Goal: Task Accomplishment & Management: Complete application form

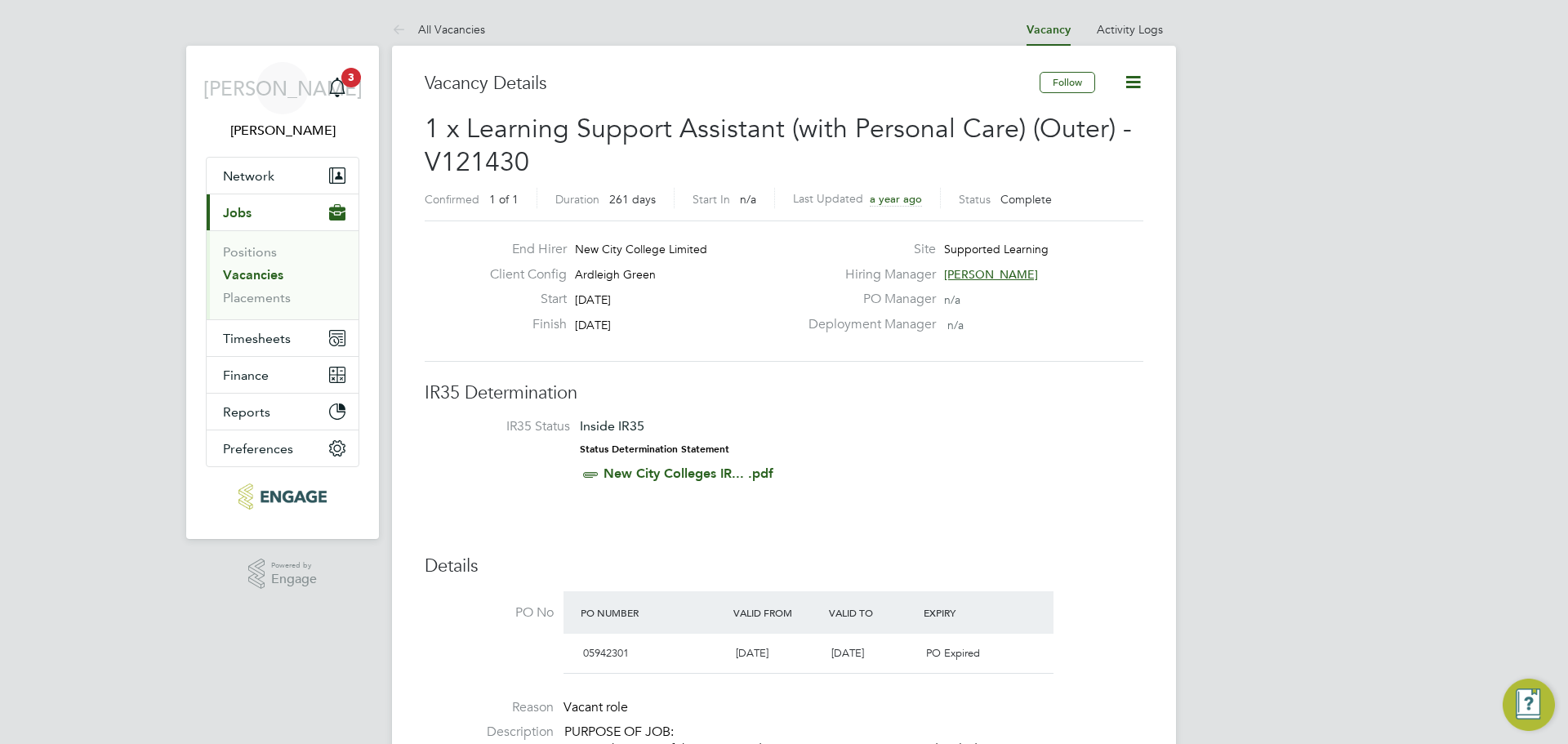
click at [254, 271] on link "Vacancies" at bounding box center [253, 275] width 60 height 15
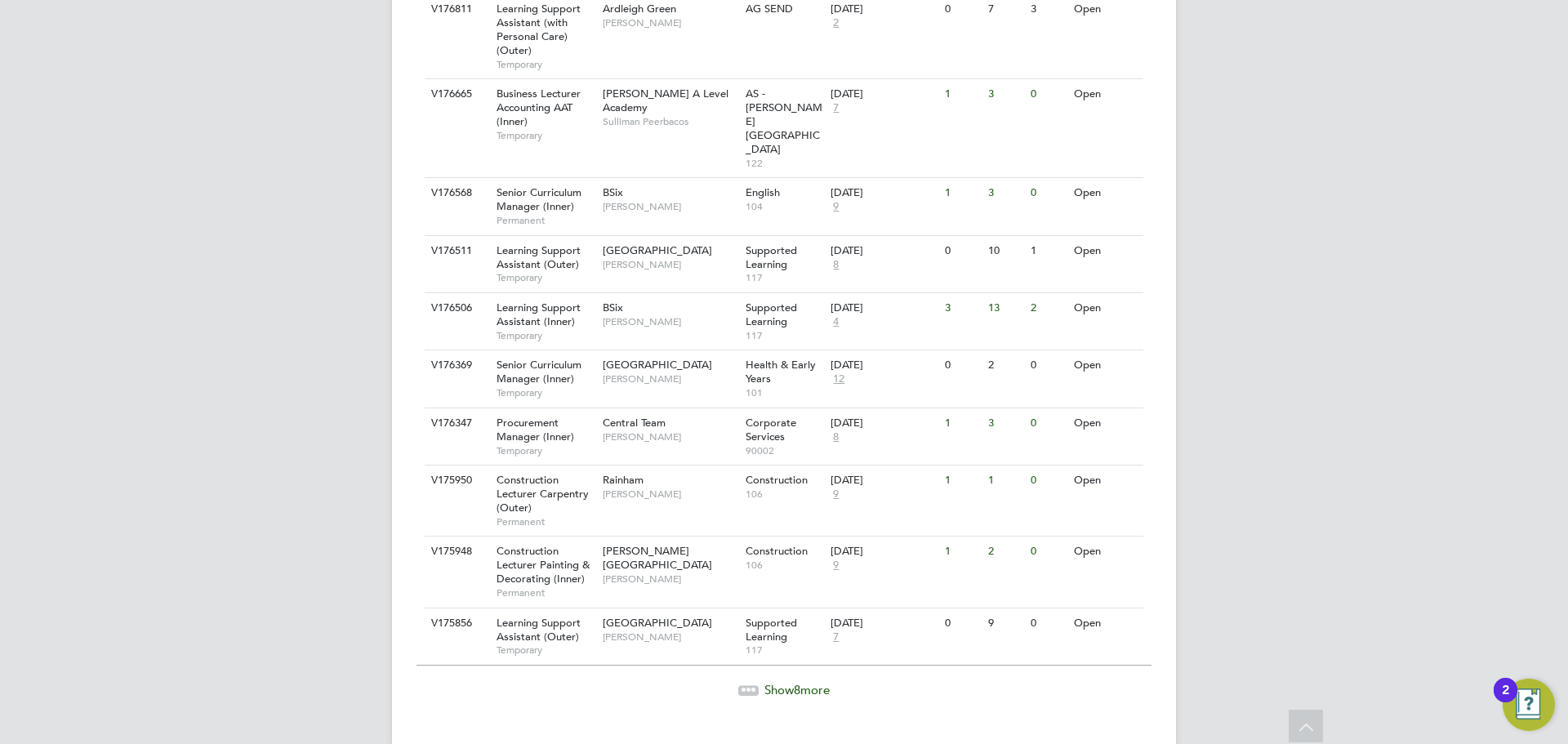
scroll to position [1683, 0]
click at [818, 680] on span "Show 8 more" at bounding box center [797, 688] width 65 height 15
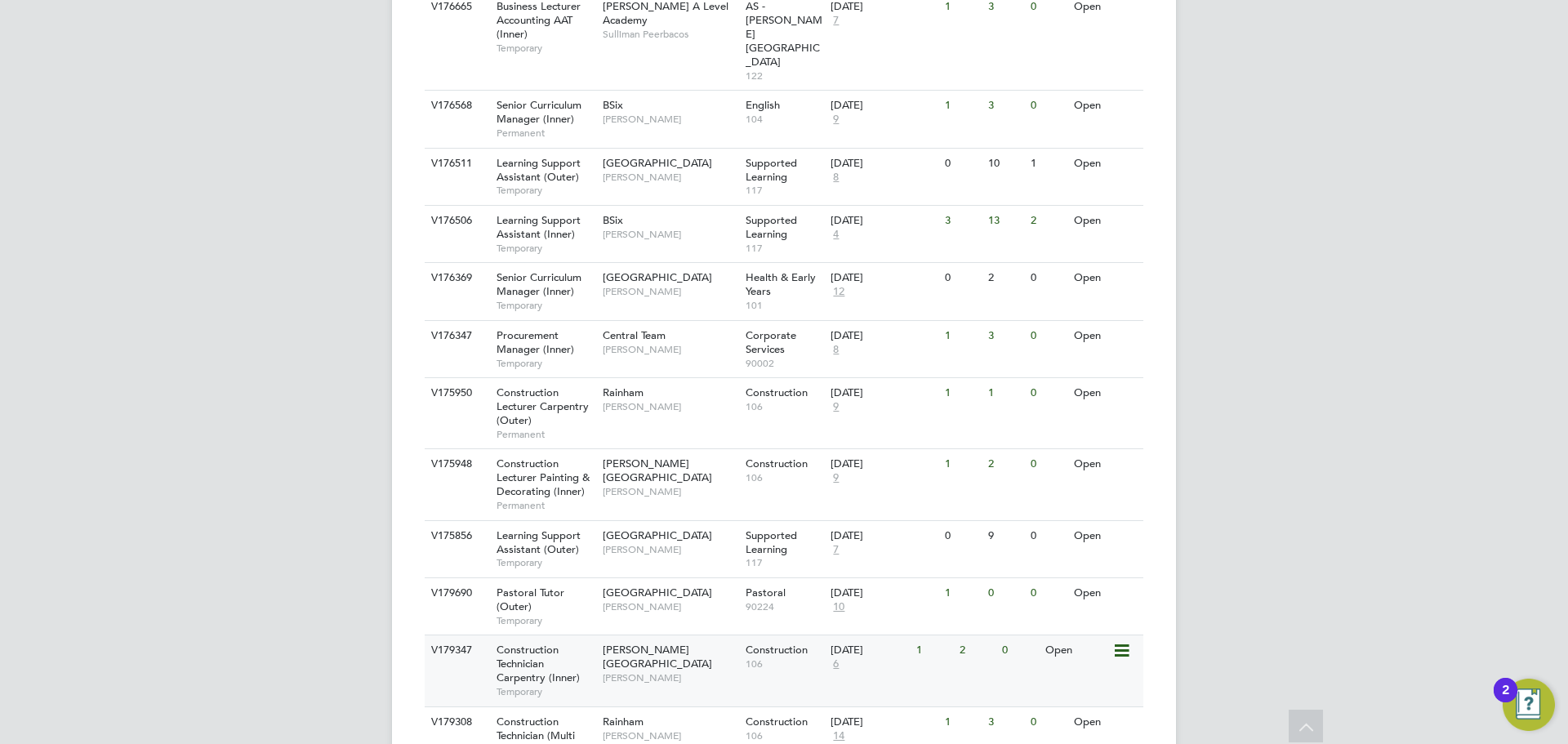
scroll to position [1798, 0]
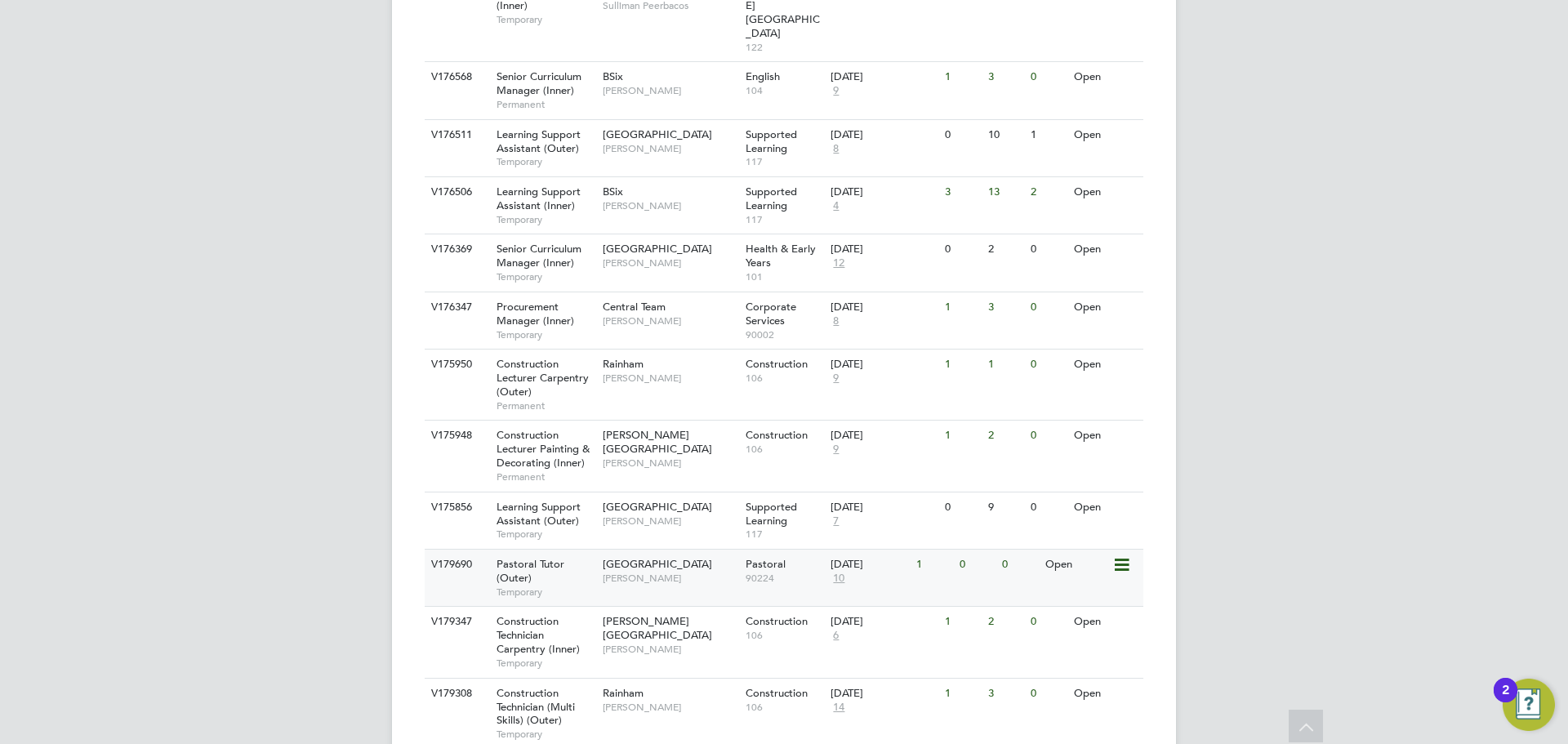
click at [564, 586] on span "Temporary" at bounding box center [546, 592] width 98 height 13
click at [711, 572] on span "Emma Wood" at bounding box center [670, 578] width 135 height 13
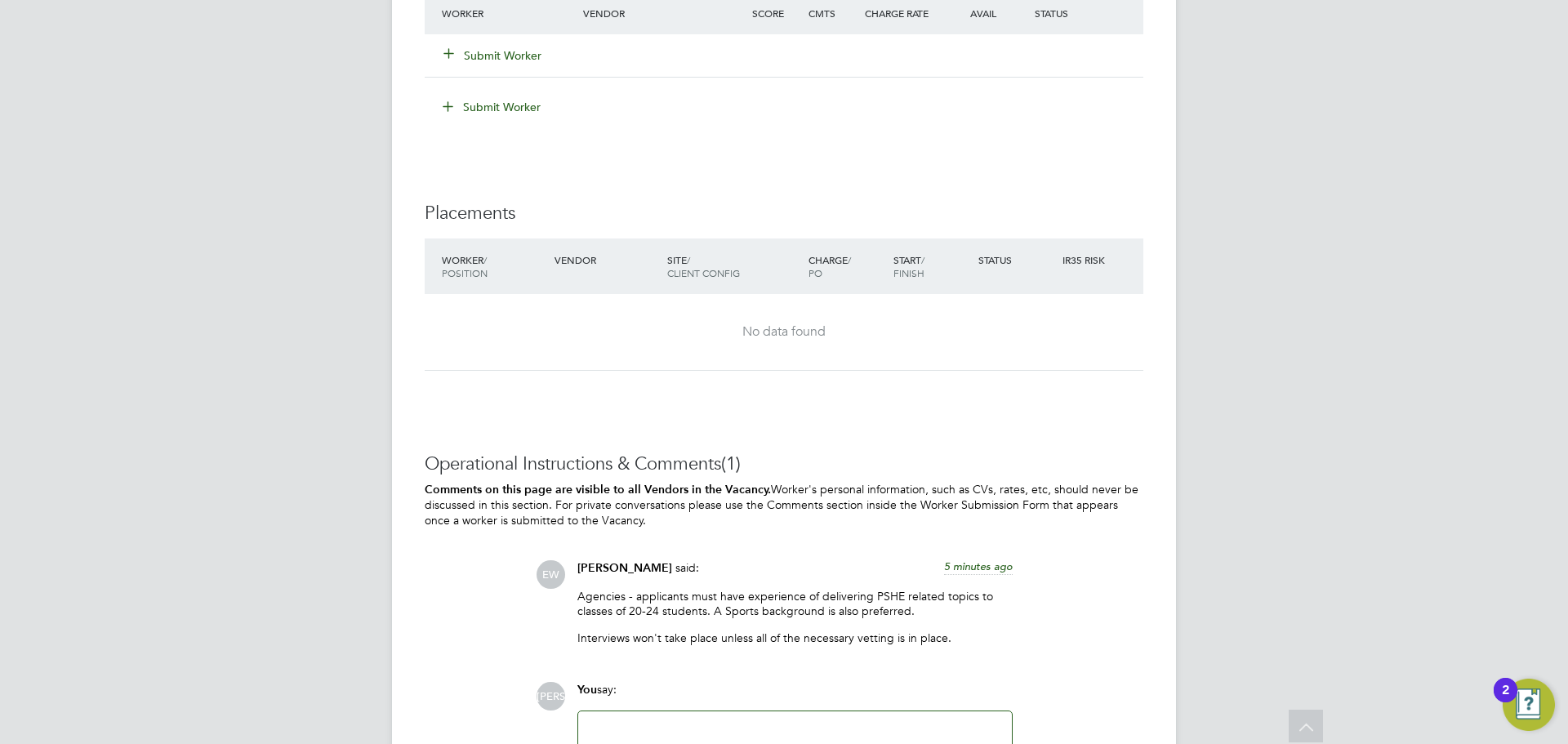
scroll to position [3105, 0]
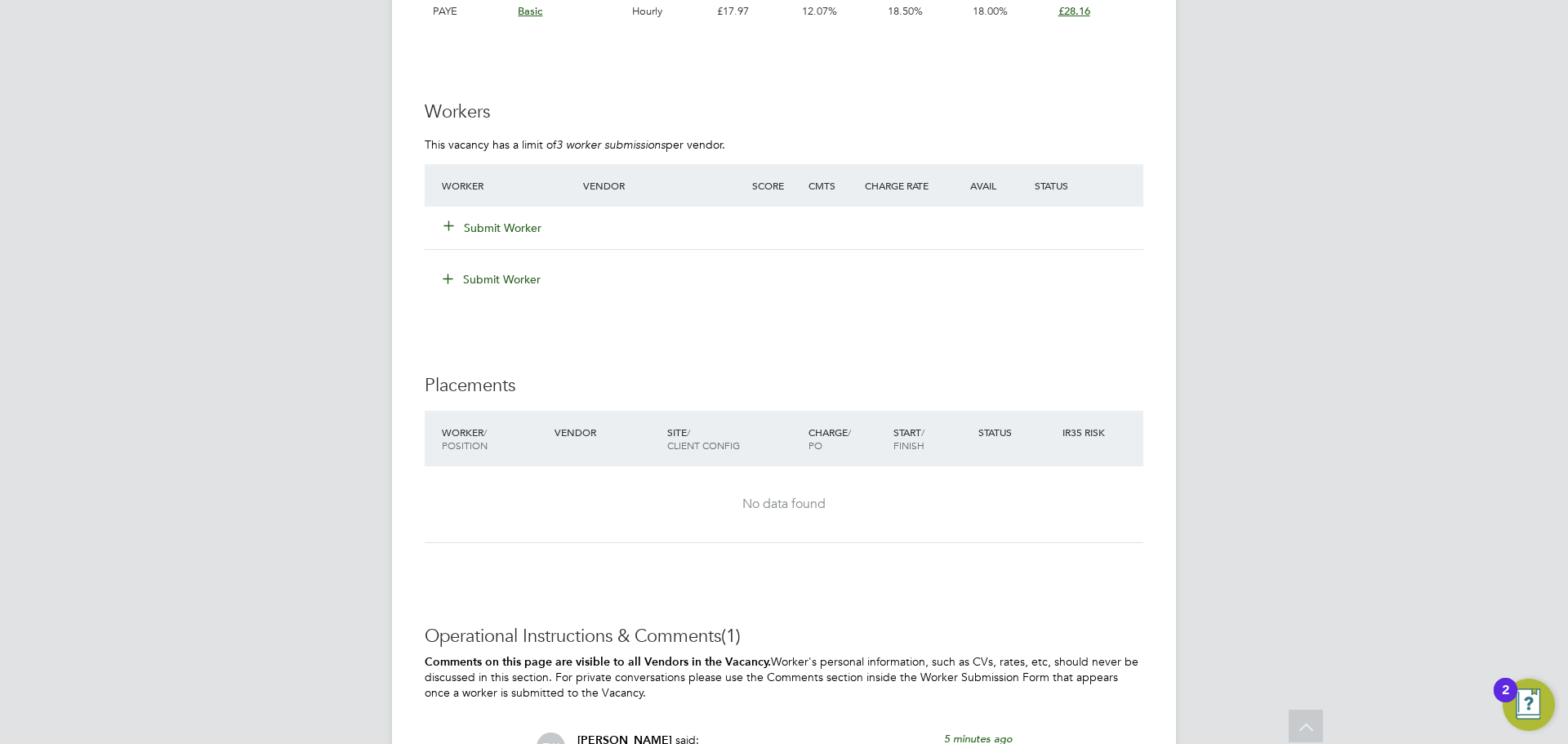
click at [536, 227] on button "Submit Worker" at bounding box center [494, 227] width 98 height 16
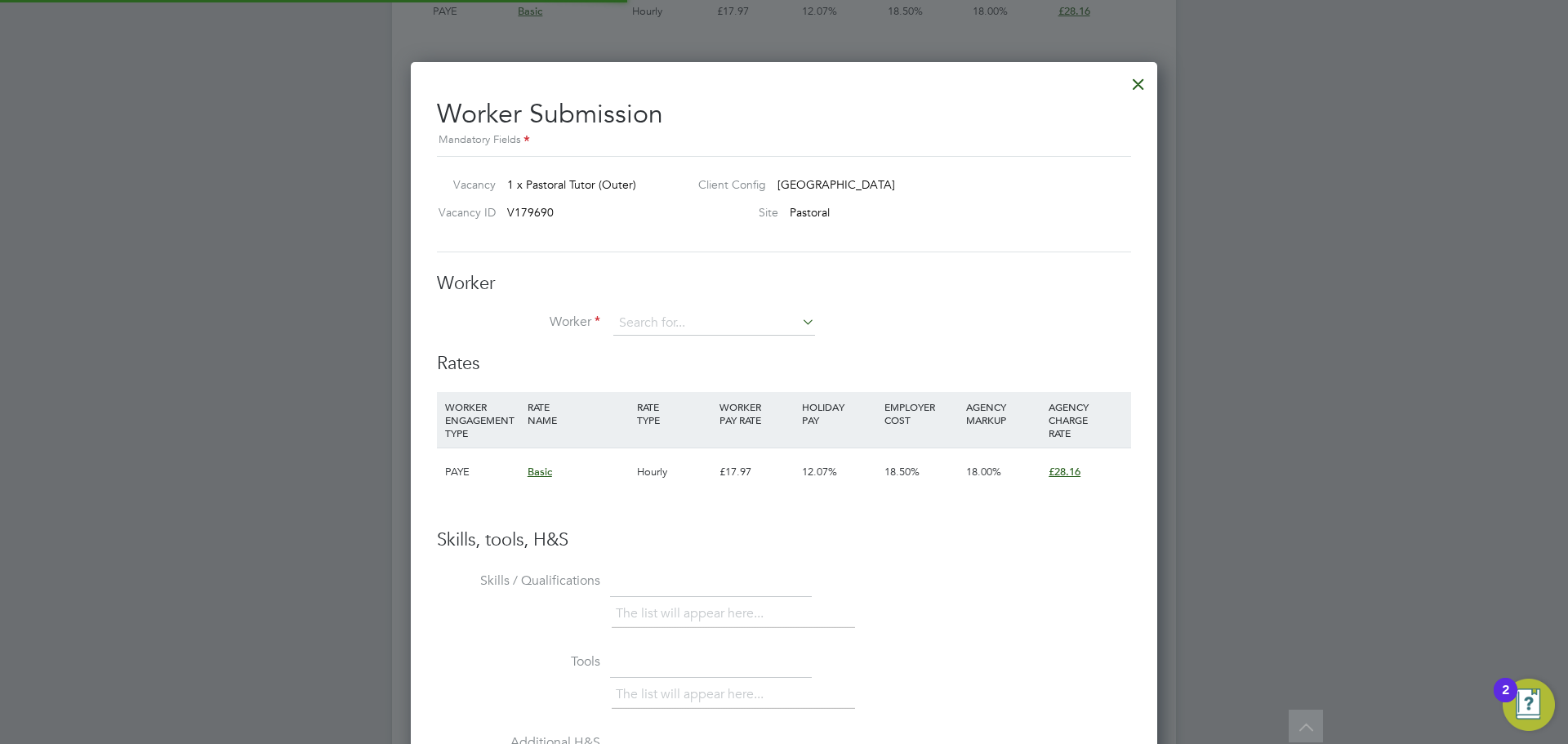
scroll to position [992, 747]
paste input "Stefan Daniel"
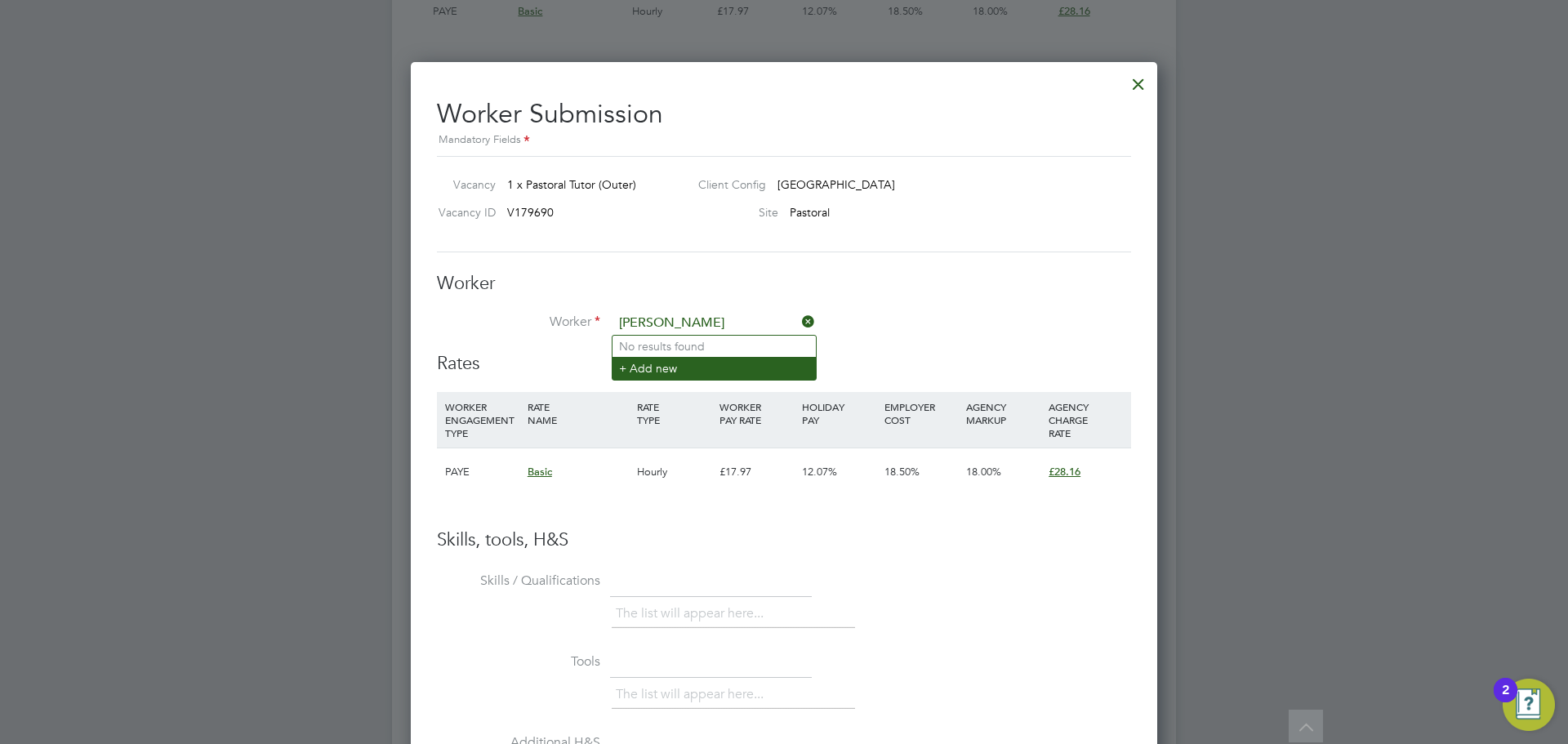
type input "Stefan Daniel"
click at [667, 367] on li "+ Add new" at bounding box center [714, 368] width 204 height 22
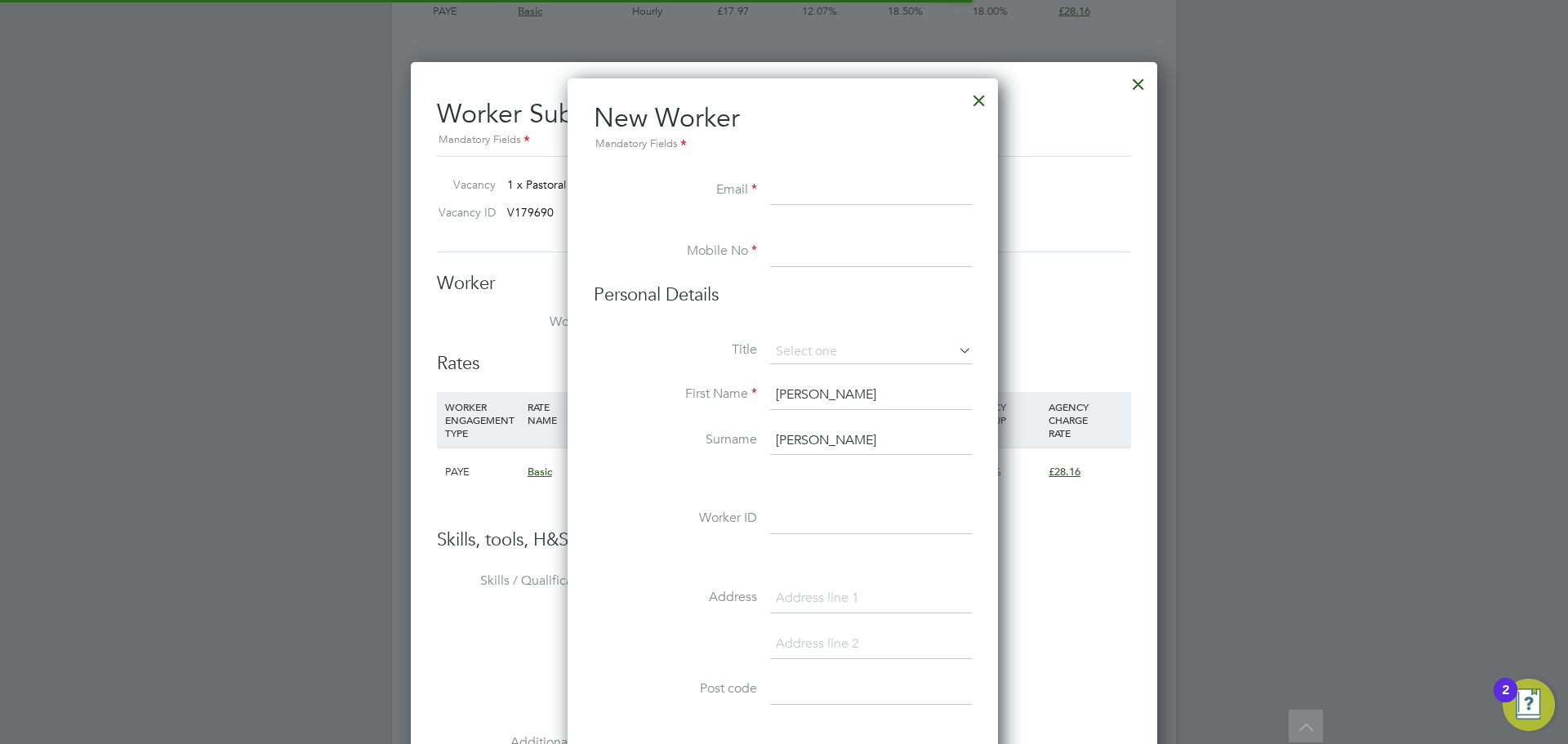
scroll to position [1390, 432]
paste input "d.stefan31@yahoo.com"
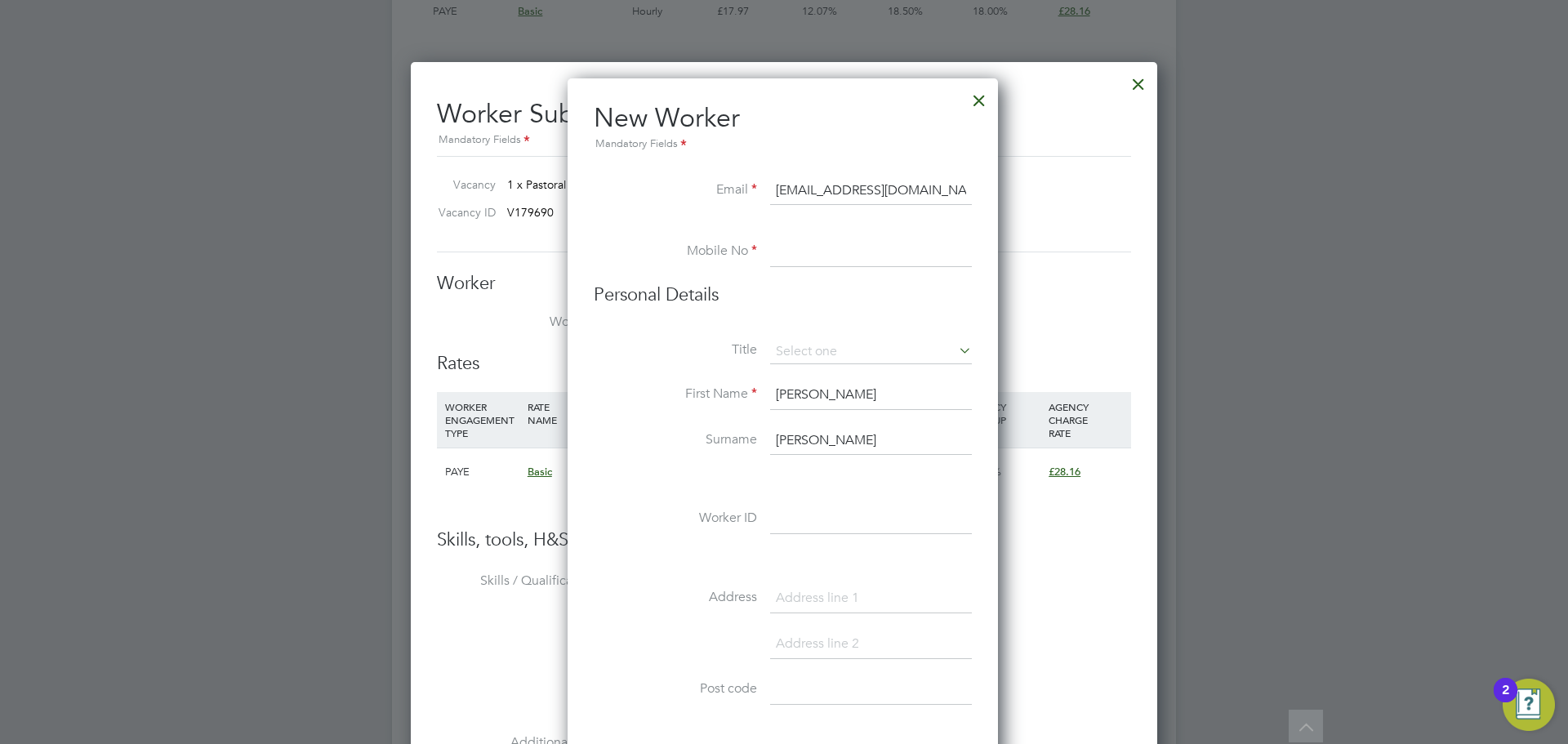
type input "d.stefan31@yahoo.com"
click at [837, 243] on input at bounding box center [871, 252] width 202 height 30
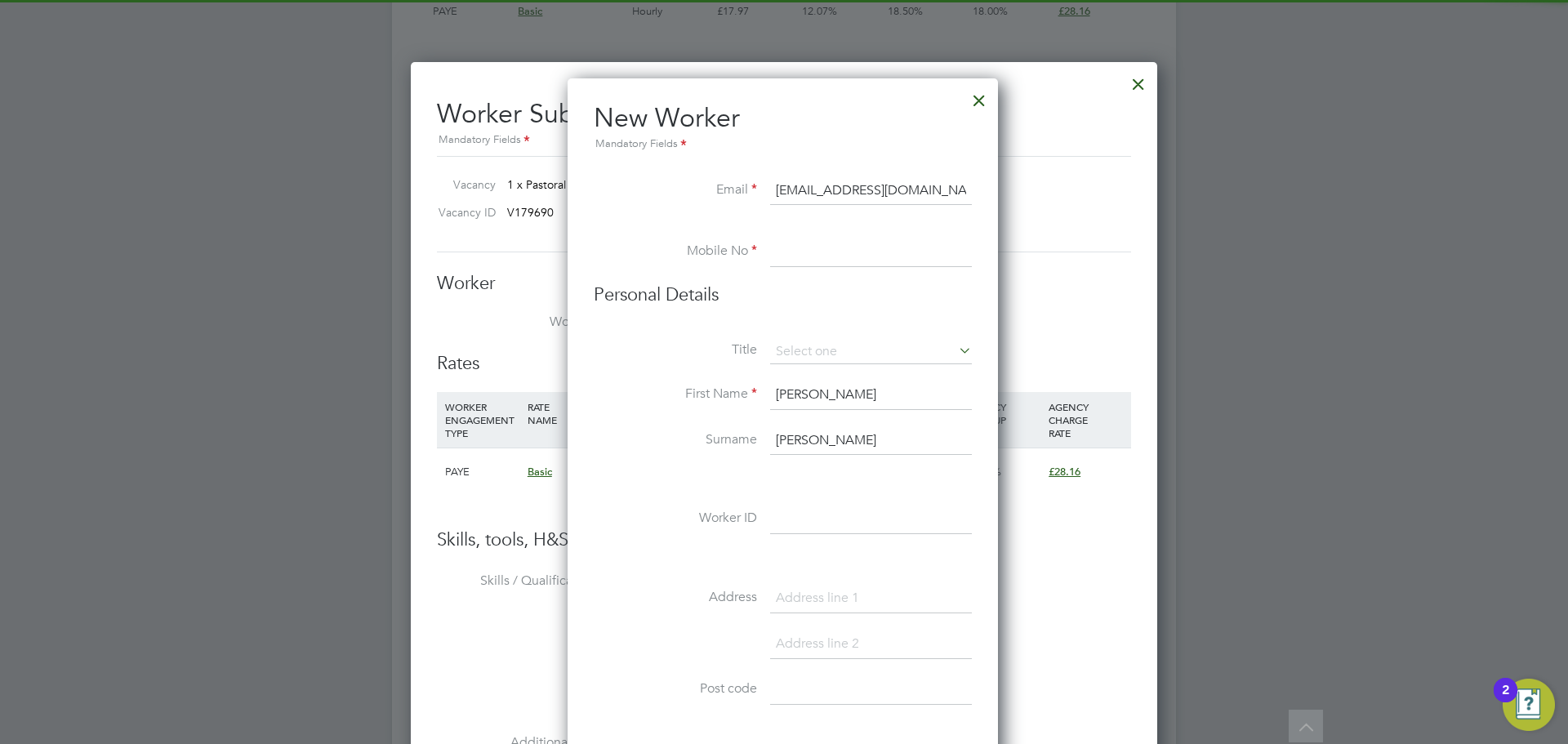
paste input "44 7377 003612"
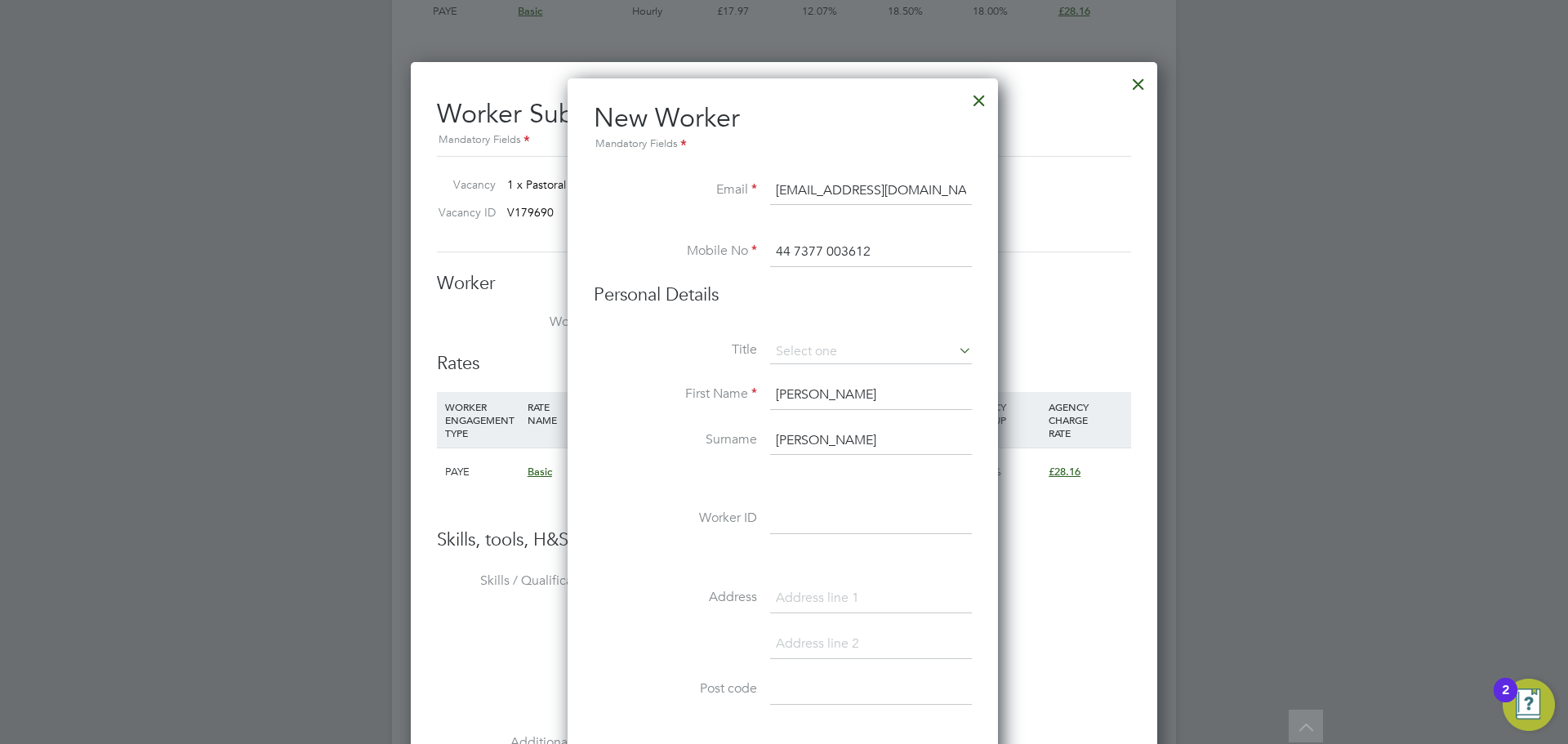
drag, startPoint x: 798, startPoint y: 255, endPoint x: 679, endPoint y: 249, distance: 119.2
click at [679, 249] on li "Mobile No 44 7377 003612" at bounding box center [783, 260] width 378 height 46
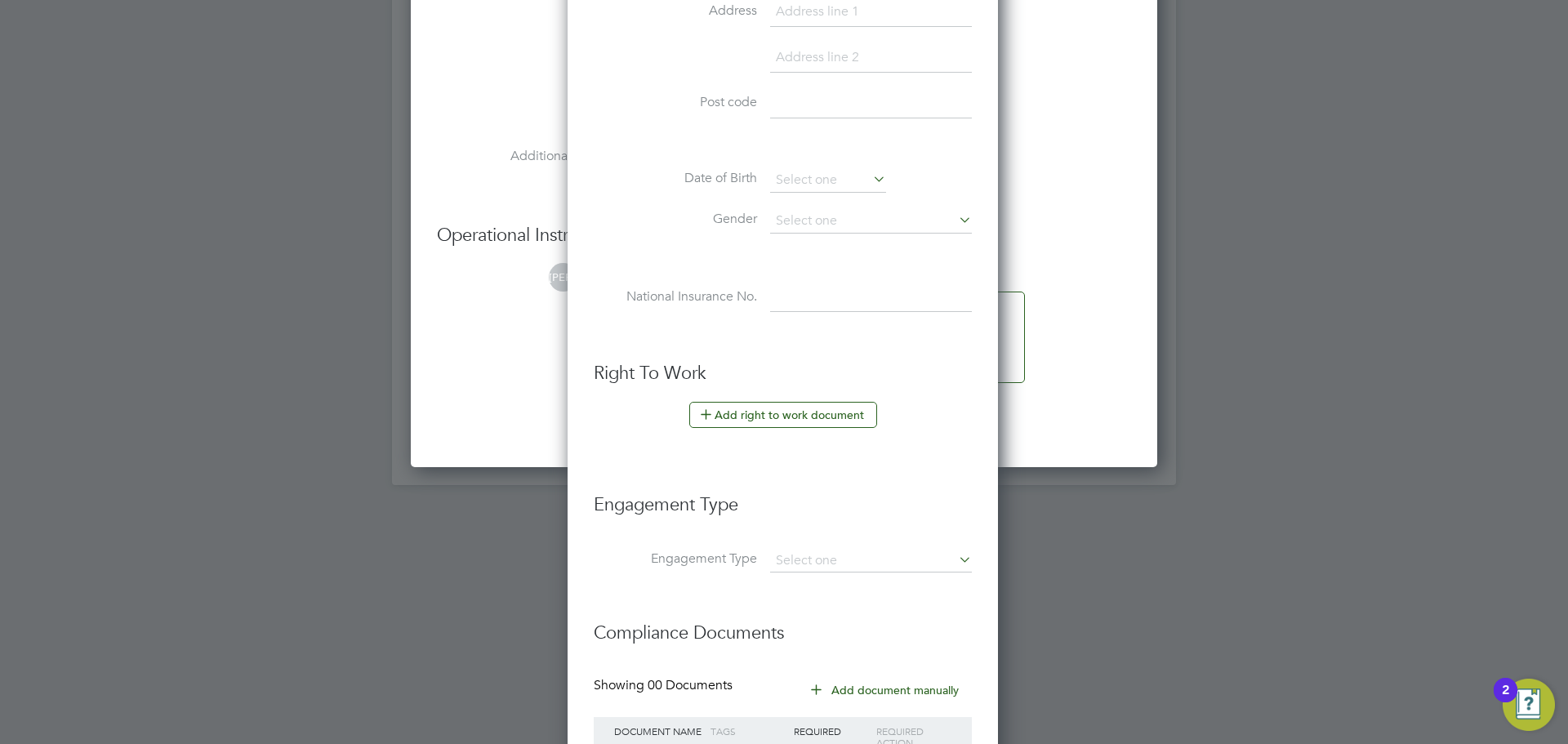
scroll to position [3829, 0]
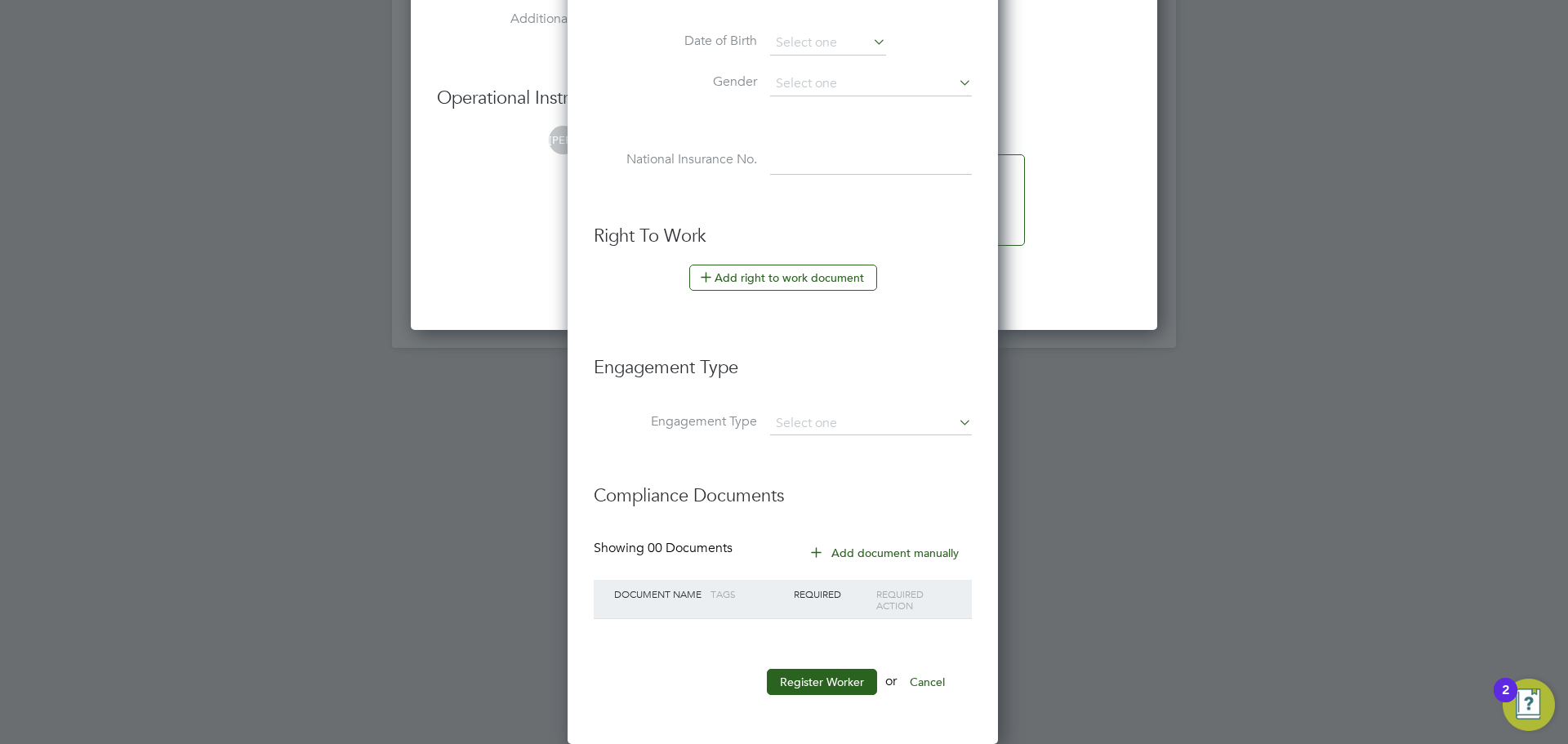
type input "07377 003612"
click at [859, 409] on li "Engagement Type" at bounding box center [783, 377] width 378 height 73
click at [857, 428] on input at bounding box center [871, 423] width 202 height 23
click at [829, 464] on li "PAYE Direct" at bounding box center [871, 471] width 204 height 24
type input "PAYE Direct"
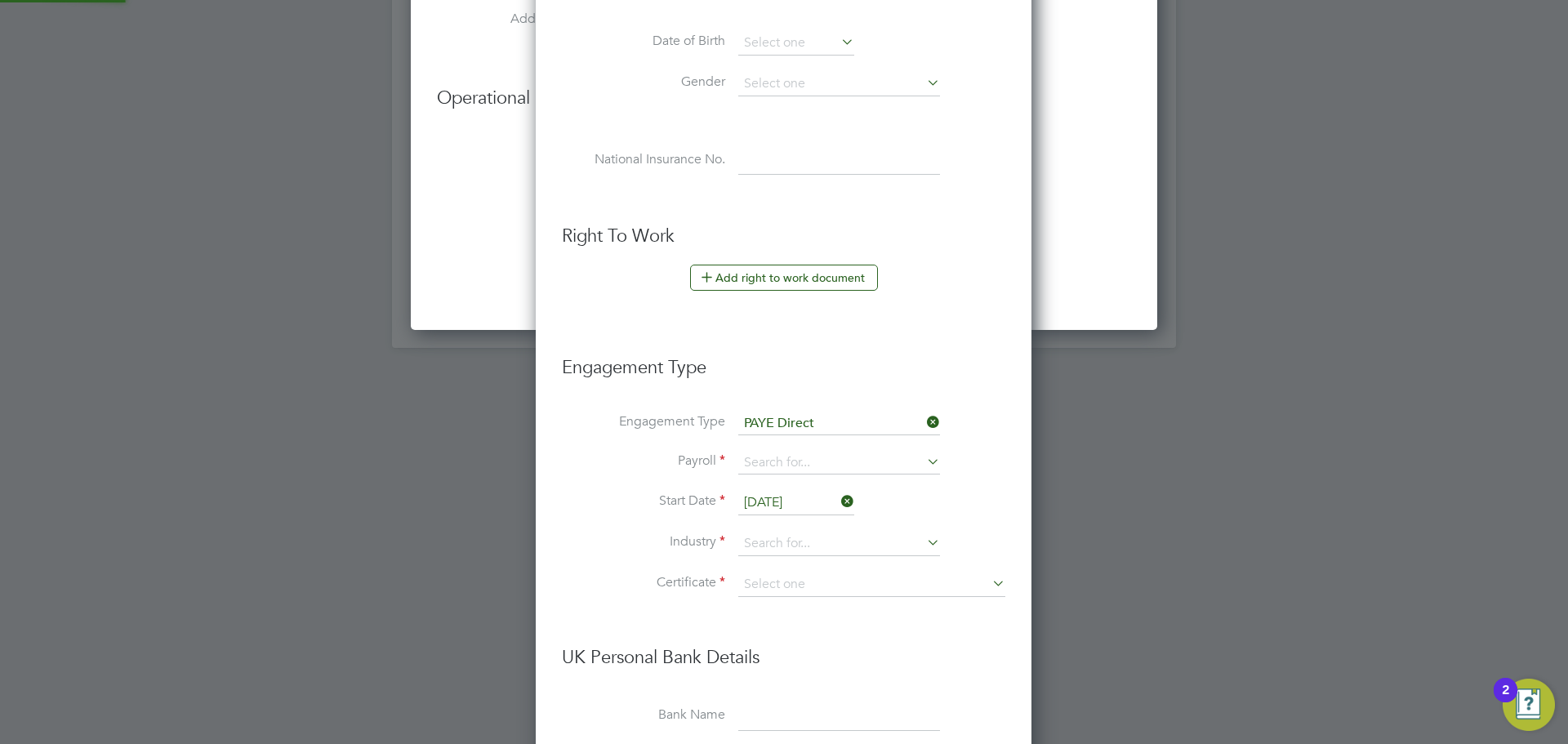
scroll to position [1870, 498]
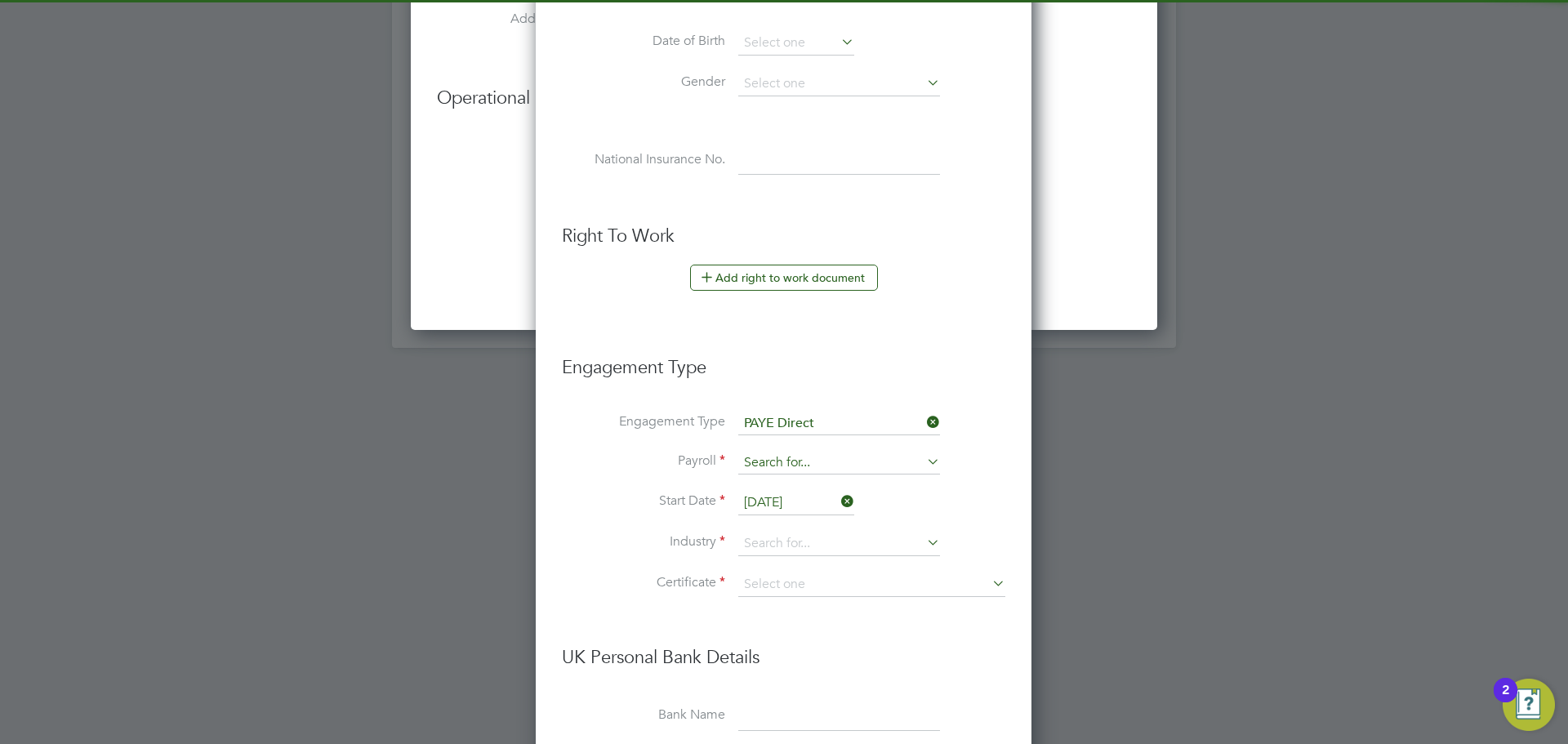
click at [813, 467] on input at bounding box center [840, 463] width 202 height 23
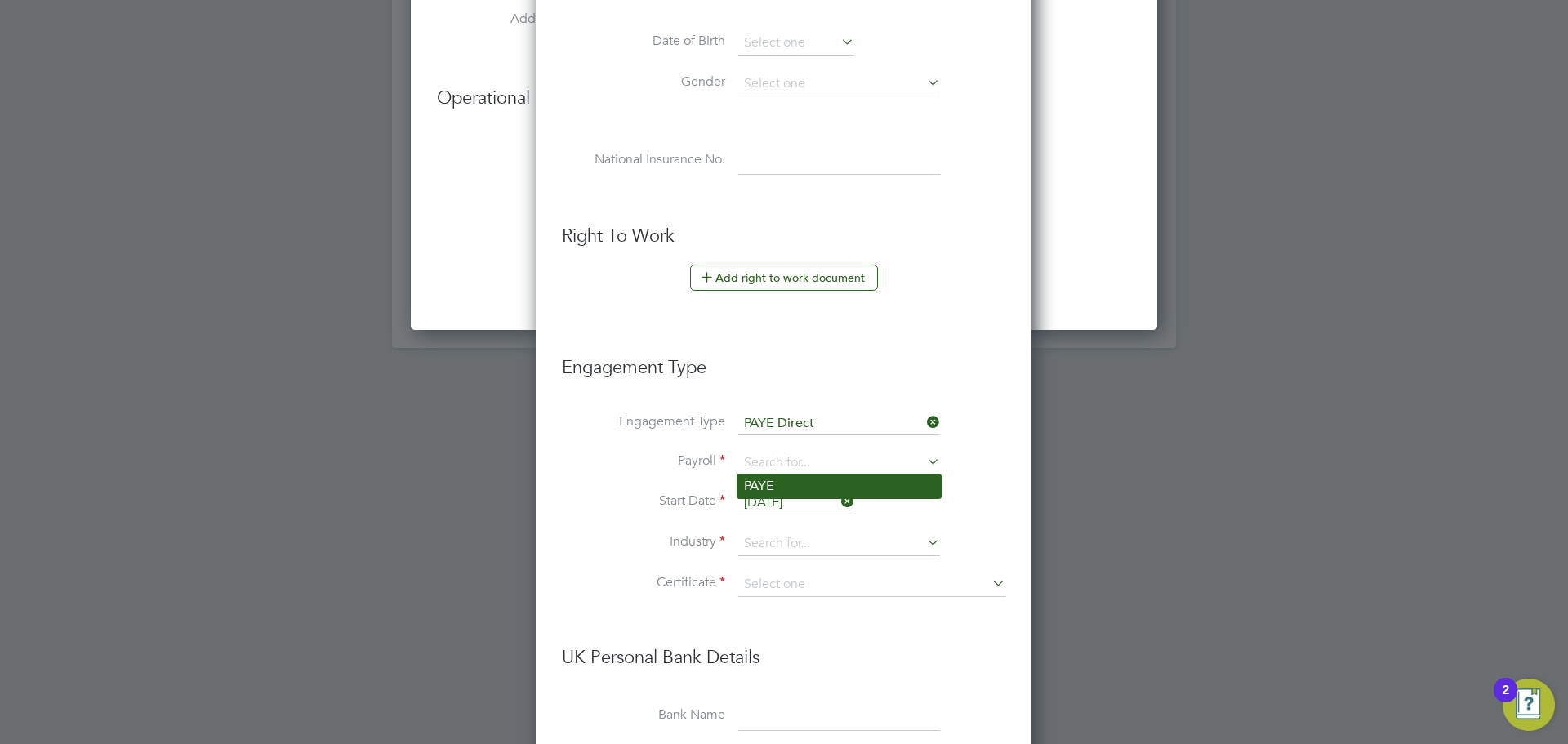
click at [811, 485] on li "PAYE" at bounding box center [840, 487] width 204 height 24
type input "PAYE"
click at [793, 544] on input at bounding box center [840, 544] width 202 height 25
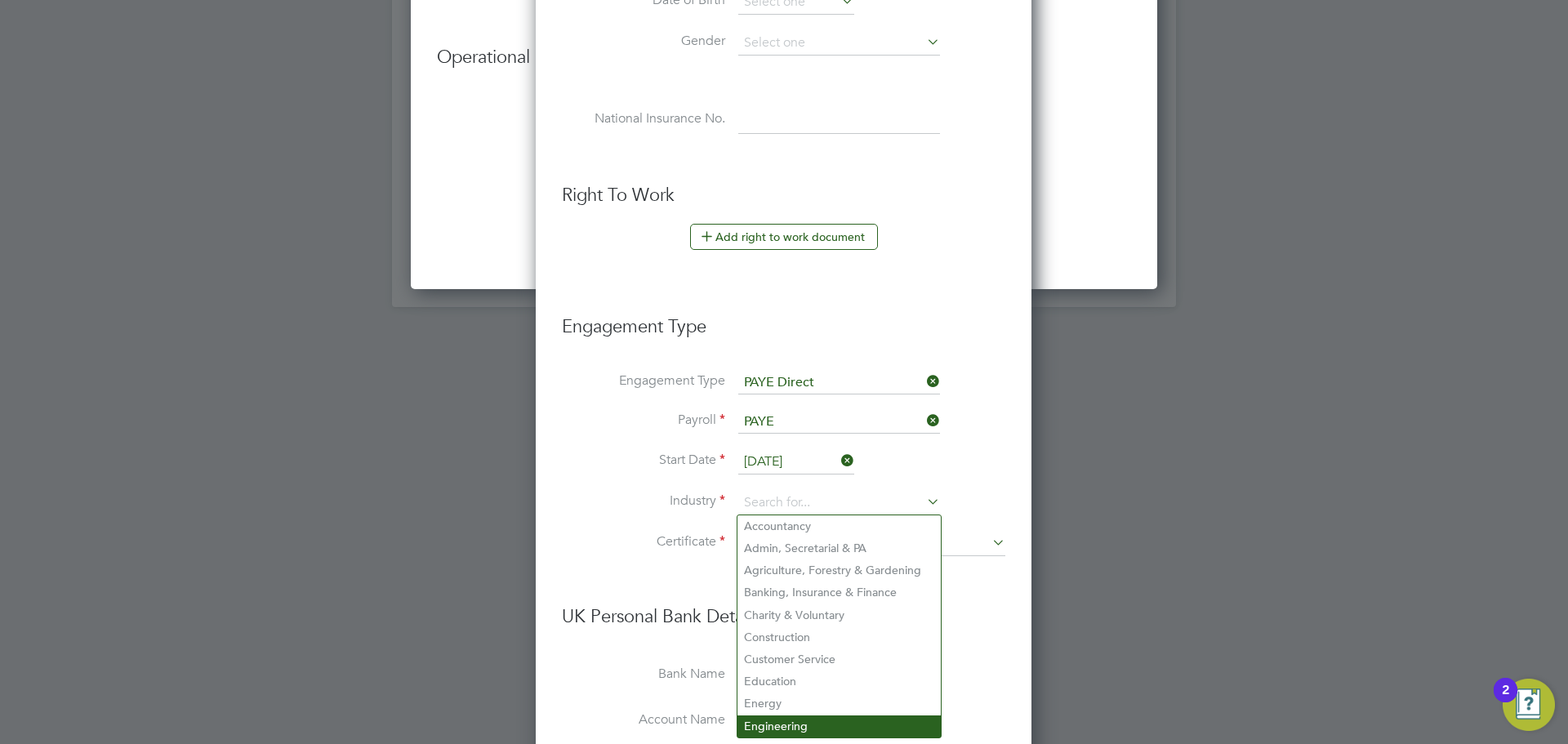
scroll to position [3911, 0]
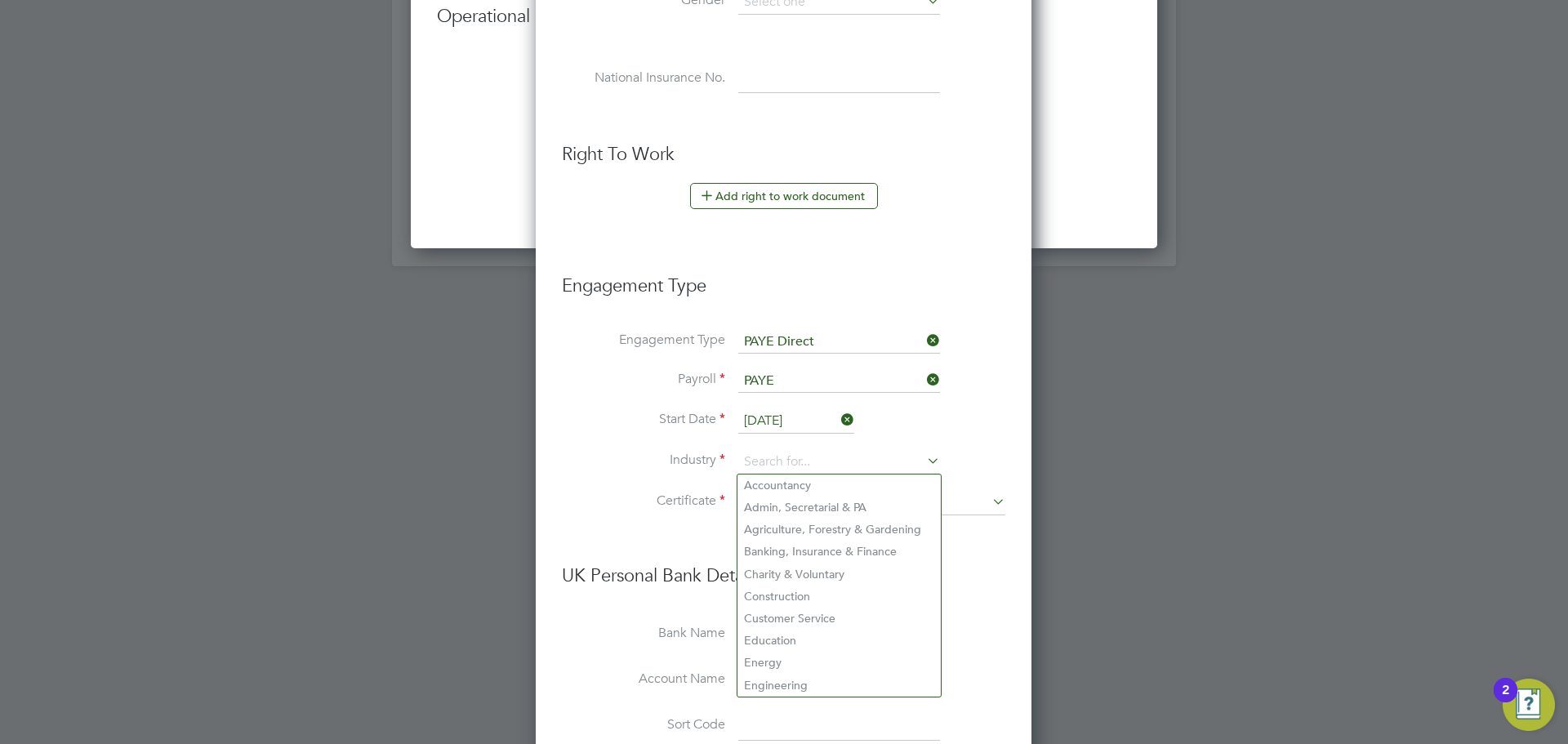
click at [791, 635] on li "Education" at bounding box center [840, 641] width 204 height 22
type input "Education"
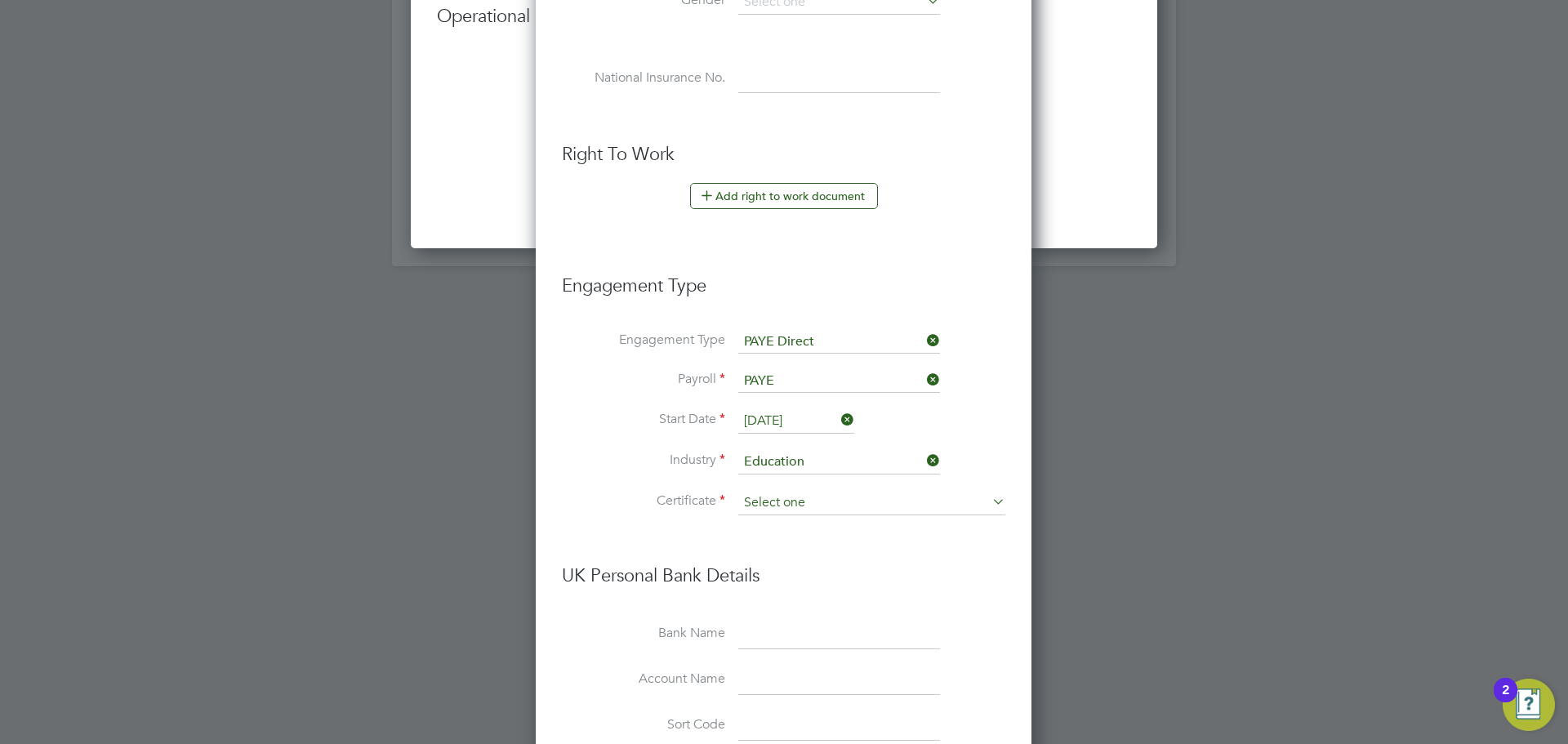
click at [840, 503] on input at bounding box center [872, 503] width 267 height 25
click at [807, 580] on ul "Yes, worker has a P45 certificate No, worker doesn't have a P45 certificate Don…" at bounding box center [872, 548] width 271 height 66
click at [815, 569] on h3 "UK Personal Bank Details" at bounding box center [784, 568] width 444 height 40
click at [844, 509] on input at bounding box center [872, 503] width 267 height 25
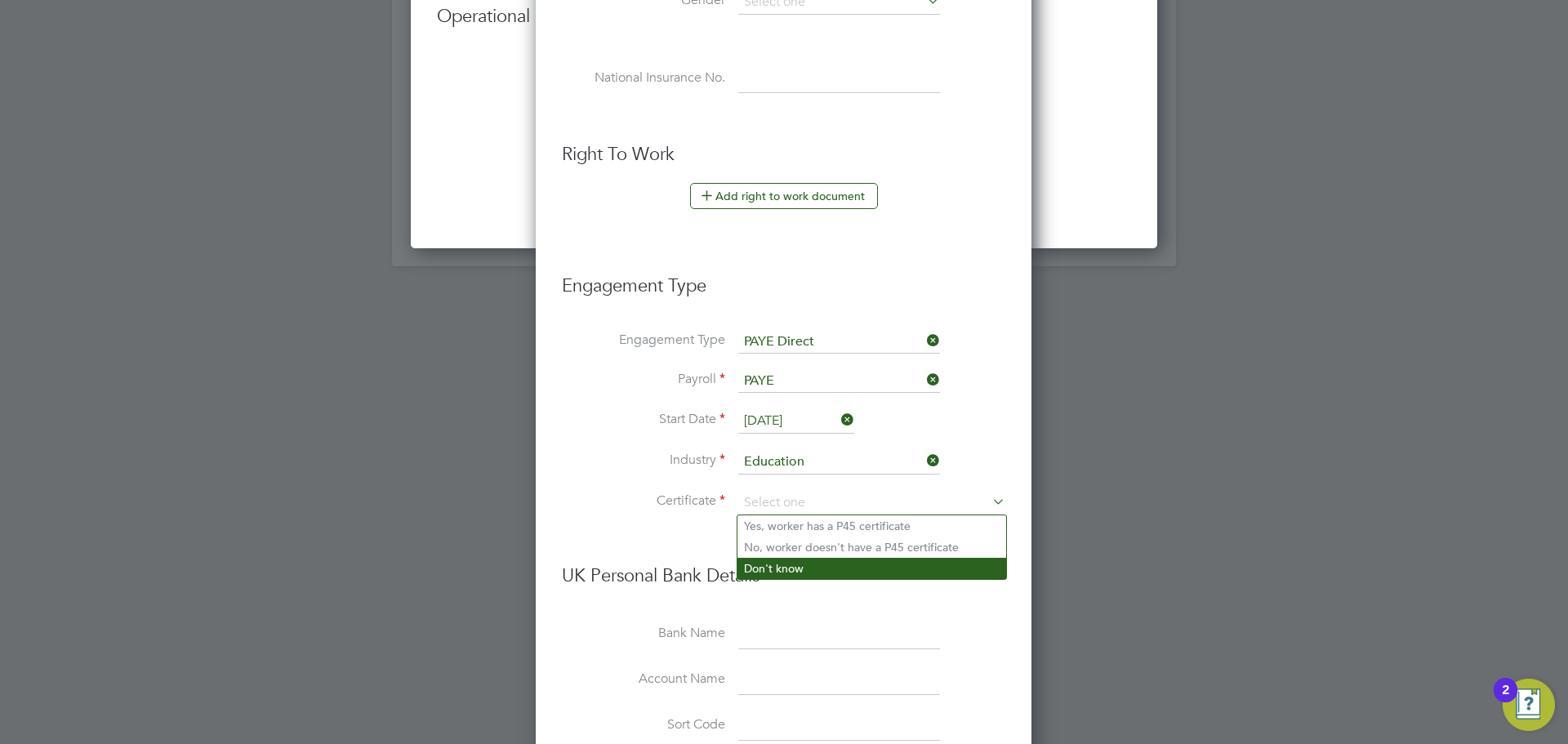
click at [834, 573] on li "Don't know" at bounding box center [872, 568] width 269 height 21
type input "Don't know"
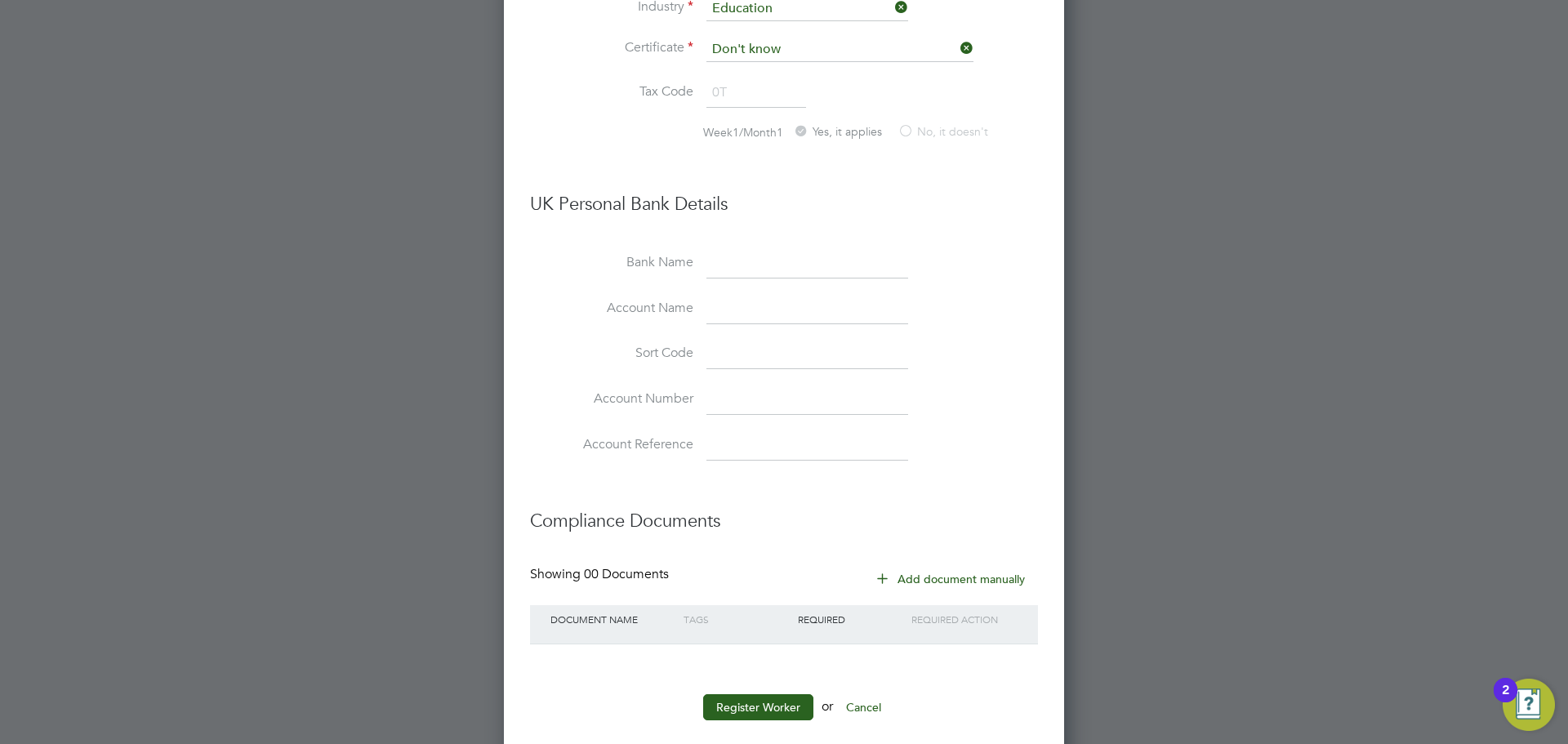
scroll to position [4388, 0]
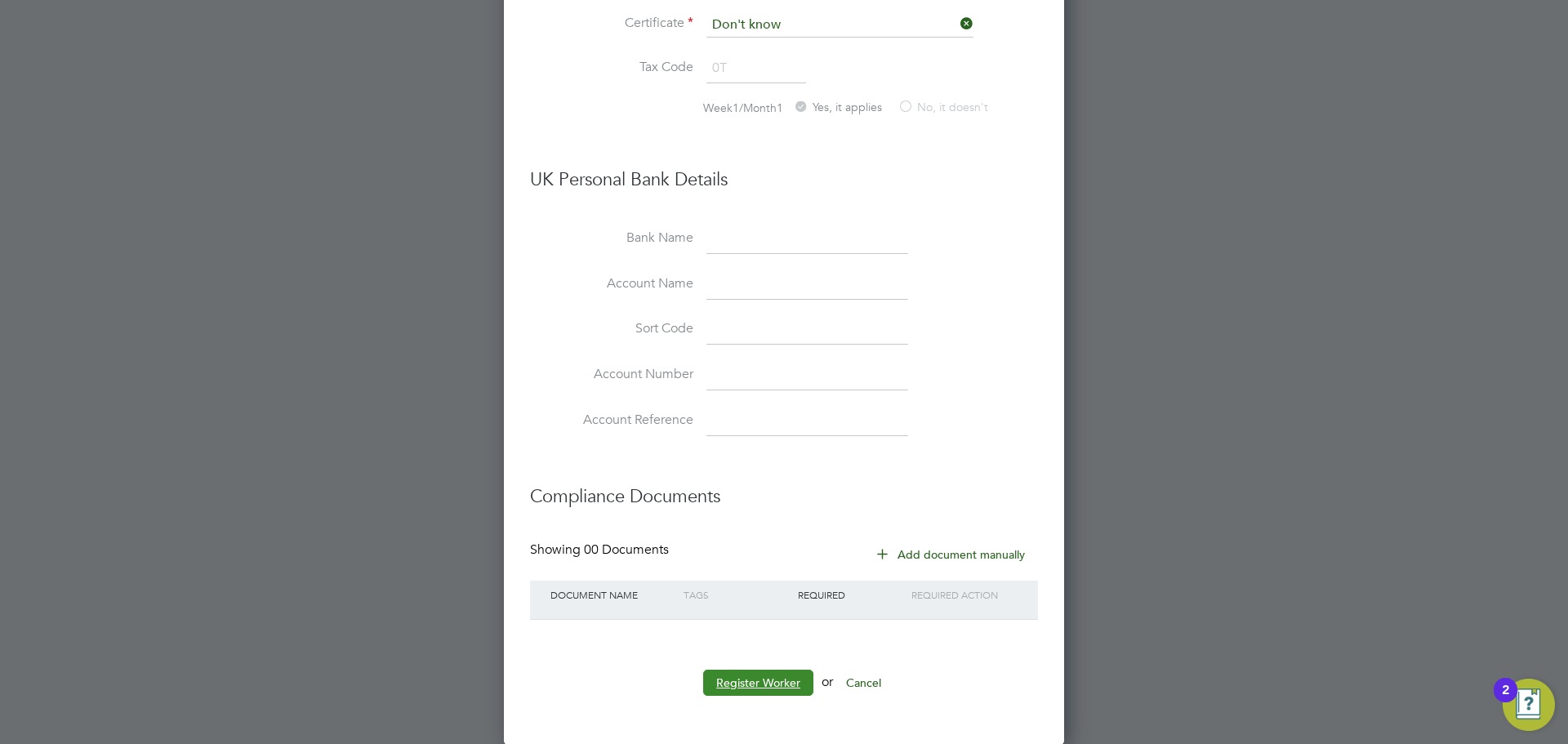
click at [766, 691] on button "Register Worker" at bounding box center [758, 683] width 110 height 26
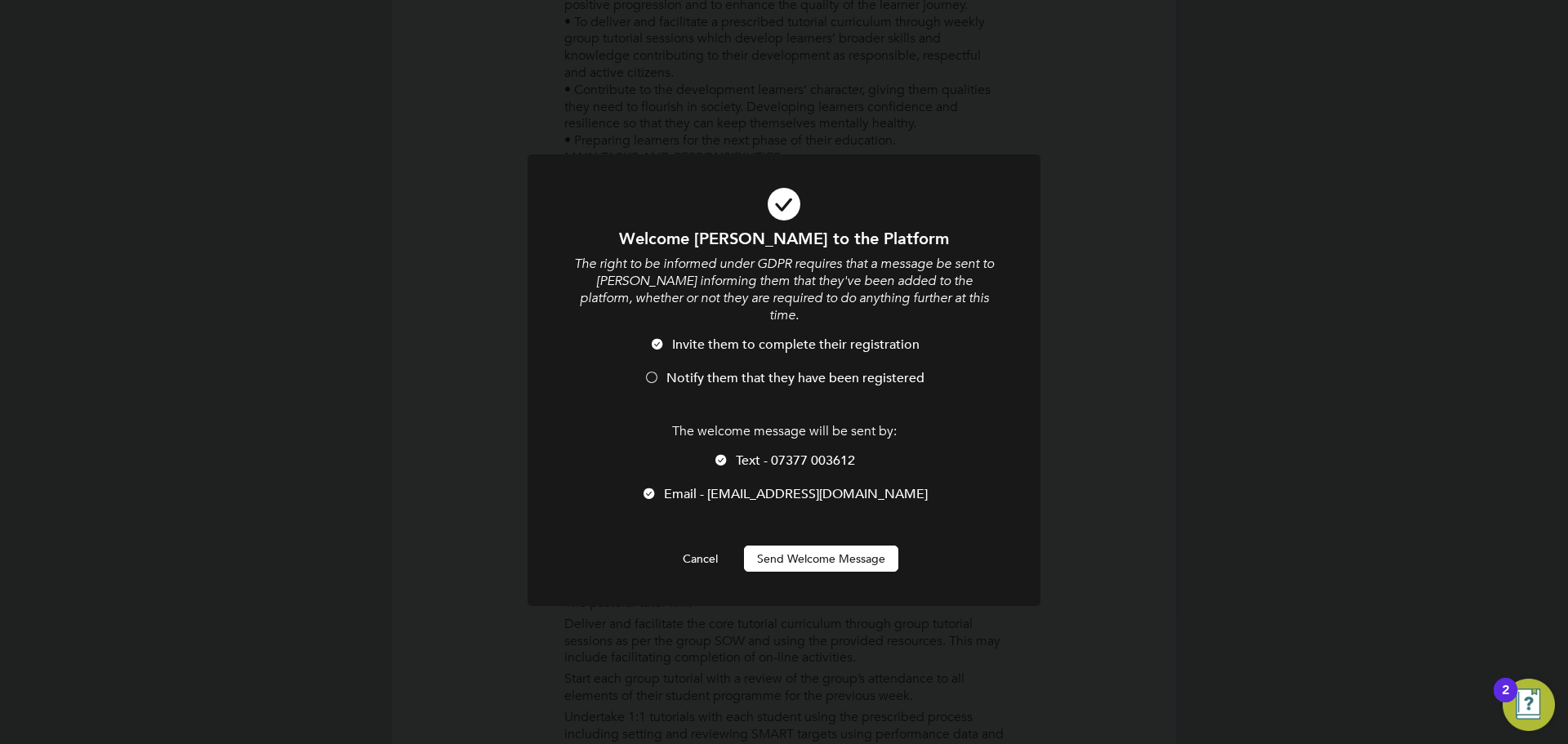
scroll to position [0, 0]
click at [815, 370] on span "Notify them that they have been registered" at bounding box center [795, 378] width 258 height 16
click at [823, 545] on button "Send Welcome Message" at bounding box center [821, 558] width 154 height 26
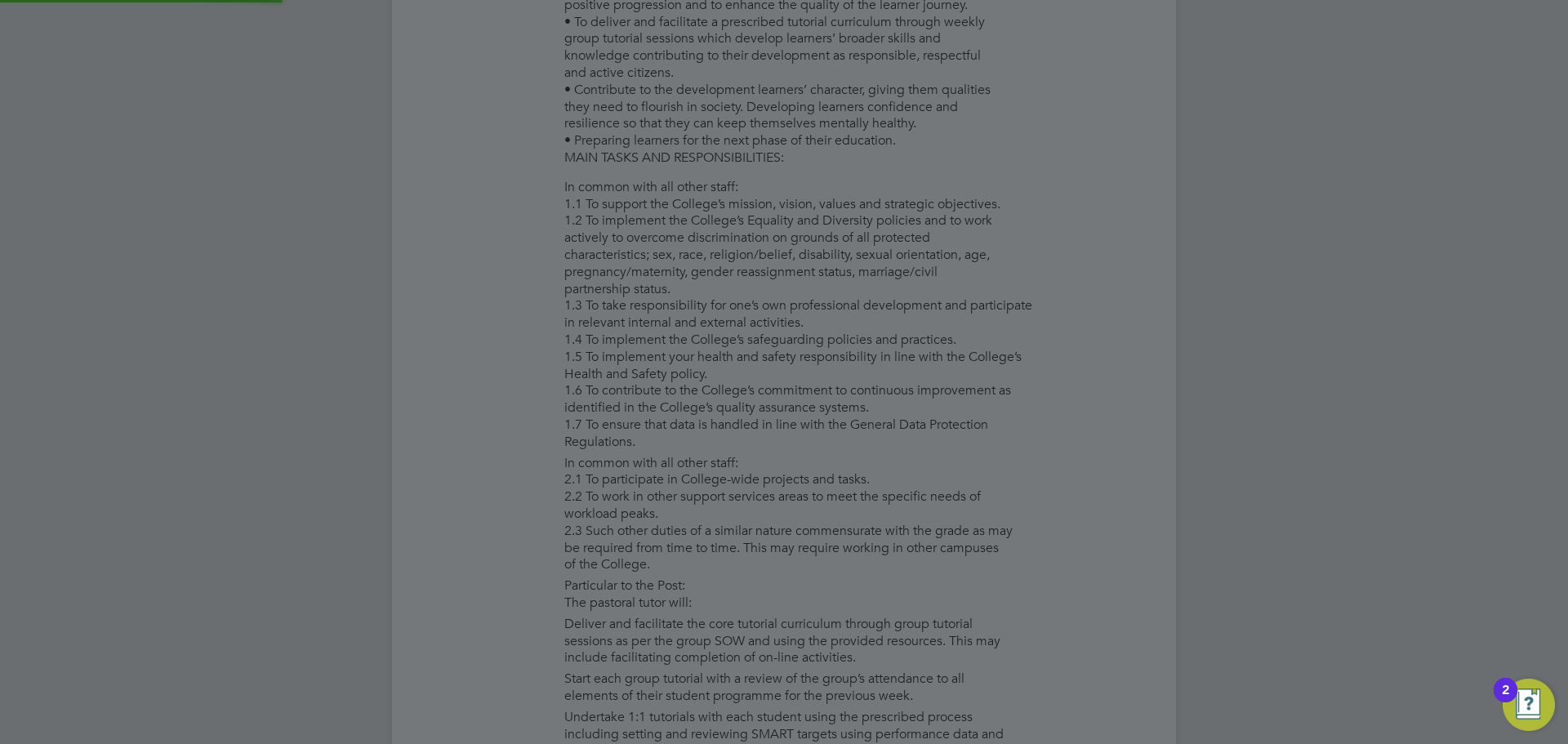
type input "[PERSON_NAME]"
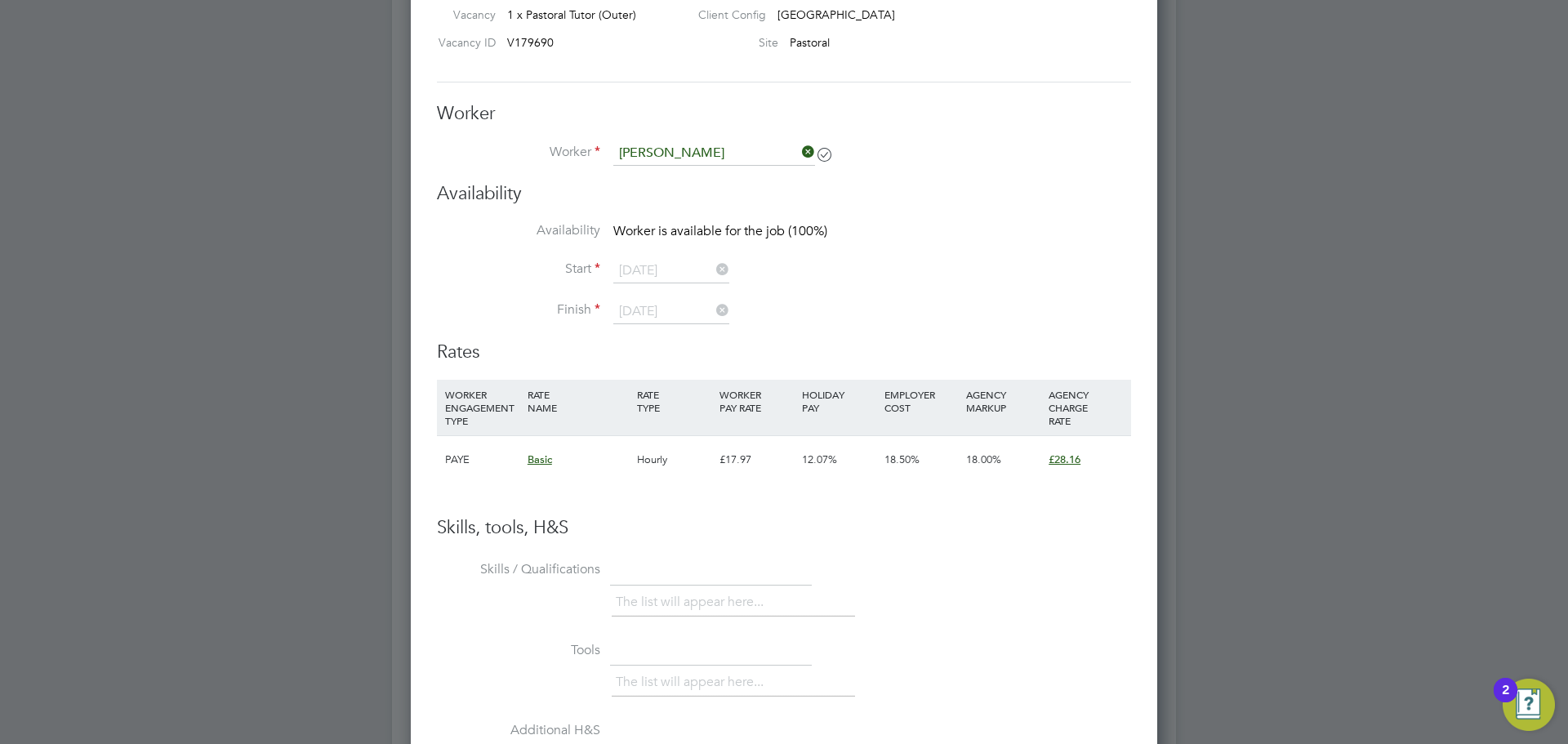
scroll to position [3269, 0]
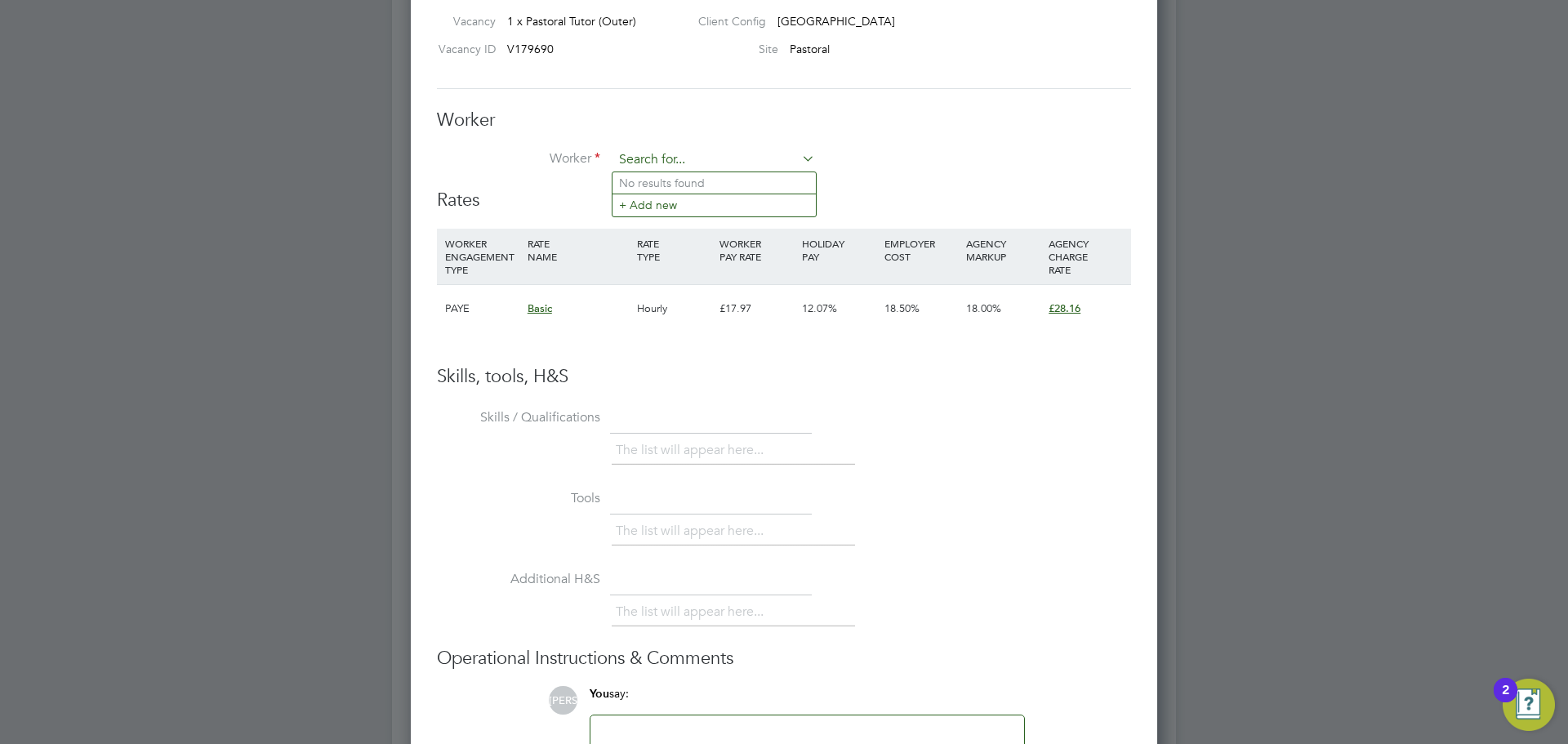
click at [717, 156] on input at bounding box center [714, 159] width 202 height 25
click at [734, 202] on li "Stefa n Daniel" at bounding box center [714, 204] width 204 height 22
type input "[PERSON_NAME]"
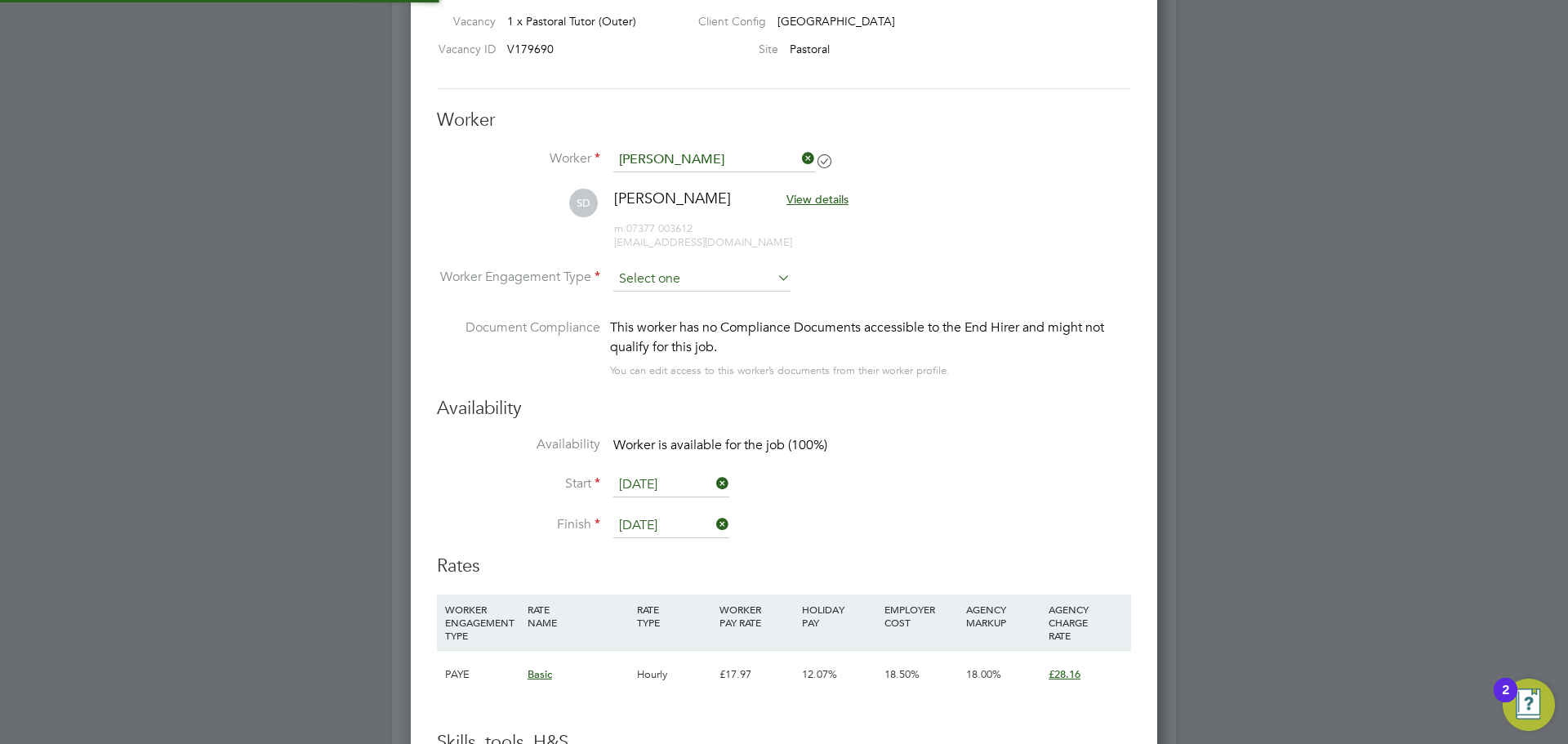
scroll to position [1358, 747]
click at [677, 272] on input at bounding box center [701, 279] width 177 height 25
click at [672, 313] on li "PAYE" at bounding box center [701, 322] width 179 height 21
type input "PAYE"
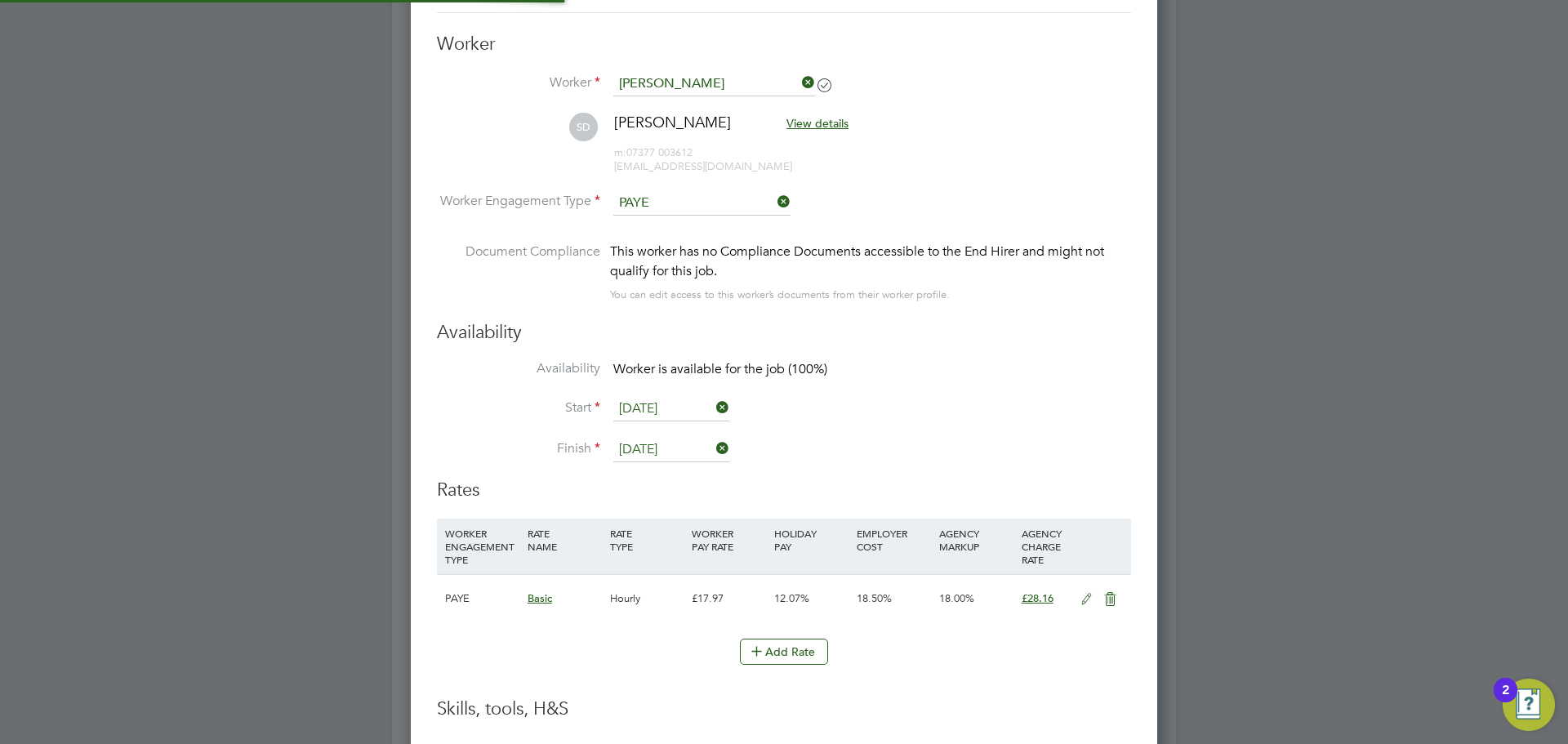
scroll to position [3823, 0]
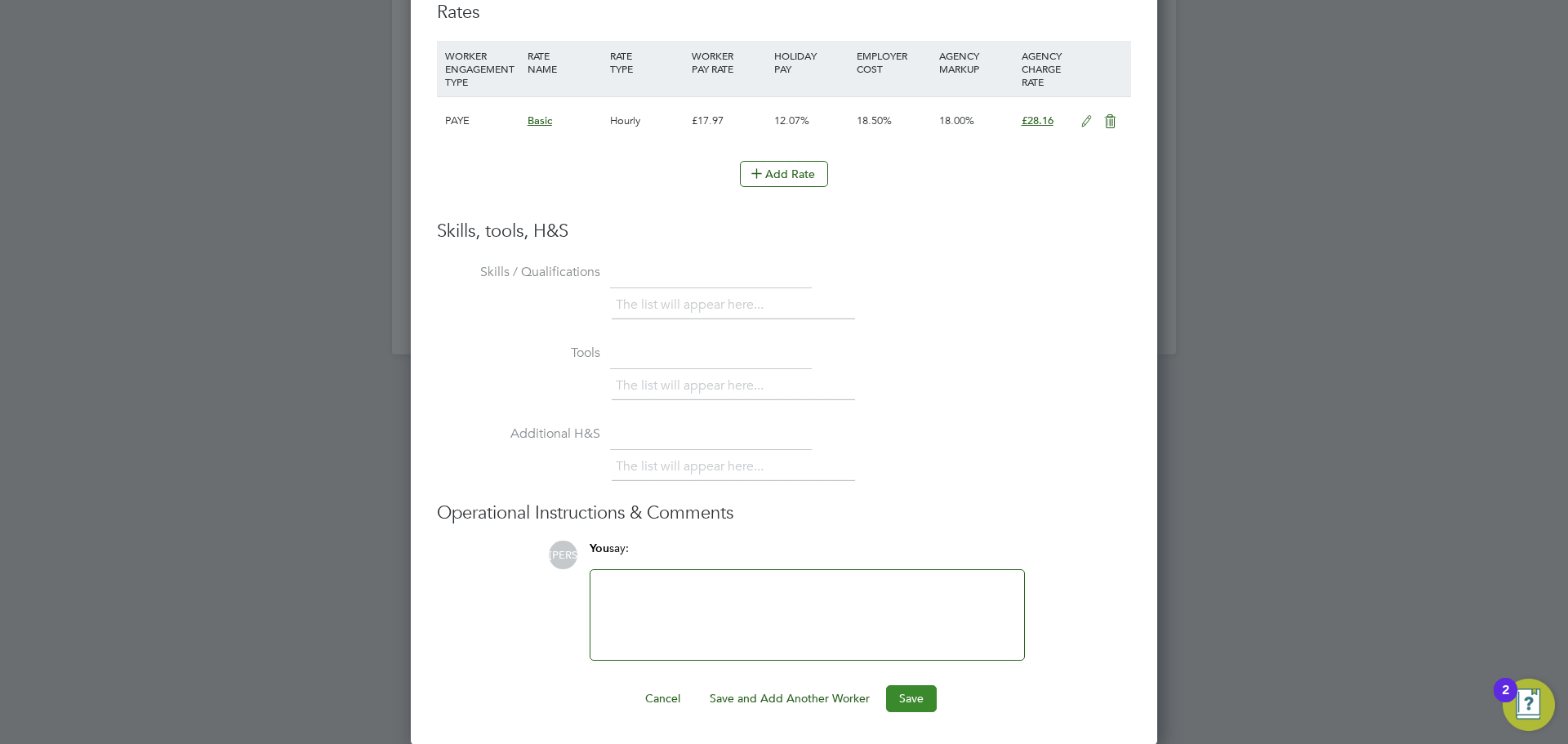
click at [903, 700] on button "Save" at bounding box center [912, 698] width 51 height 26
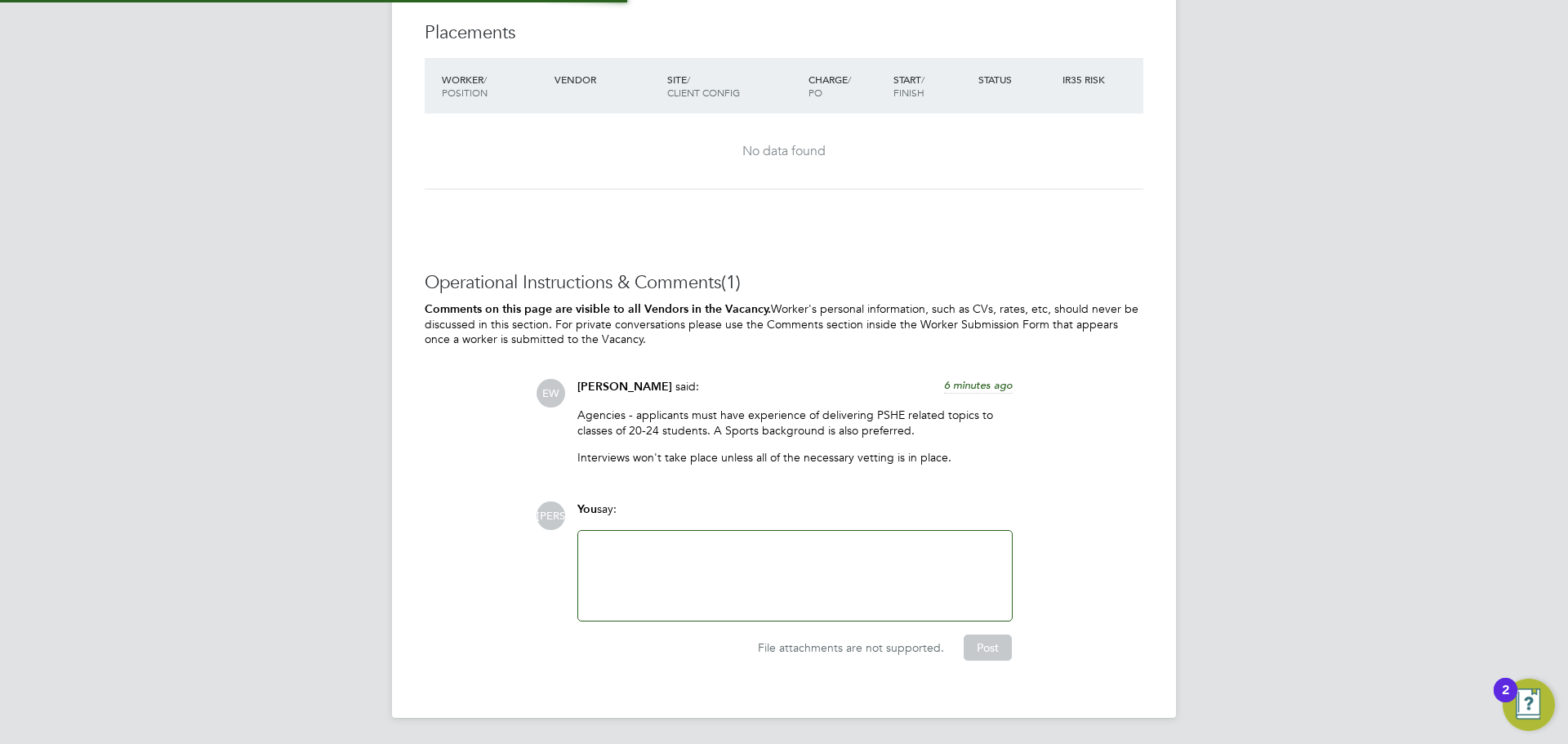
scroll to position [3454, 0]
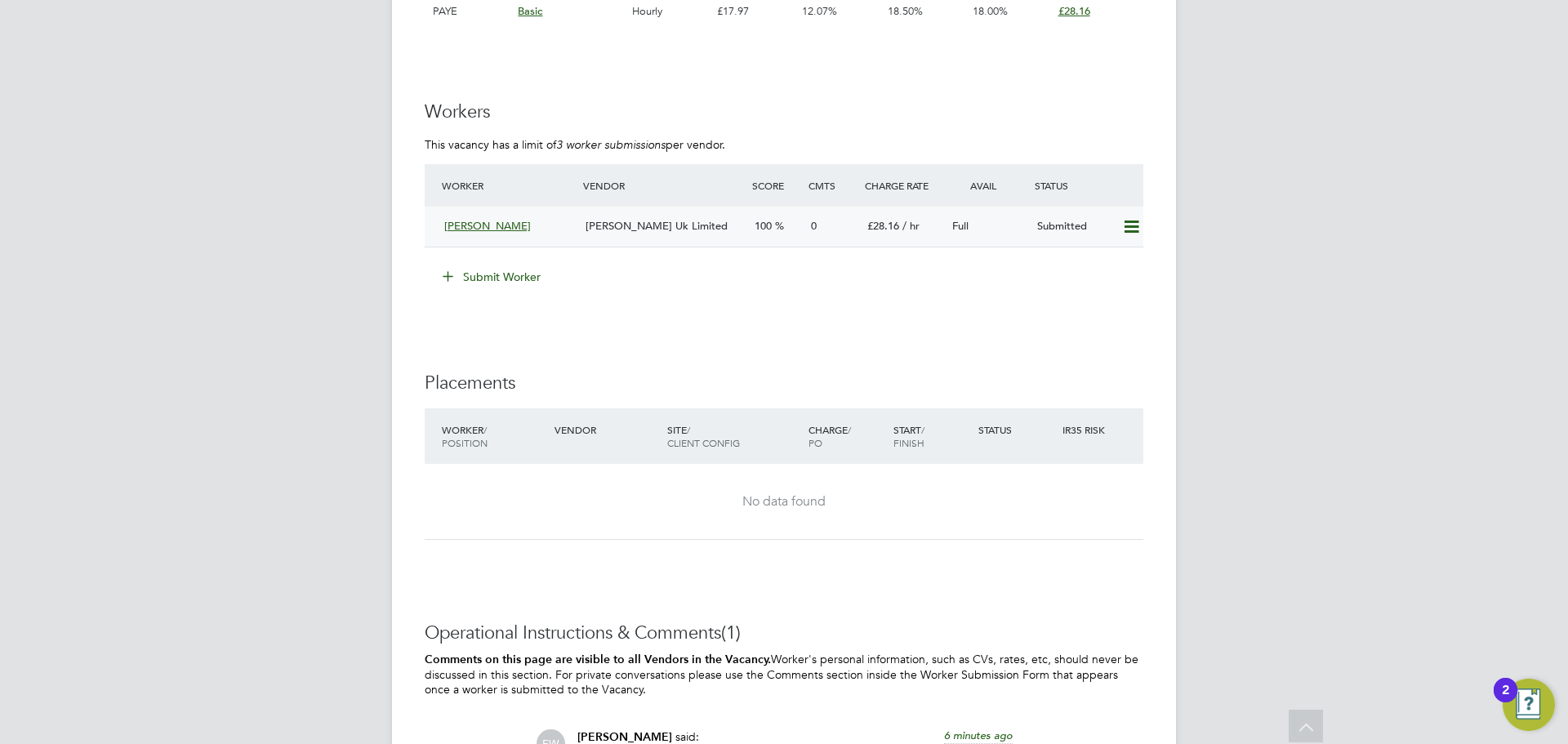
click at [651, 232] on span "[PERSON_NAME] Uk Limited" at bounding box center [657, 226] width 142 height 14
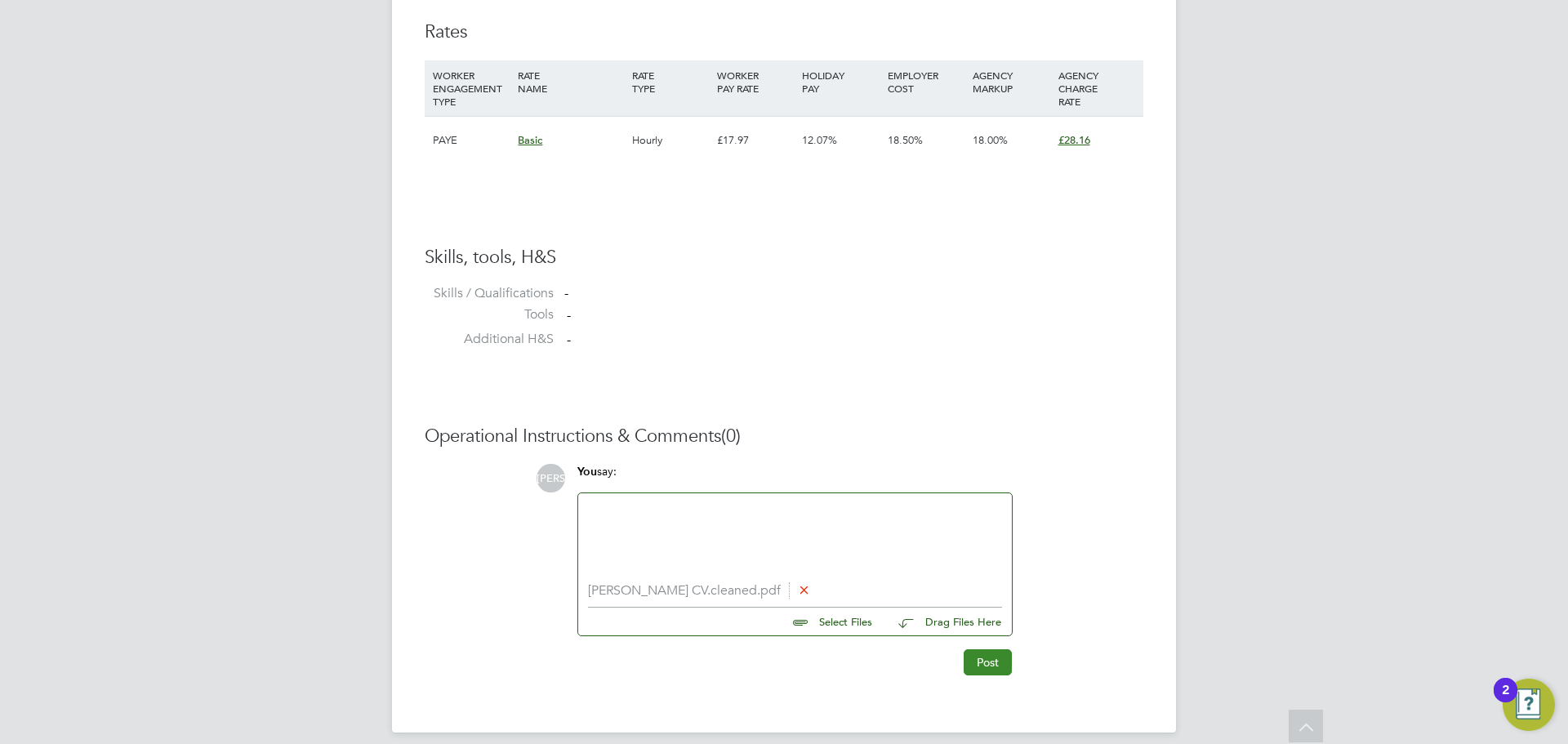
click at [985, 670] on button "Post" at bounding box center [988, 663] width 48 height 26
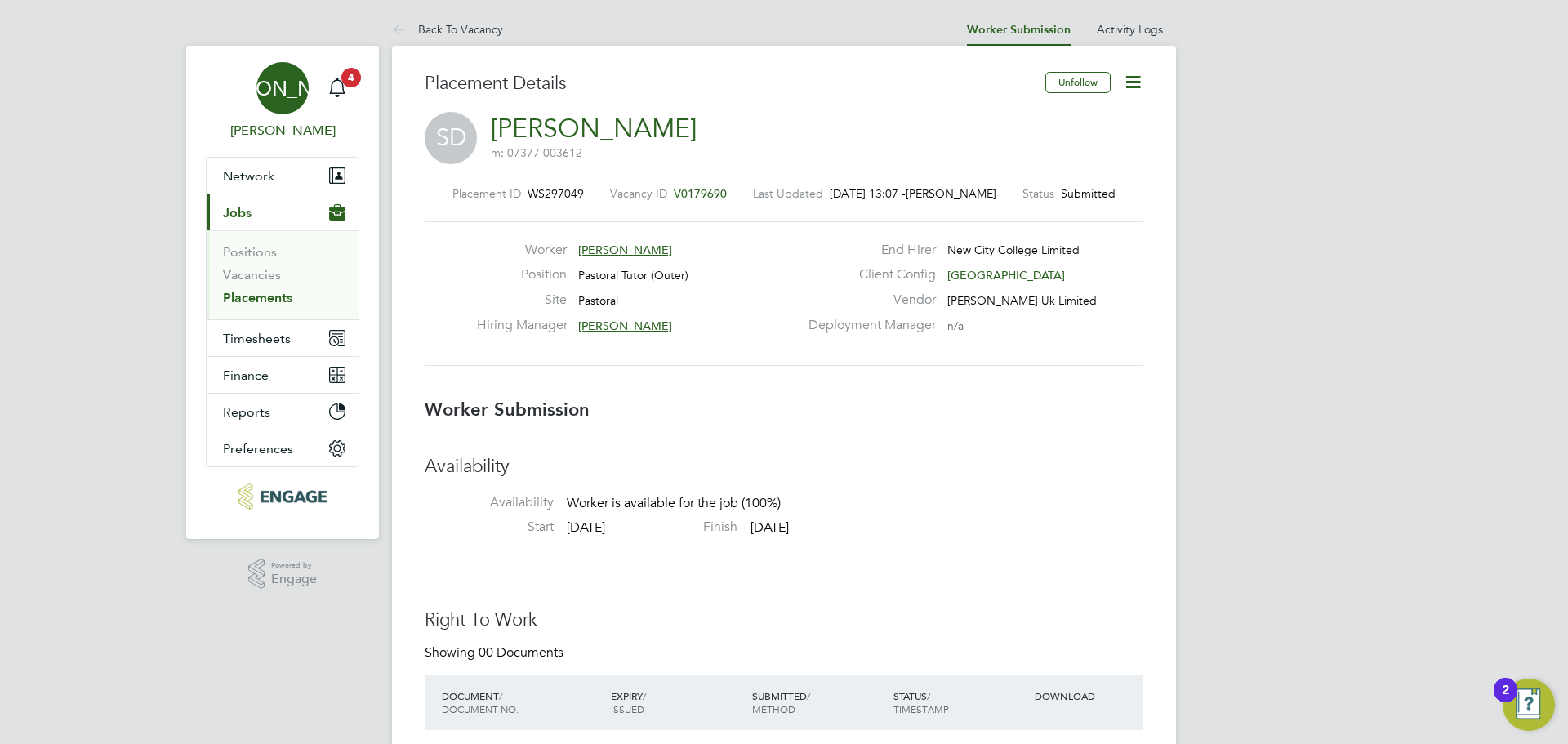
click at [354, 92] on link "JA Jerin Aktar" at bounding box center [282, 101] width 153 height 78
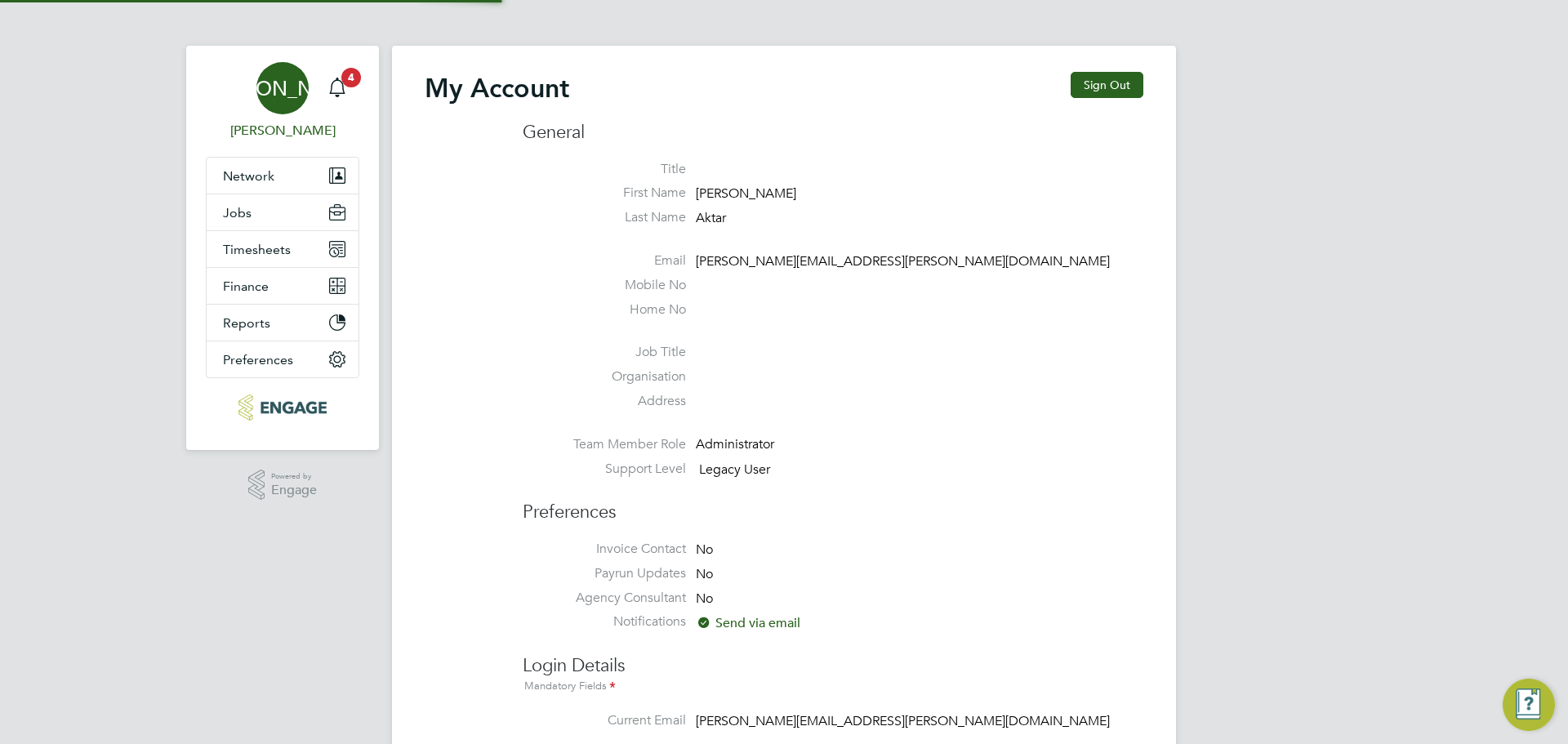
type input "jerin.aktar@morganhunt.com"
click at [349, 94] on div "Main navigation" at bounding box center [338, 88] width 33 height 33
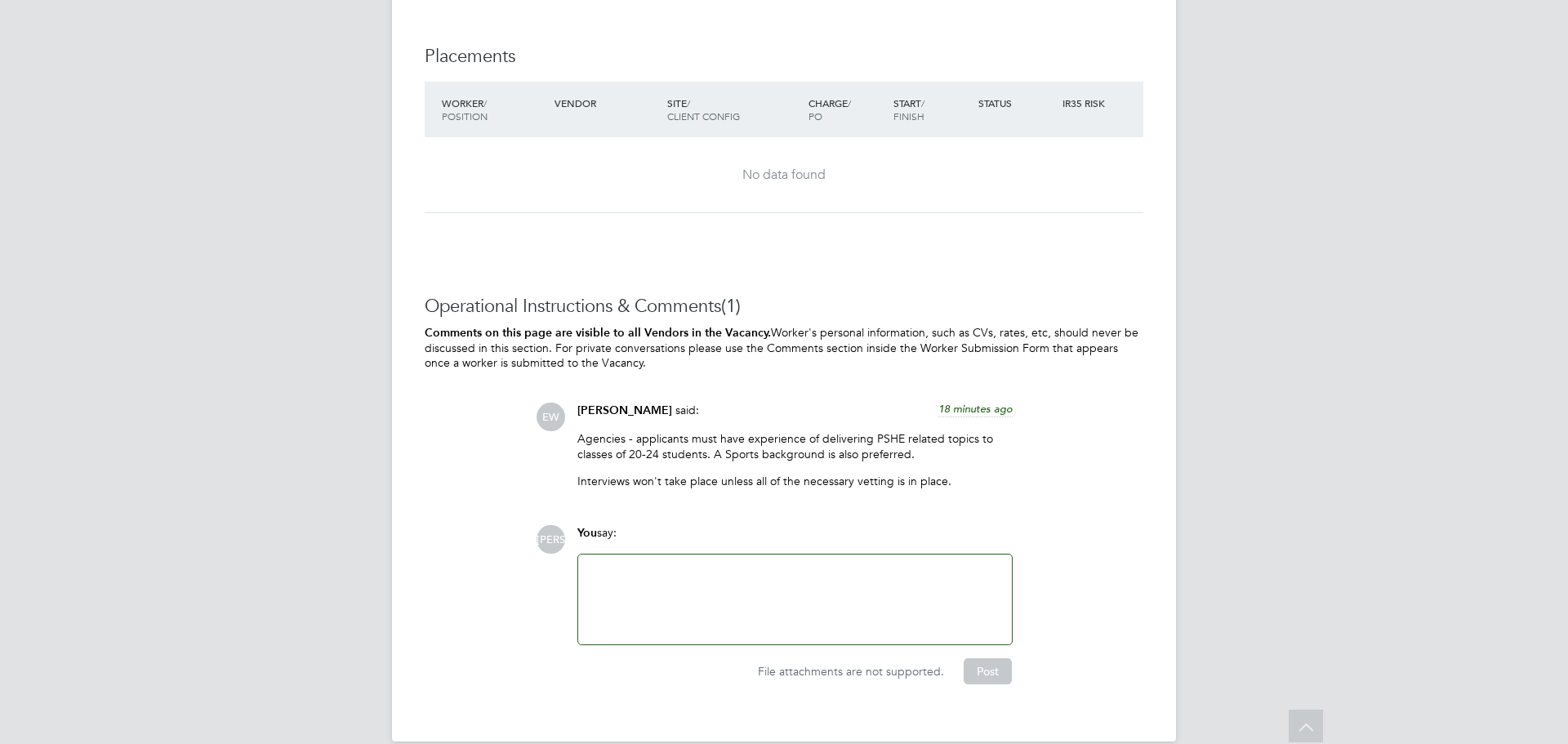
scroll to position [3431, 0]
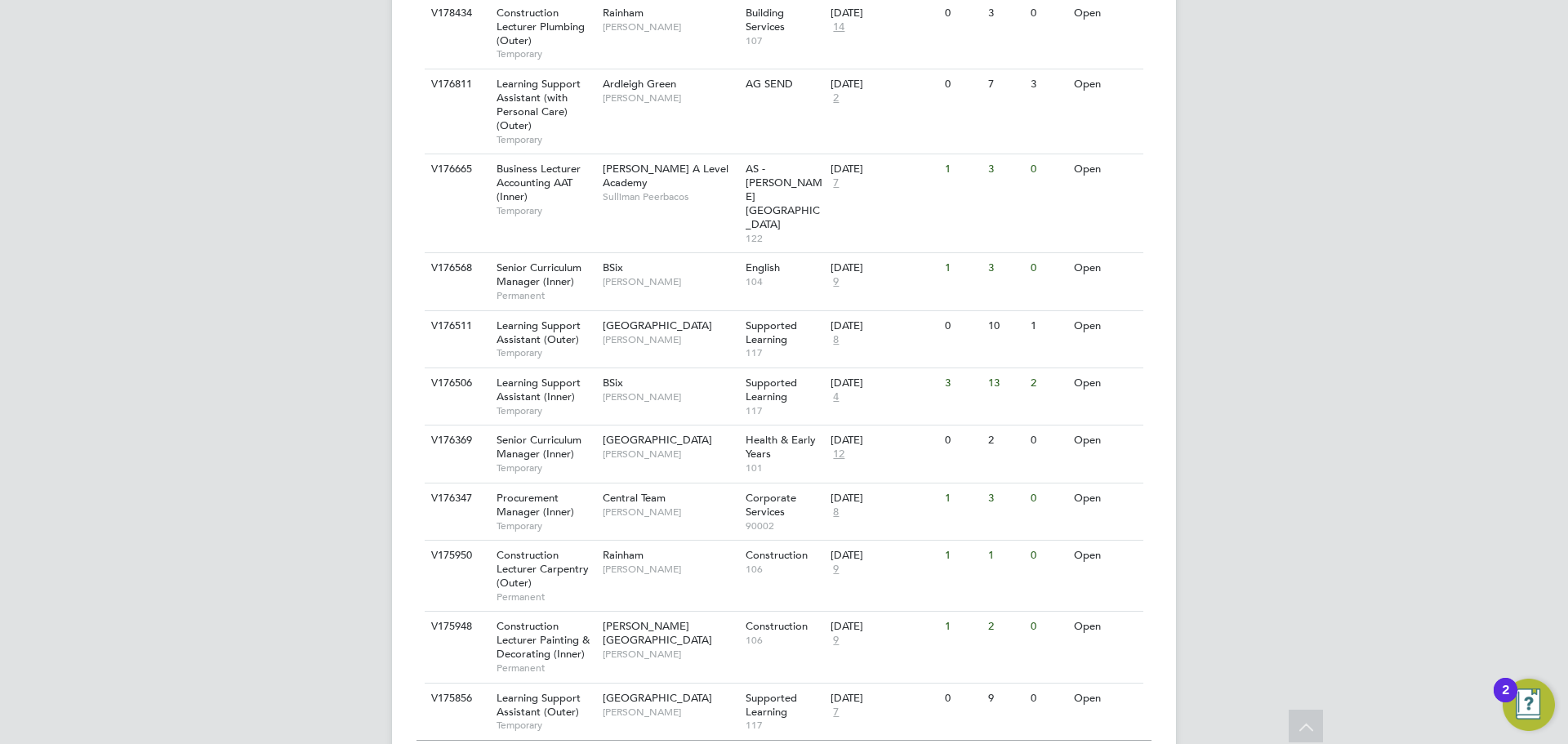
scroll to position [1683, 0]
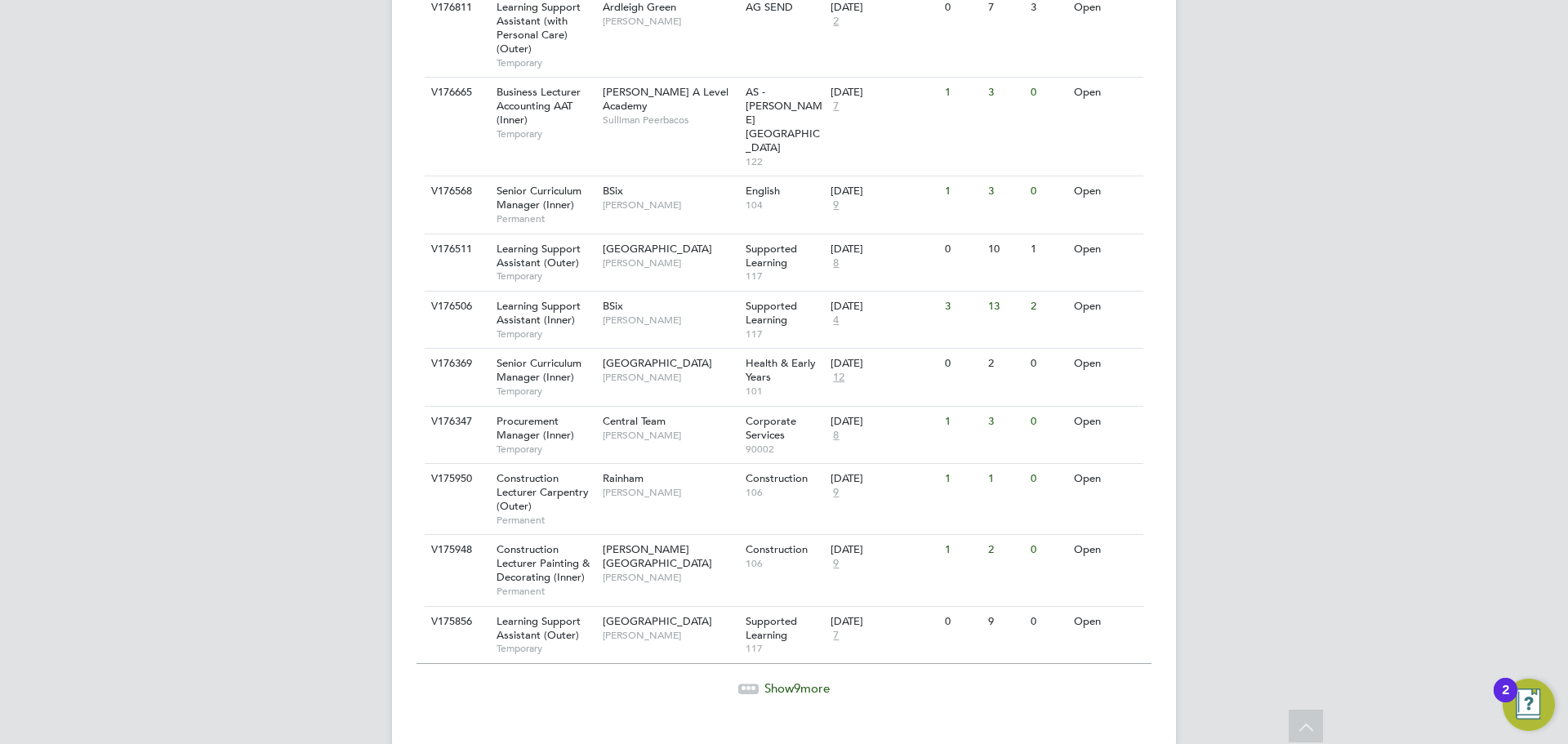
click at [796, 680] on span "9" at bounding box center [797, 688] width 7 height 15
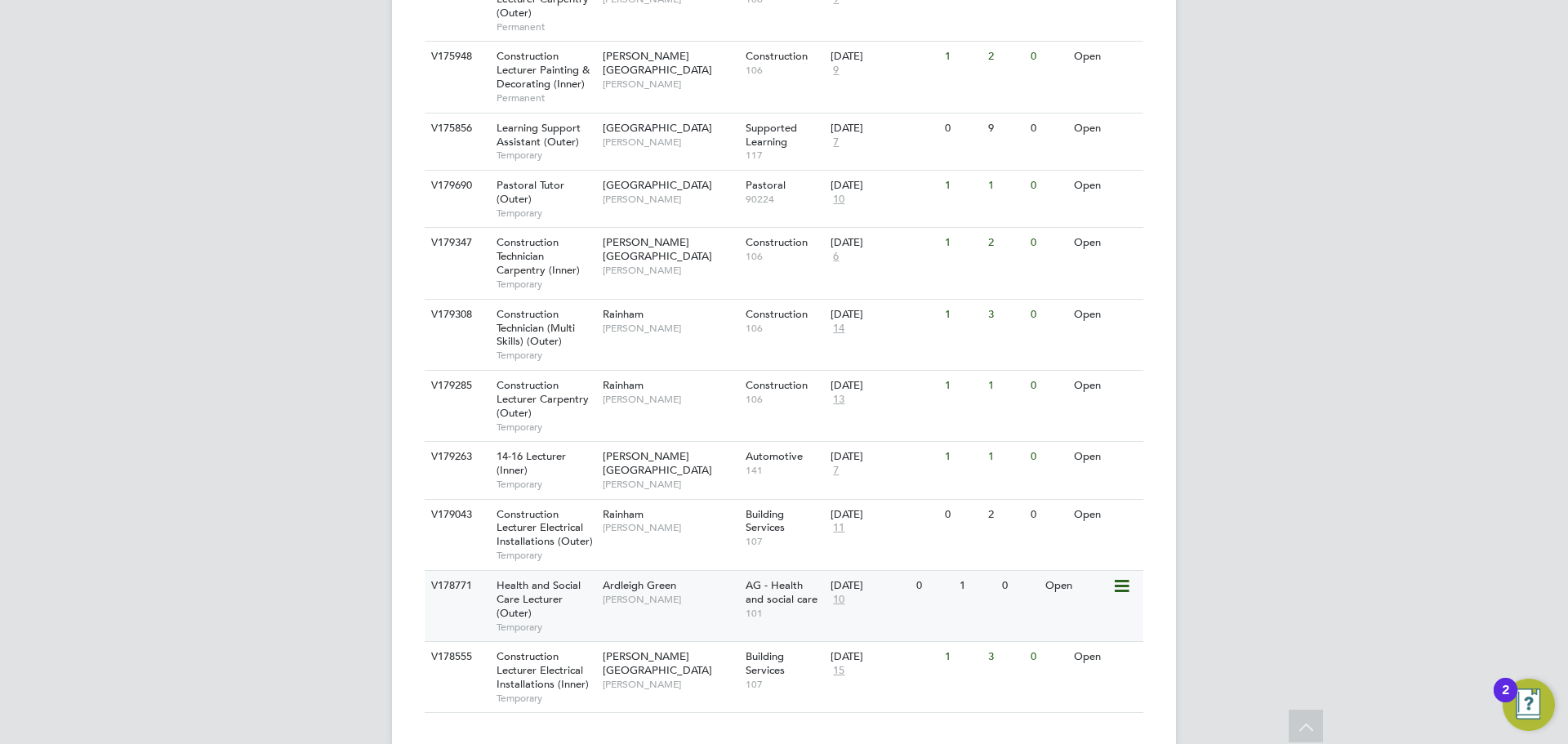
scroll to position [2178, 0]
click at [566, 584] on div "Health and Social Care Lecturer (Outer) Temporary" at bounding box center [541, 605] width 114 height 70
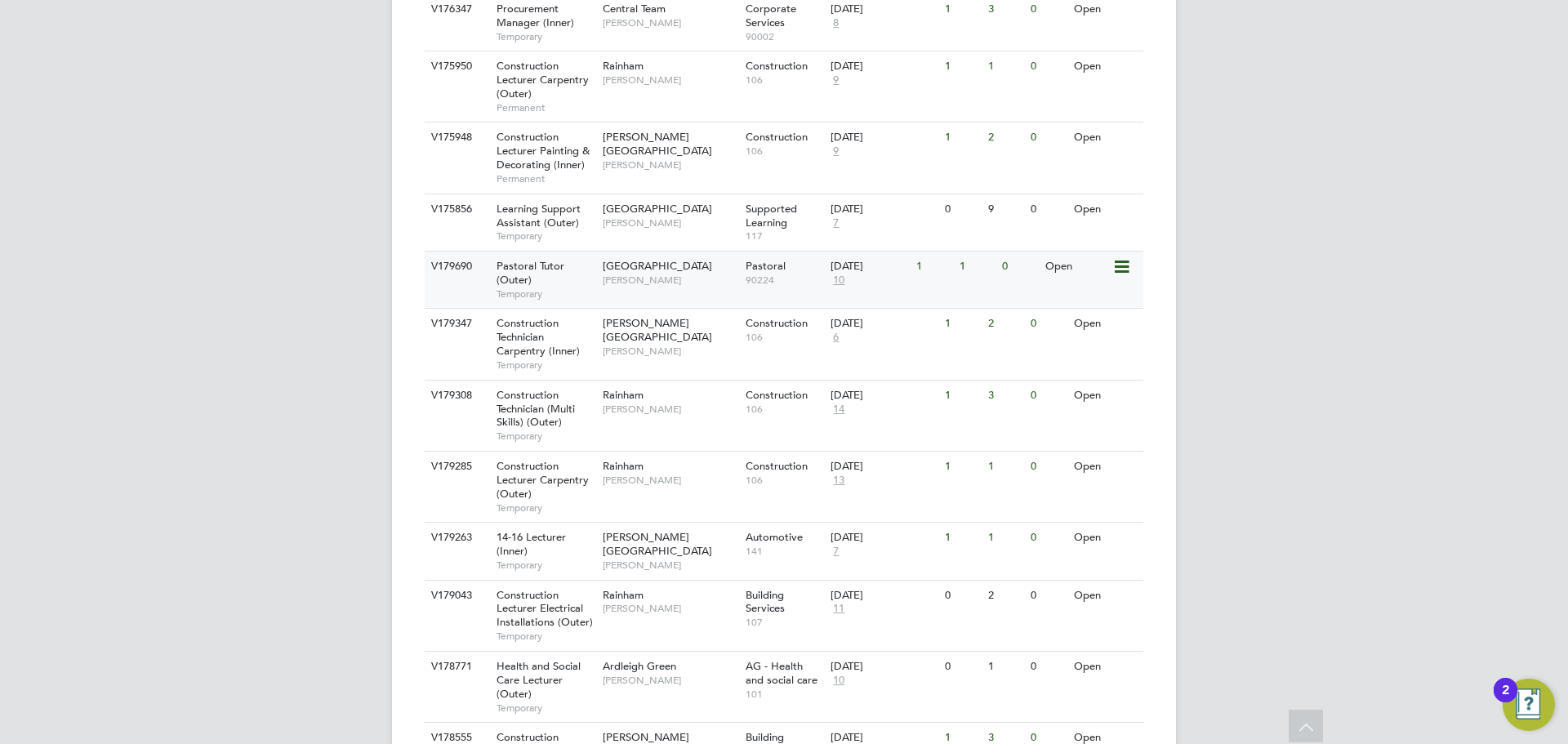
click at [597, 266] on div "Pastoral Tutor (Outer) Temporary" at bounding box center [541, 280] width 114 height 56
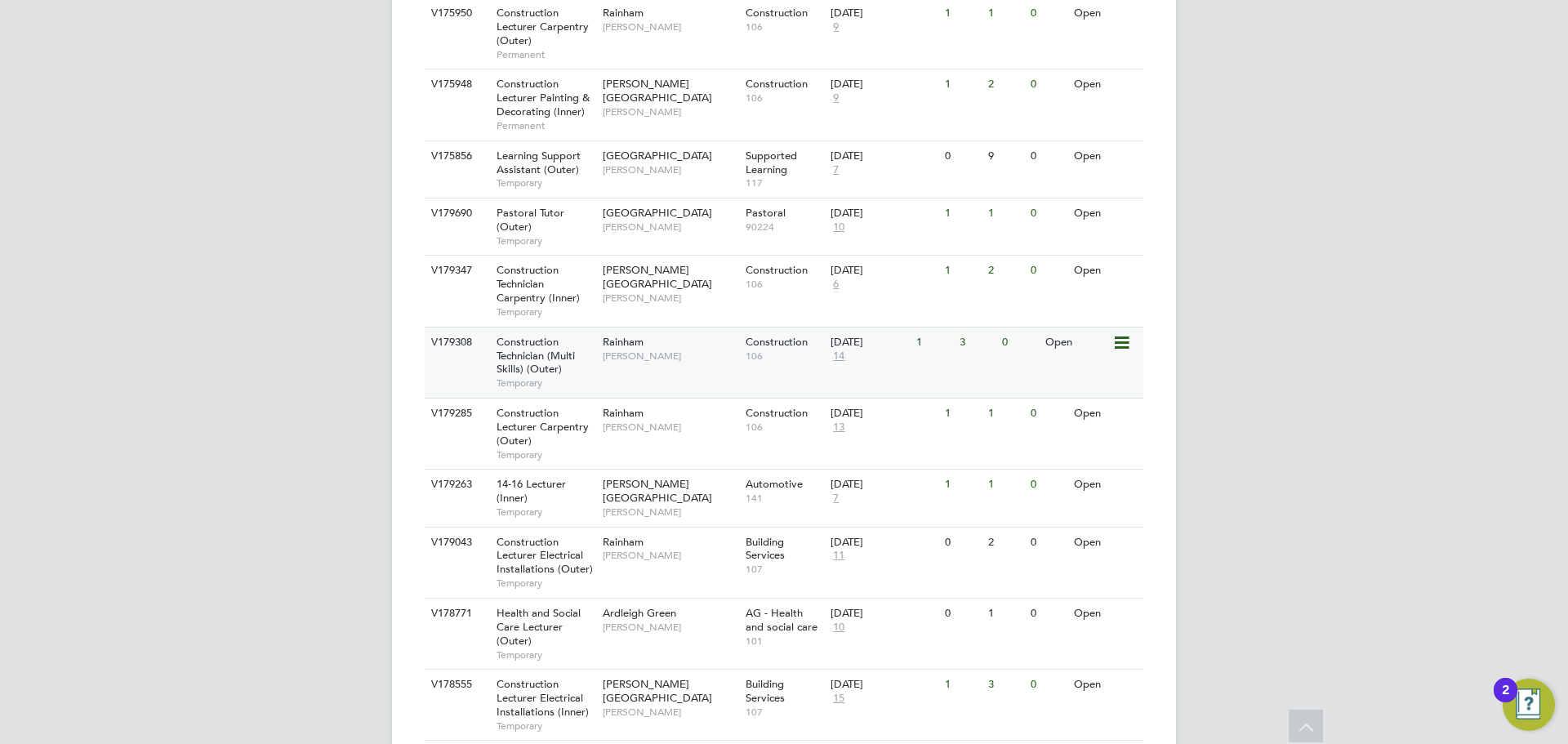
scroll to position [2178, 0]
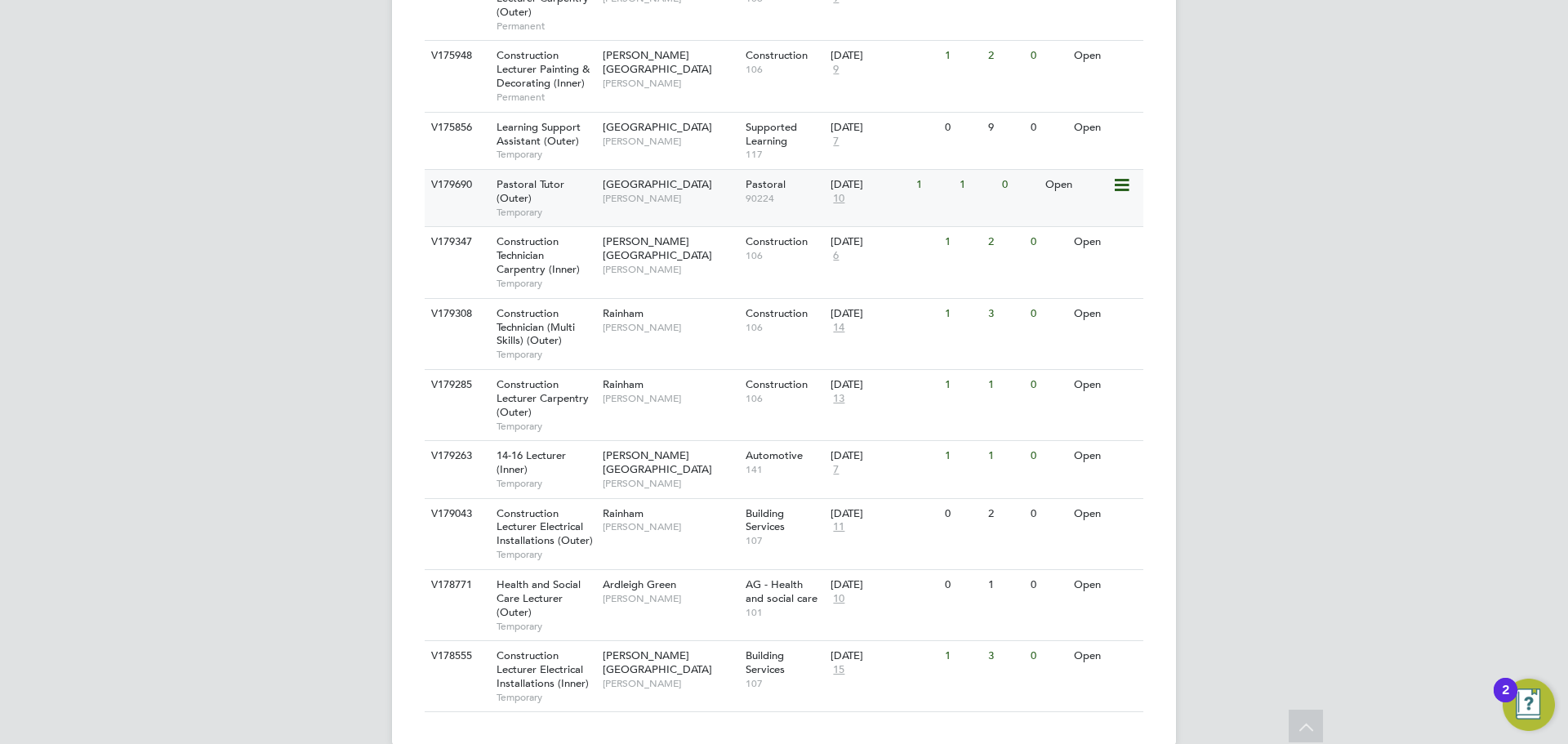
click at [671, 177] on span "Havering Sixth Form Campus" at bounding box center [657, 184] width 109 height 14
click at [839, 463] on span "7" at bounding box center [836, 470] width 11 height 14
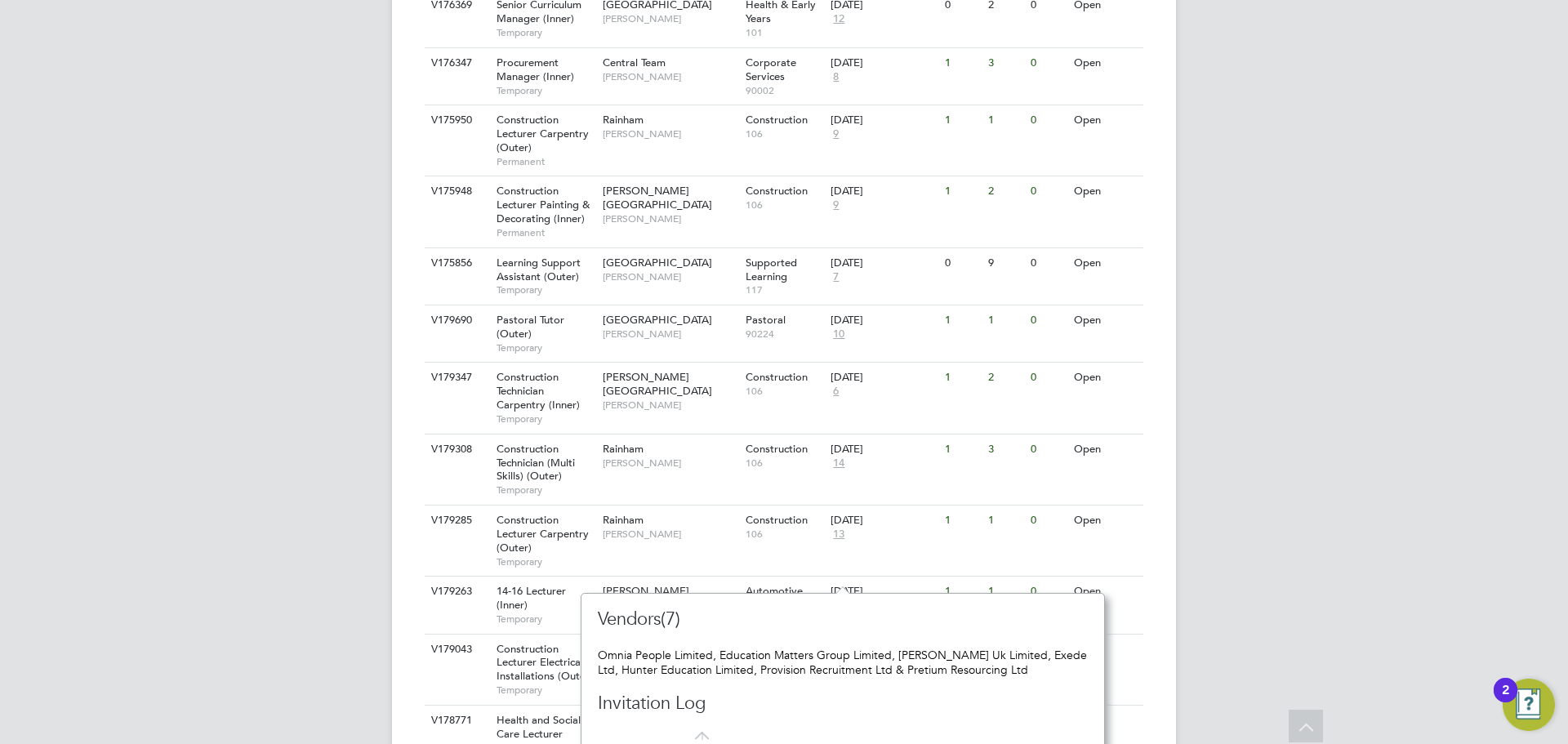
scroll to position [2014, 0]
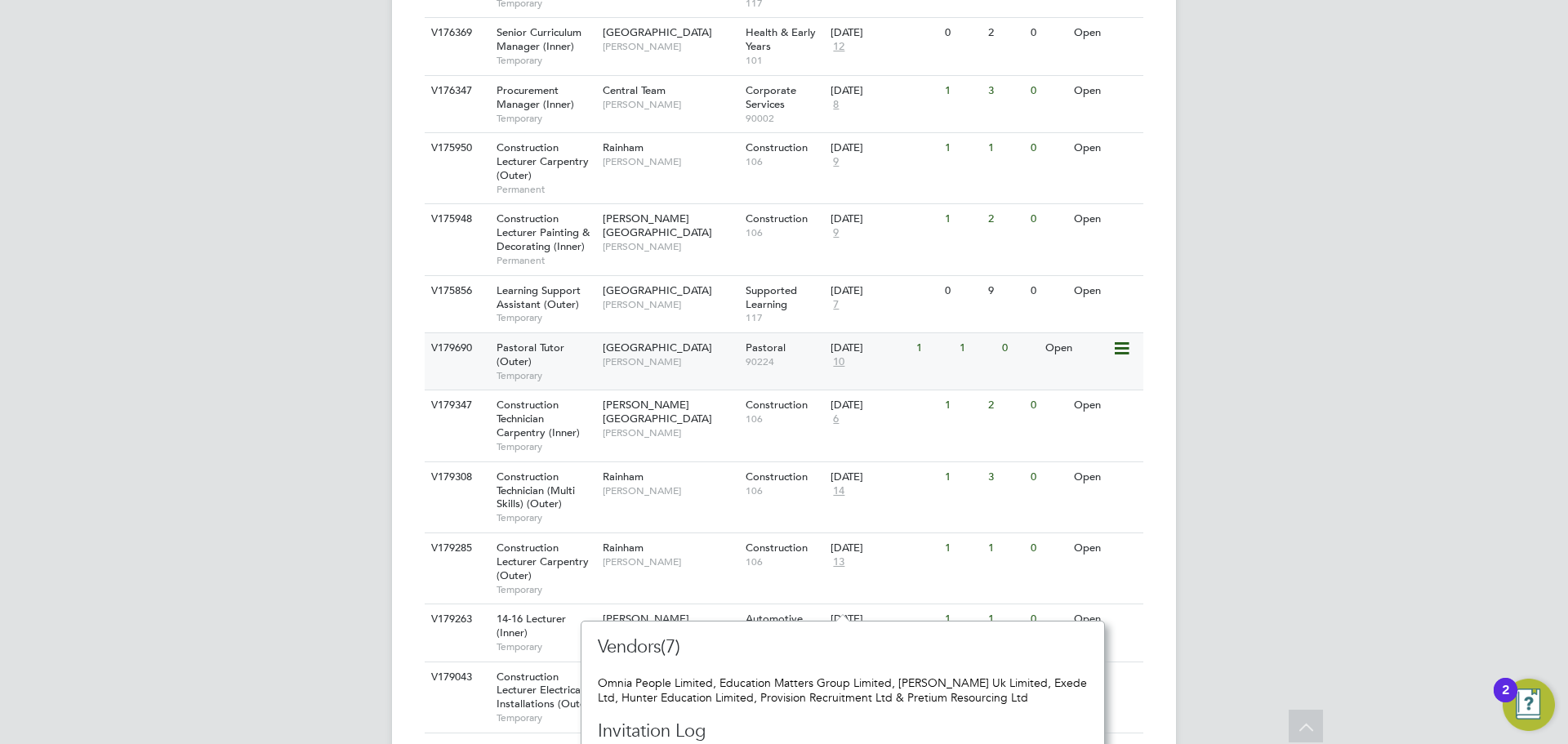
click at [837, 355] on span "10" at bounding box center [839, 362] width 16 height 14
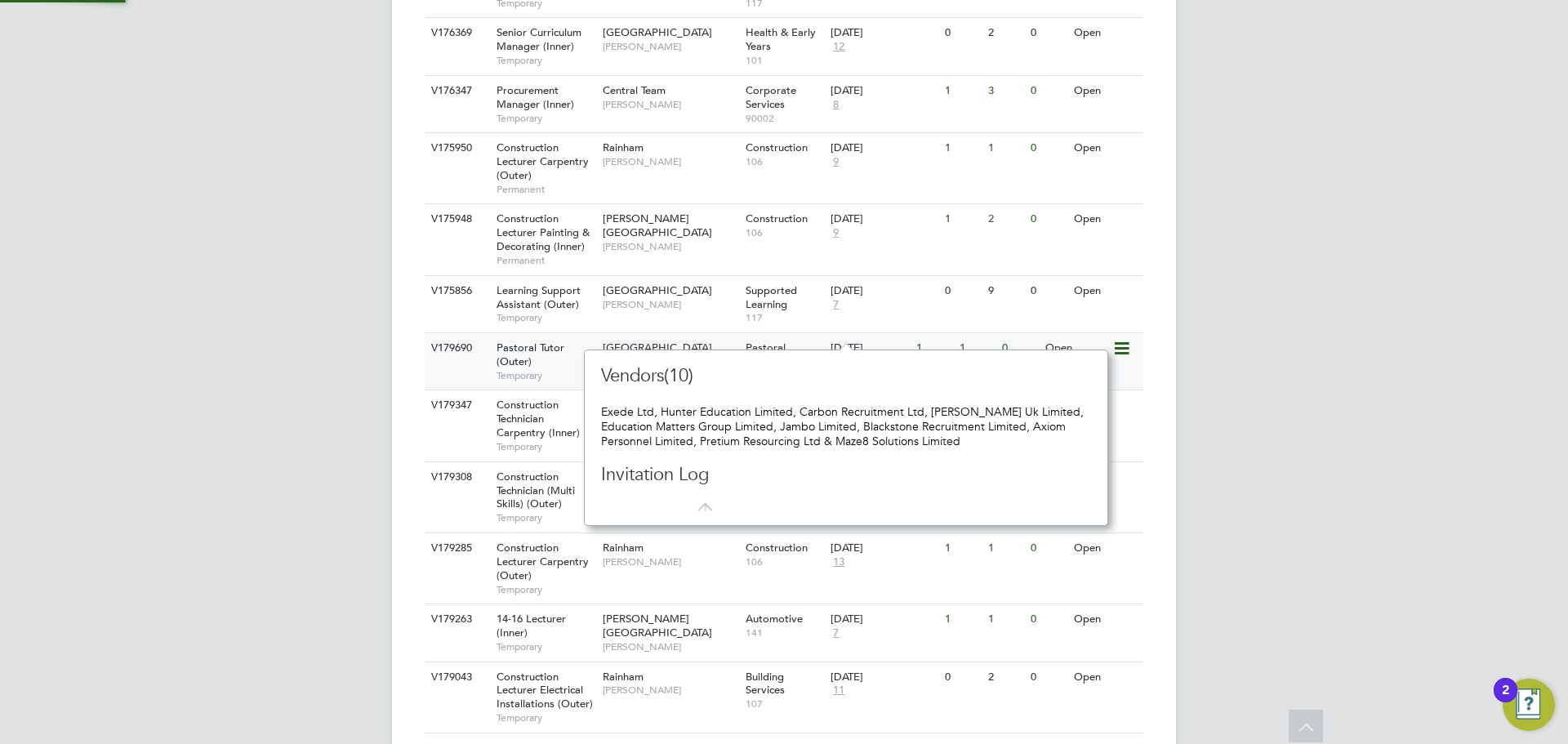
scroll to position [14, 18]
drag, startPoint x: 979, startPoint y: 445, endPoint x: 550, endPoint y: 348, distance: 439.8
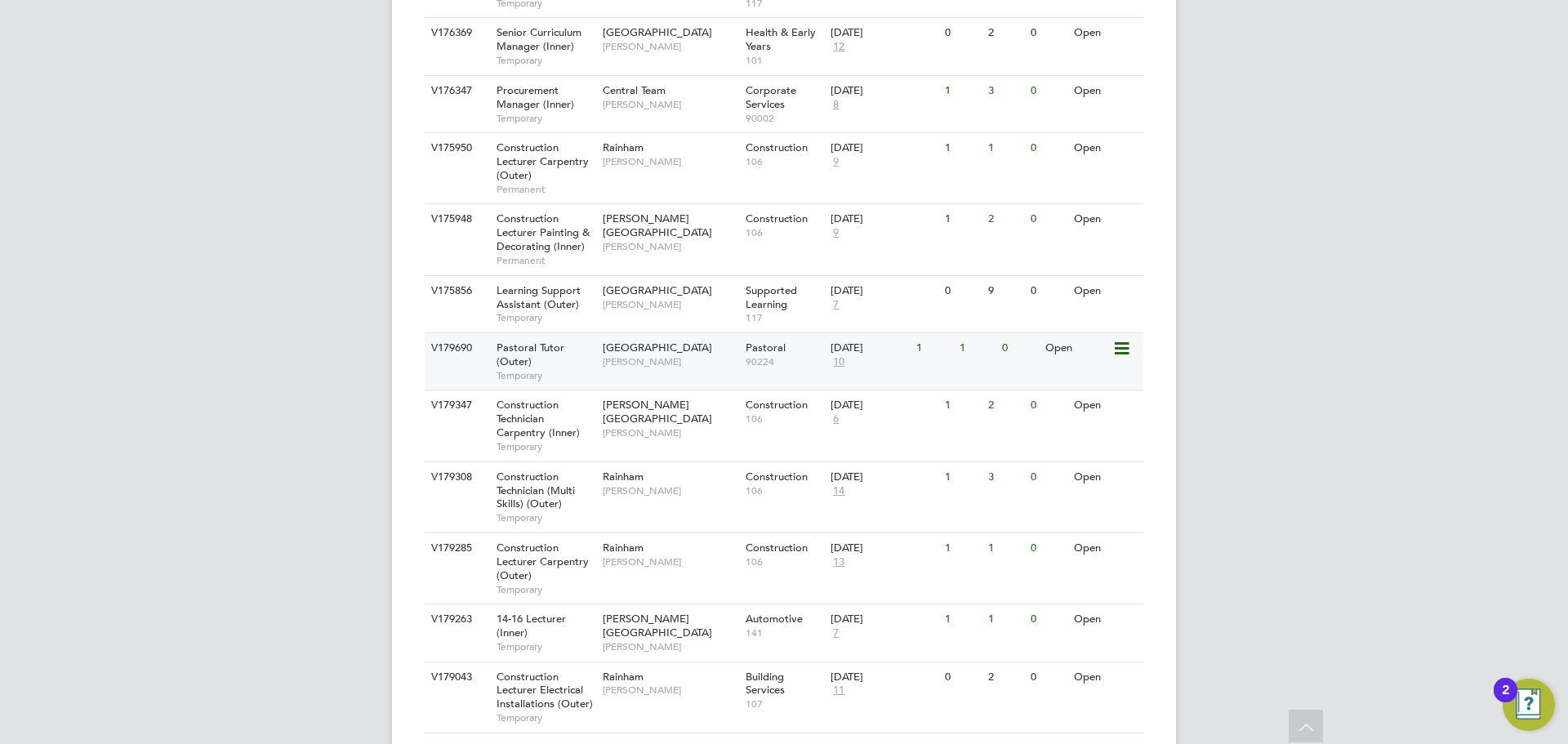
click at [550, 339] on div "Pastoral Tutor (Outer) Temporary" at bounding box center [541, 361] width 114 height 56
click at [838, 355] on span "10" at bounding box center [839, 362] width 16 height 14
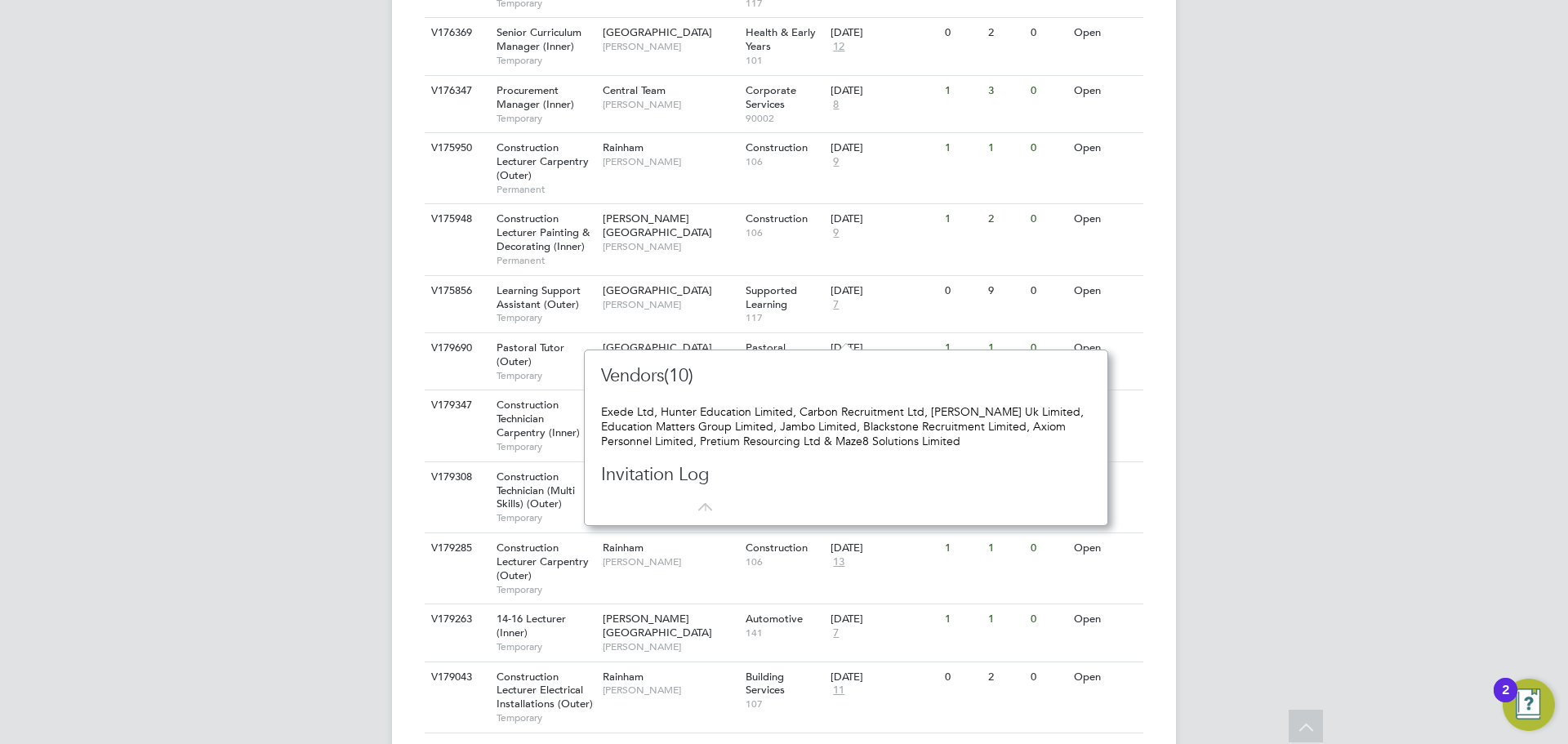
click at [922, 478] on div "Vendors(10) Exede Ltd, Hunter Education Limited, Carbon Recruitment Ltd, Morgan…" at bounding box center [846, 438] width 490 height 147
drag, startPoint x: 913, startPoint y: 449, endPoint x: 903, endPoint y: 447, distance: 10.2
click at [903, 447] on div "Exede Ltd, Hunter Education Limited, Carbon Recruitment Ltd, Morgan Hunt Uk Lim…" at bounding box center [846, 427] width 490 height 45
click at [984, 441] on div "Exede Ltd, Hunter Education Limited, Carbon Recruitment Ltd, Morgan Hunt Uk Lim…" at bounding box center [846, 427] width 490 height 45
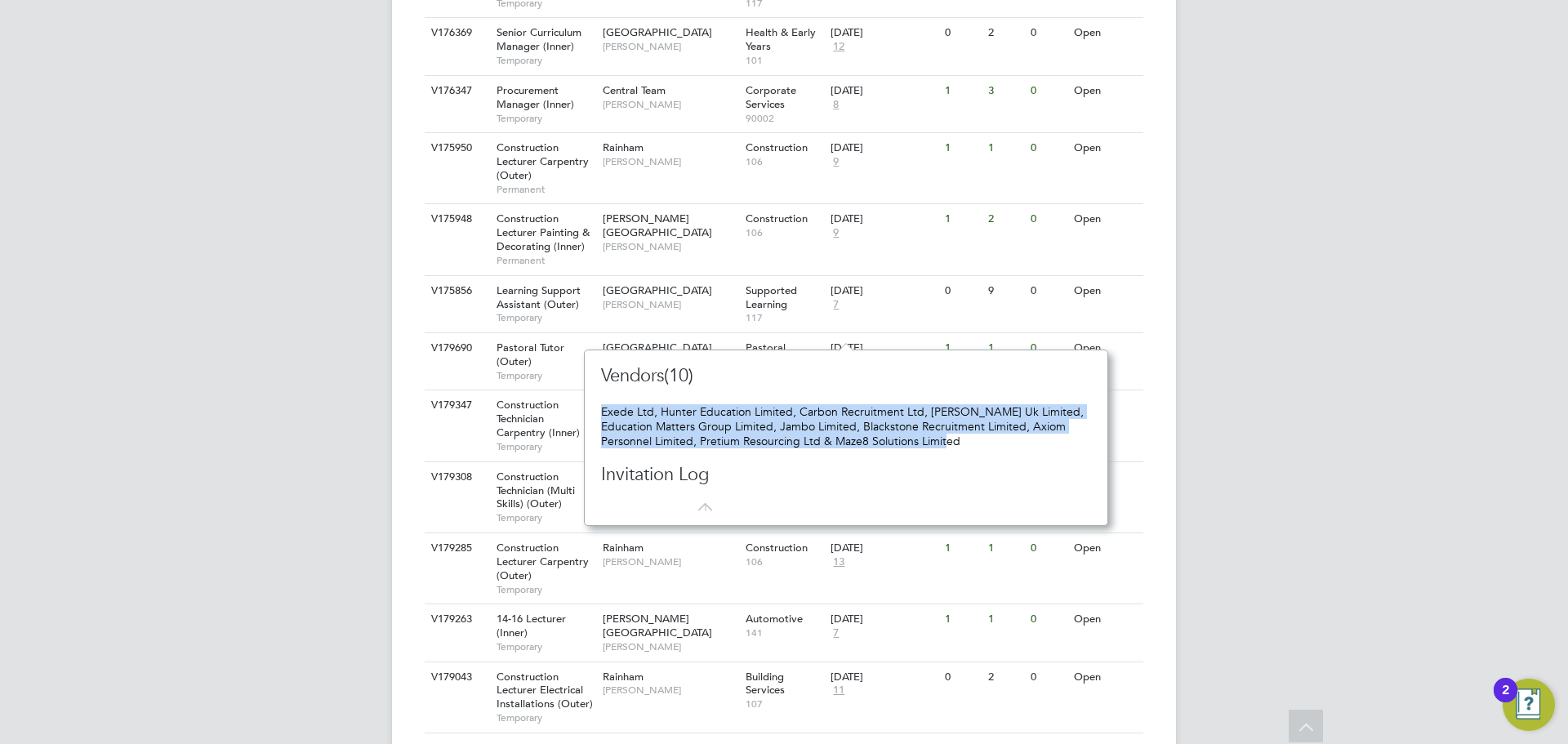
drag, startPoint x: 985, startPoint y: 447, endPoint x: 597, endPoint y: 398, distance: 391.1
click at [597, 398] on div "Vendors(10) Exede Ltd, Hunter Education Limited, Carbon Recruitment Ltd, Morgan…" at bounding box center [846, 438] width 524 height 176
click at [613, 399] on div "Vendors(10) Exede Ltd, Hunter Education Limited, Carbon Recruitment Ltd, Morgan…" at bounding box center [846, 438] width 490 height 147
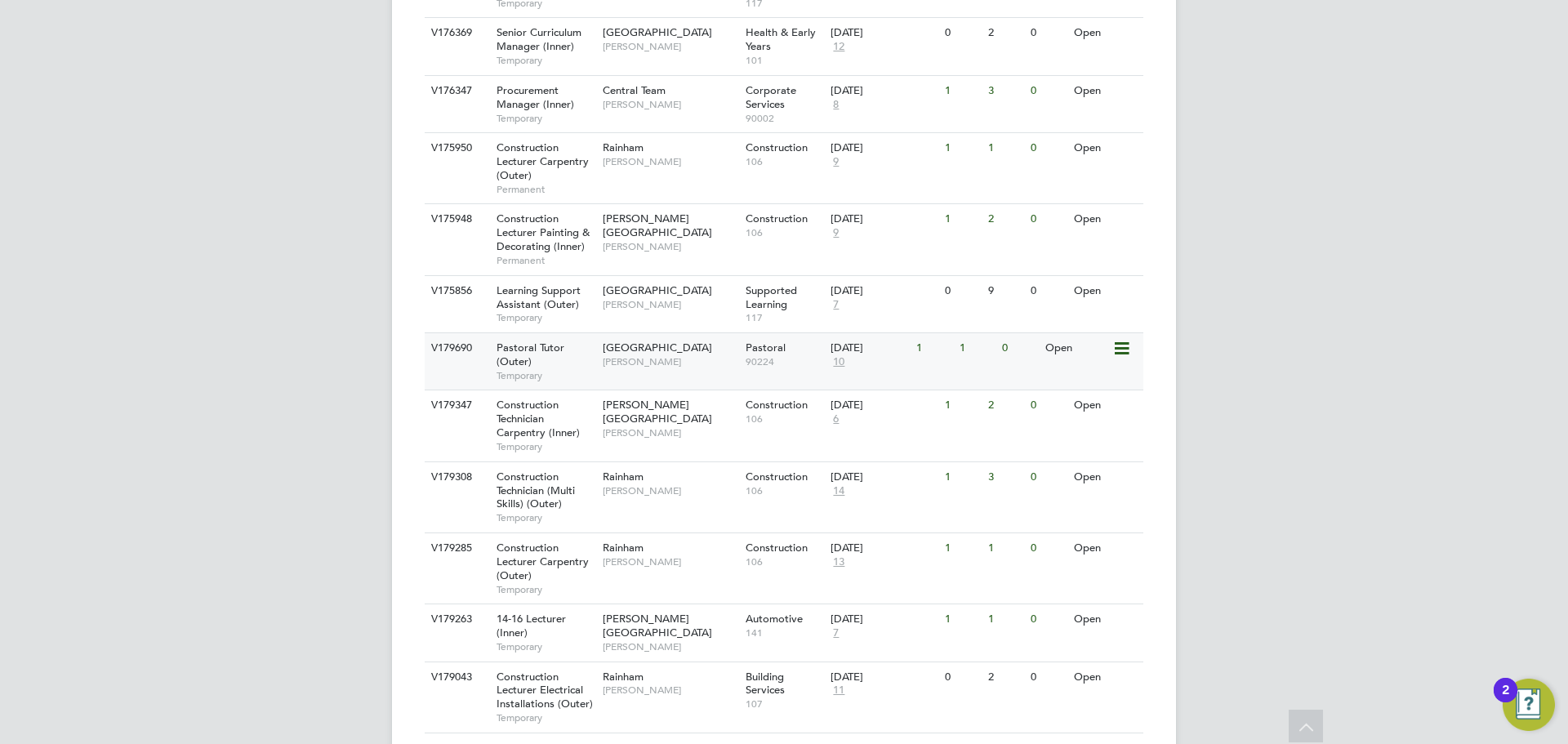
click at [704, 335] on div "Havering Sixth Form Campus Emma Wood" at bounding box center [670, 355] width 143 height 42
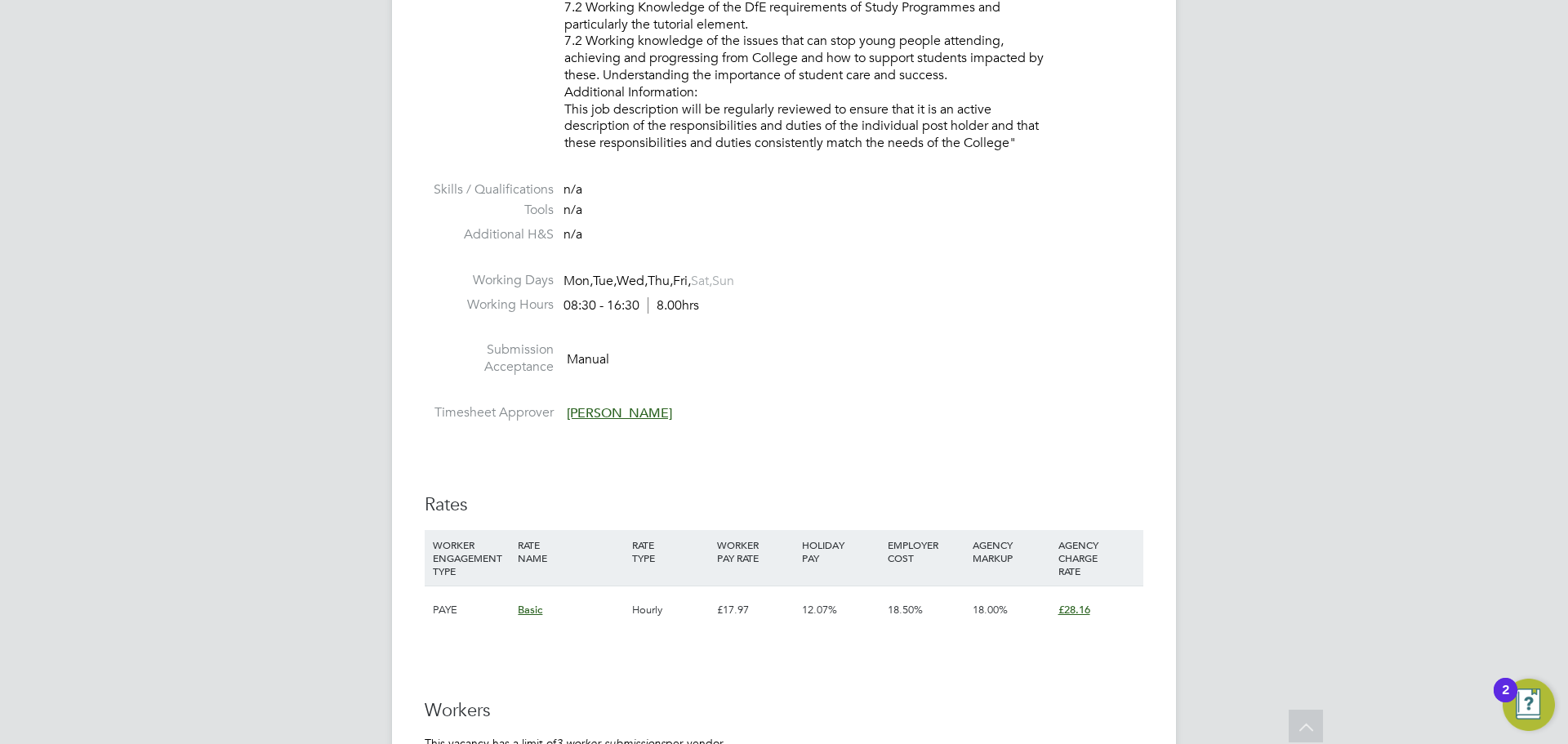
scroll to position [2860, 0]
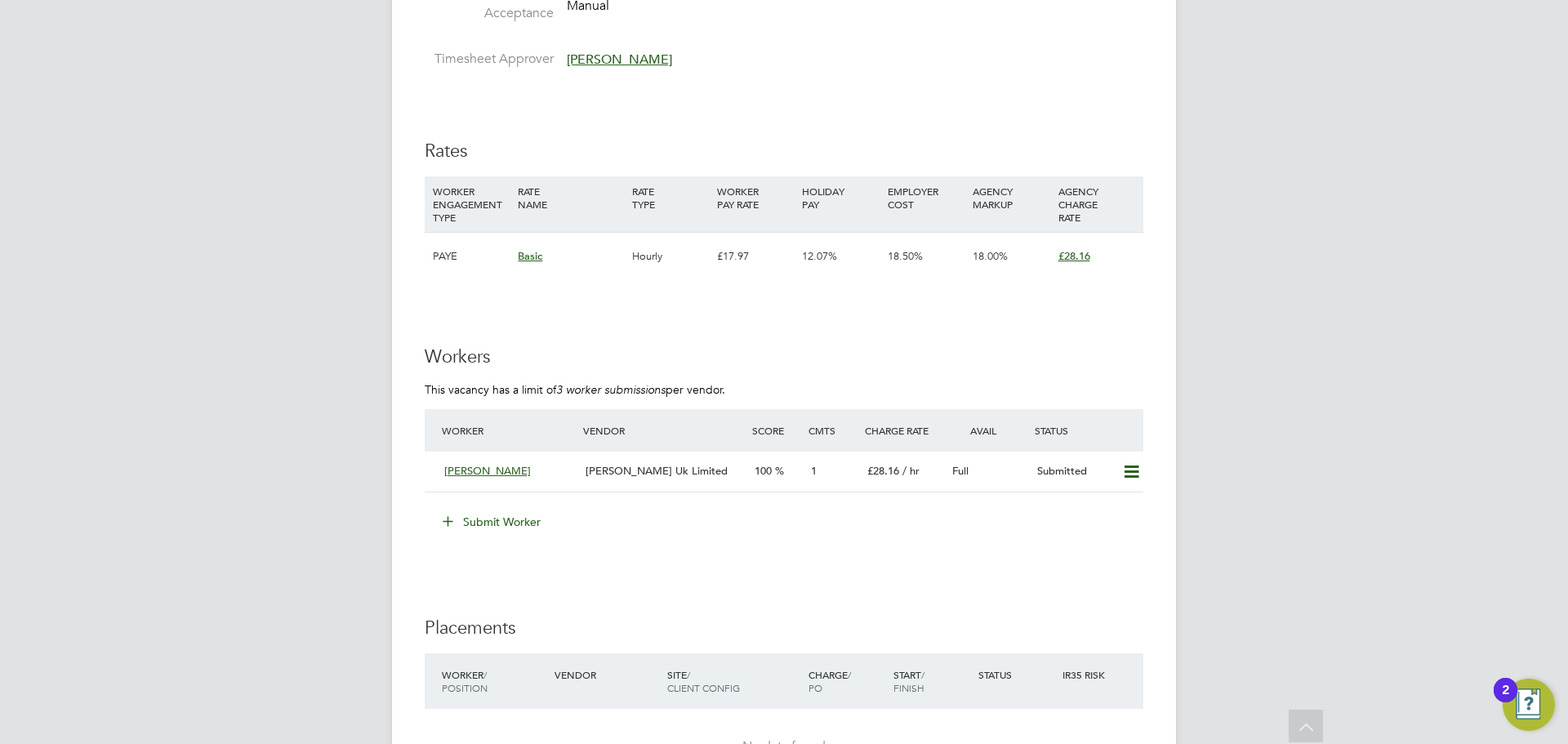
click at [510, 529] on button "Submit Worker" at bounding box center [493, 522] width 122 height 26
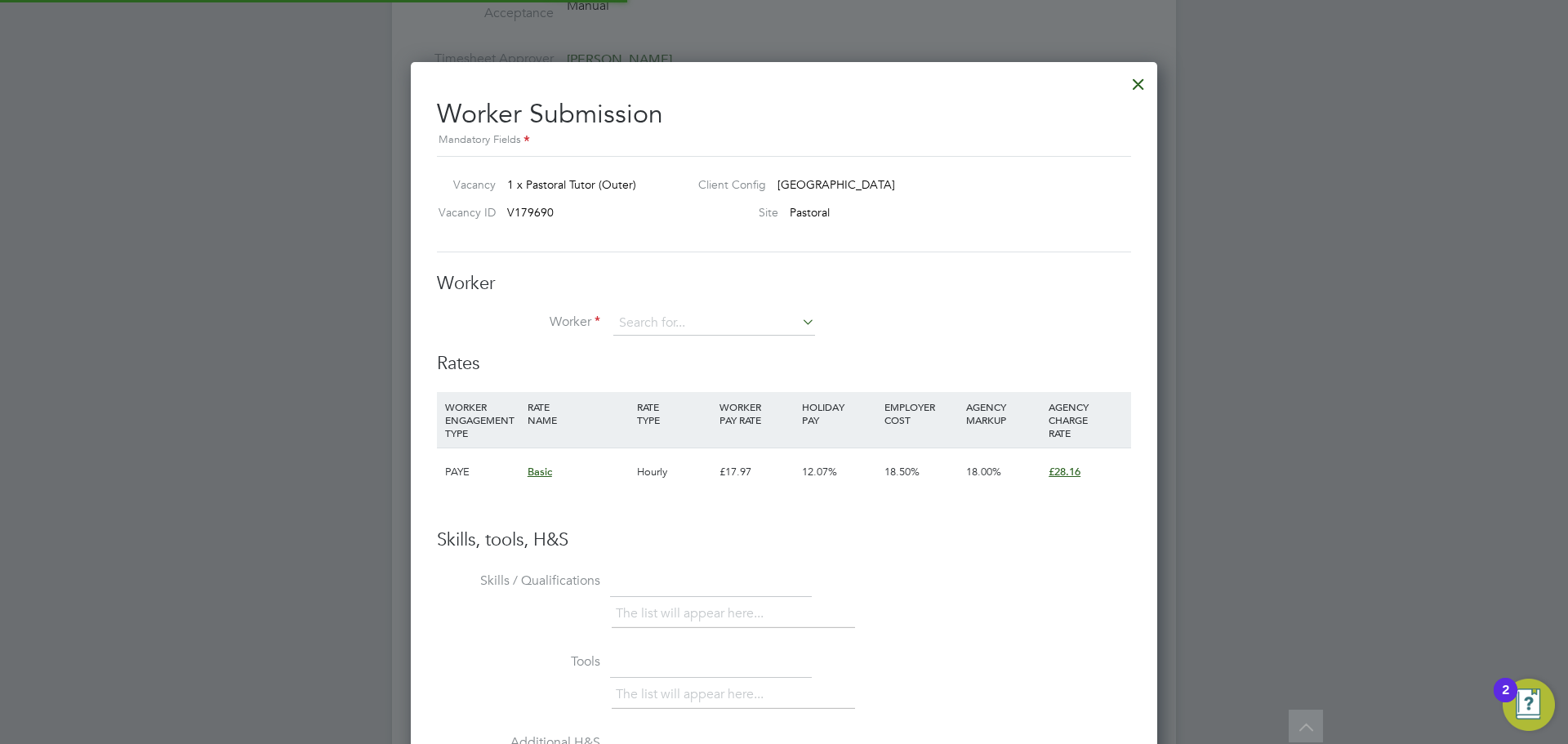
scroll to position [992, 747]
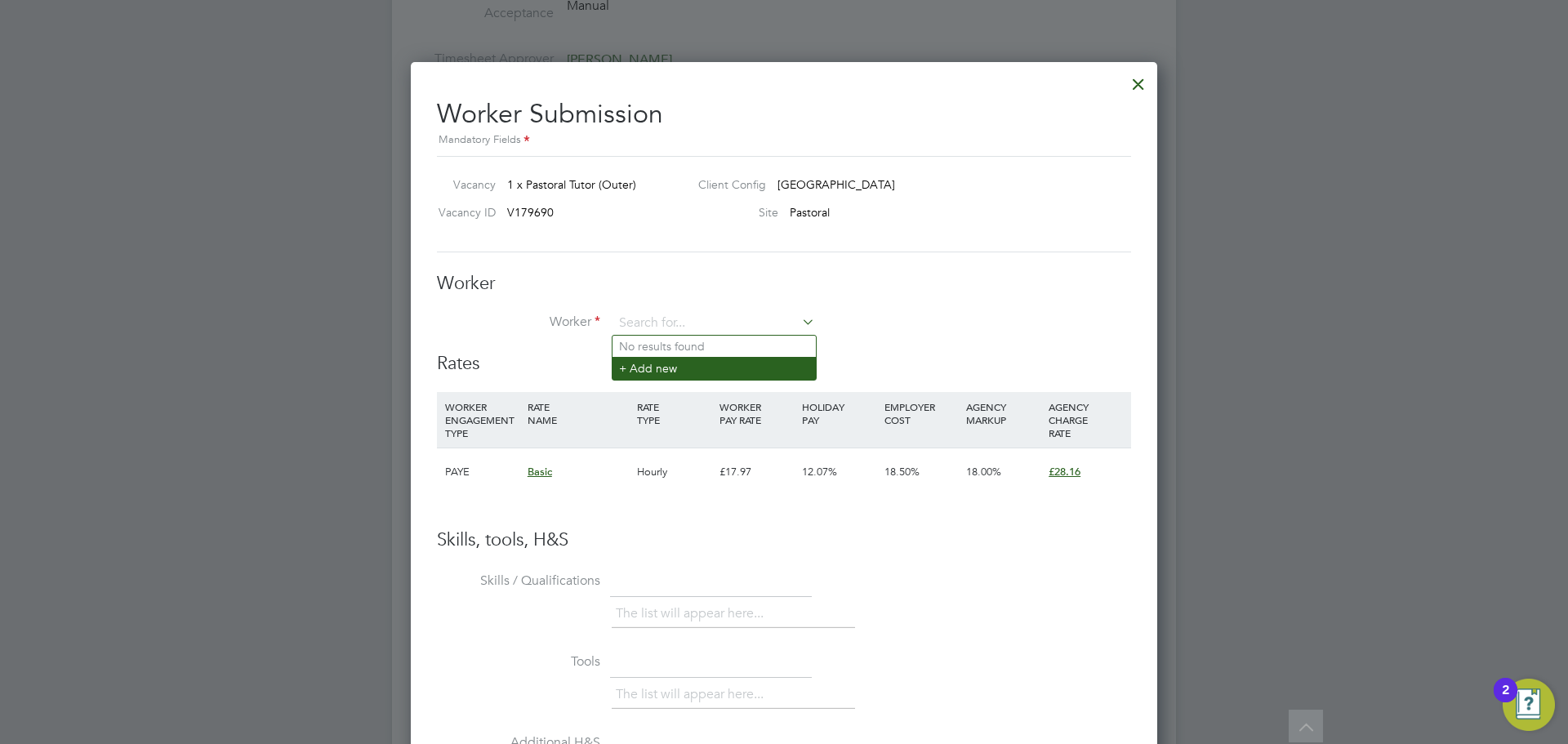
click at [650, 366] on li "+ Add new" at bounding box center [714, 368] width 204 height 22
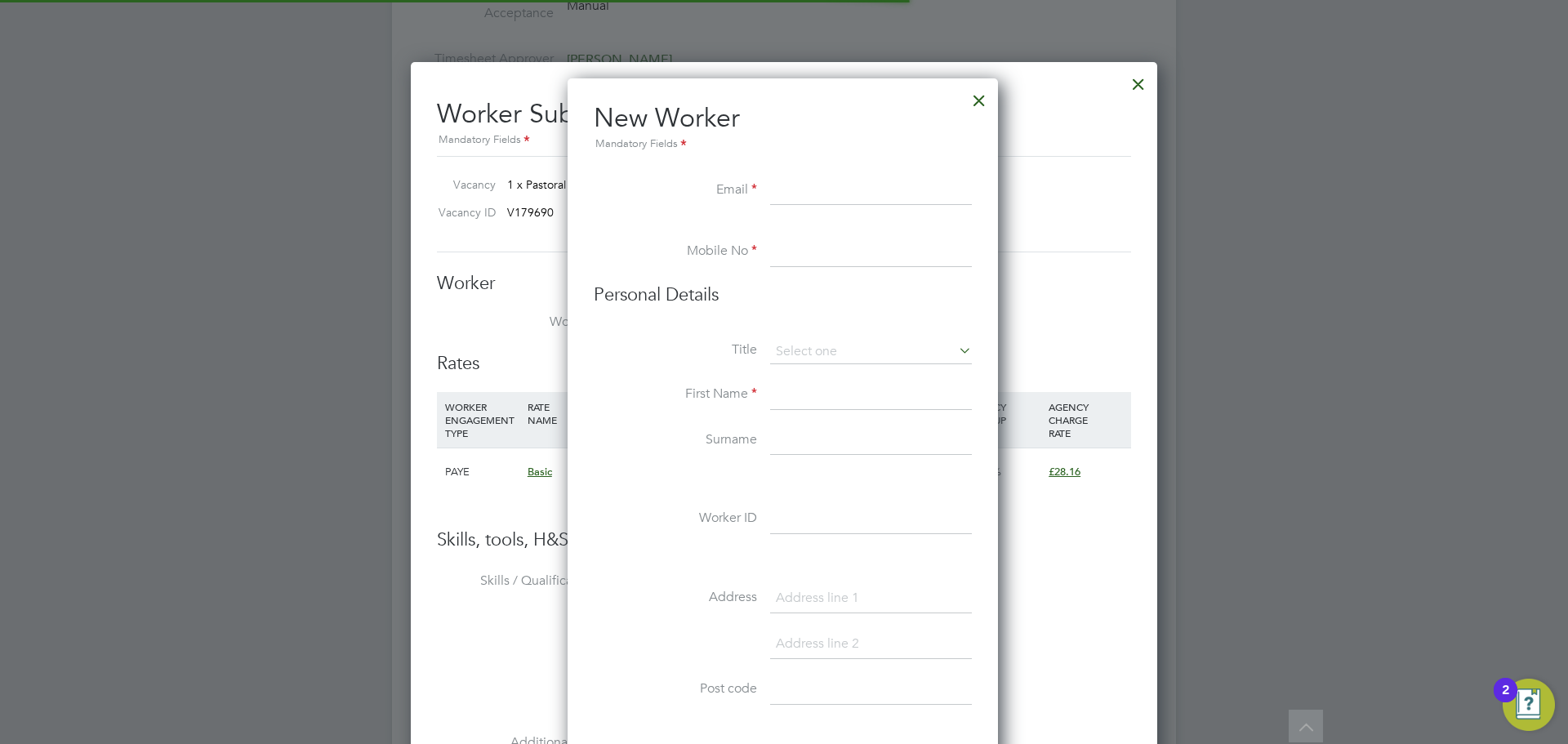
scroll to position [1390, 432]
click at [810, 402] on input at bounding box center [871, 395] width 202 height 30
paste input "Olamide Oshode"
drag, startPoint x: 901, startPoint y: 397, endPoint x: 834, endPoint y: 404, distance: 67.4
click at [834, 404] on input "Olamide Oshode" at bounding box center [871, 395] width 202 height 30
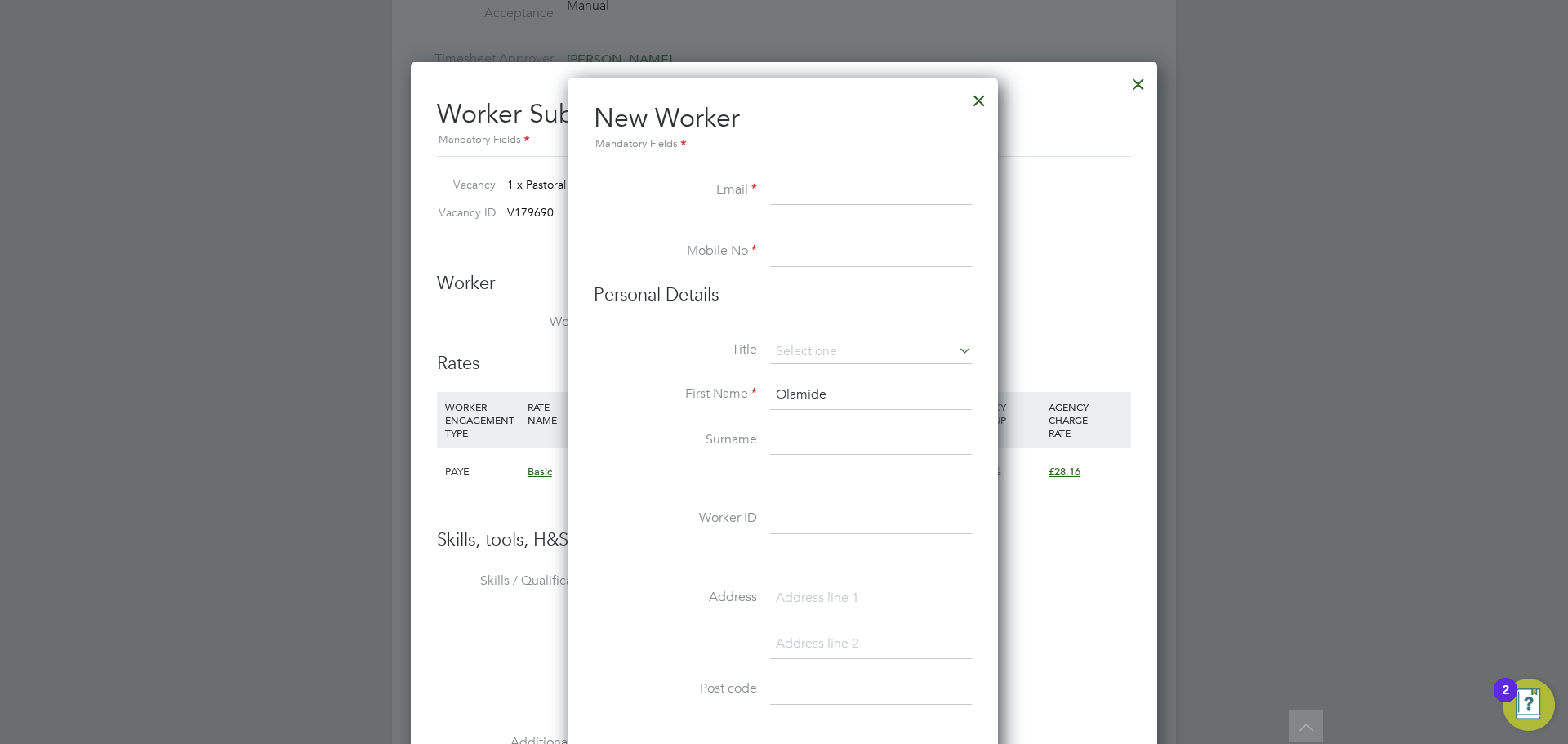
type input "Olamide"
click at [810, 449] on input at bounding box center [871, 441] width 202 height 30
paste input "Oshode"
type input "Oshode"
click at [855, 183] on input at bounding box center [871, 191] width 202 height 30
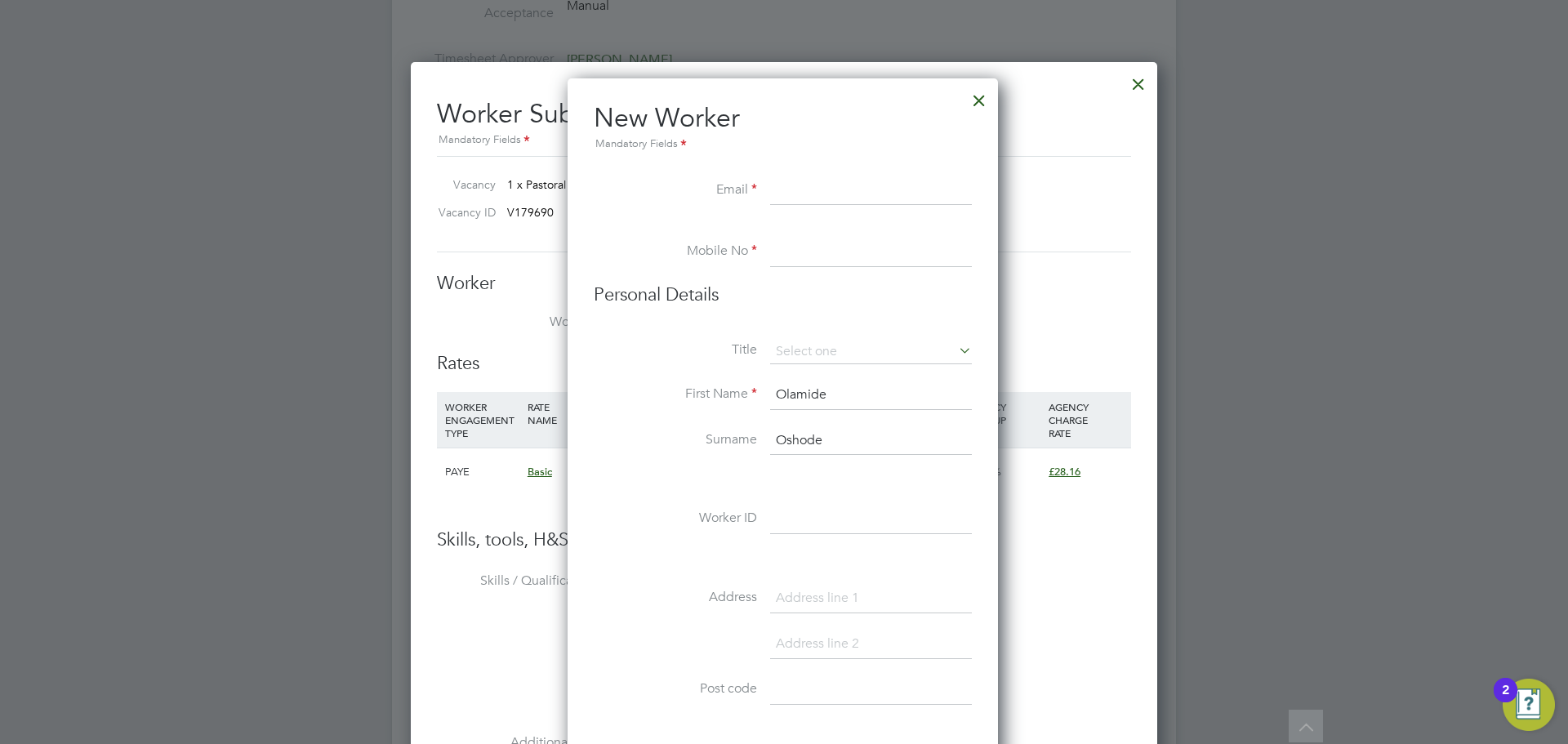
paste input "olamideoshode@yahoo.com"
type input "olamideoshode@yahoo.com"
click at [803, 250] on input at bounding box center [871, 252] width 202 height 30
paste input "447375236368"
drag, startPoint x: 790, startPoint y: 251, endPoint x: 636, endPoint y: 253, distance: 154.0
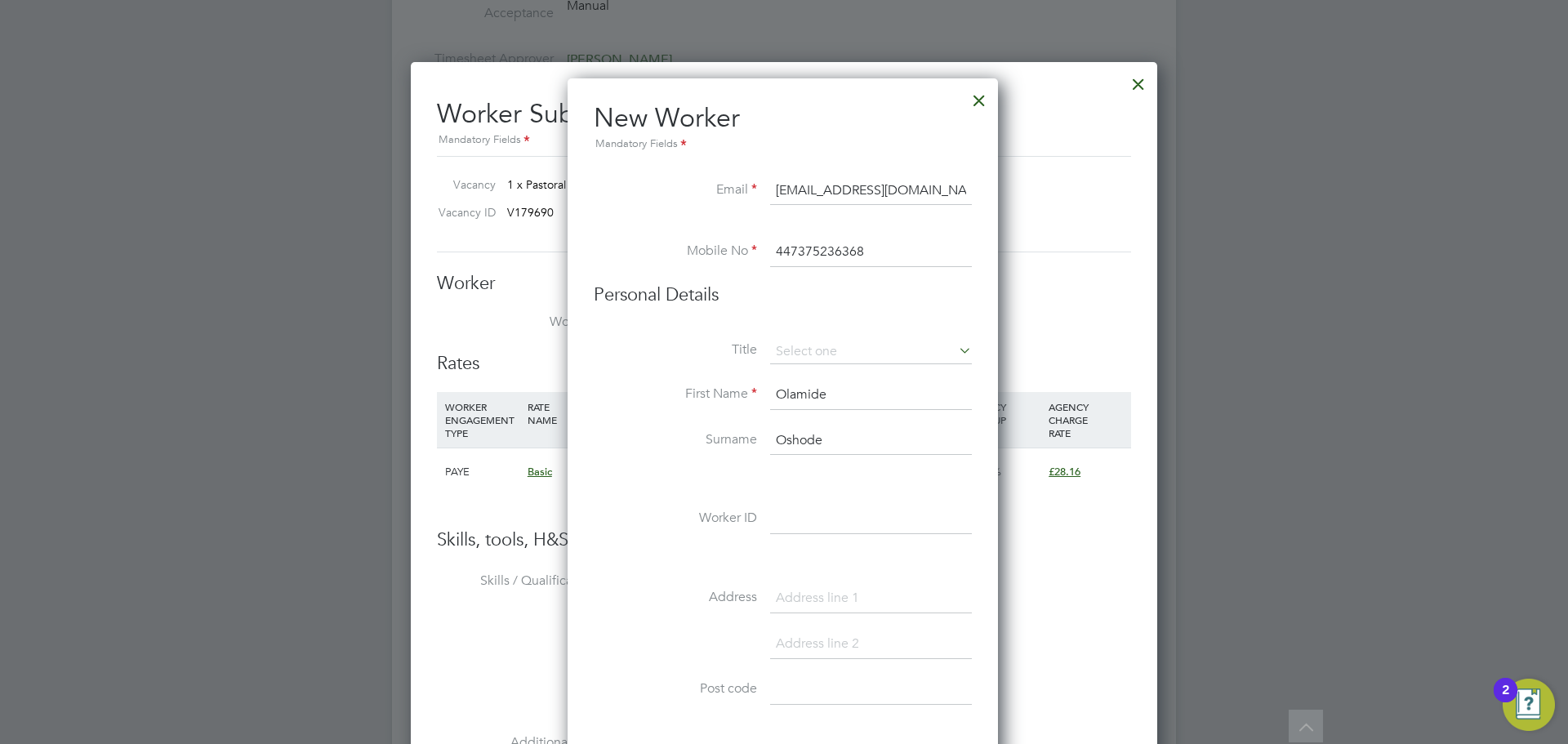
click at [636, 253] on li "Mobile No 447375236368" at bounding box center [783, 260] width 378 height 46
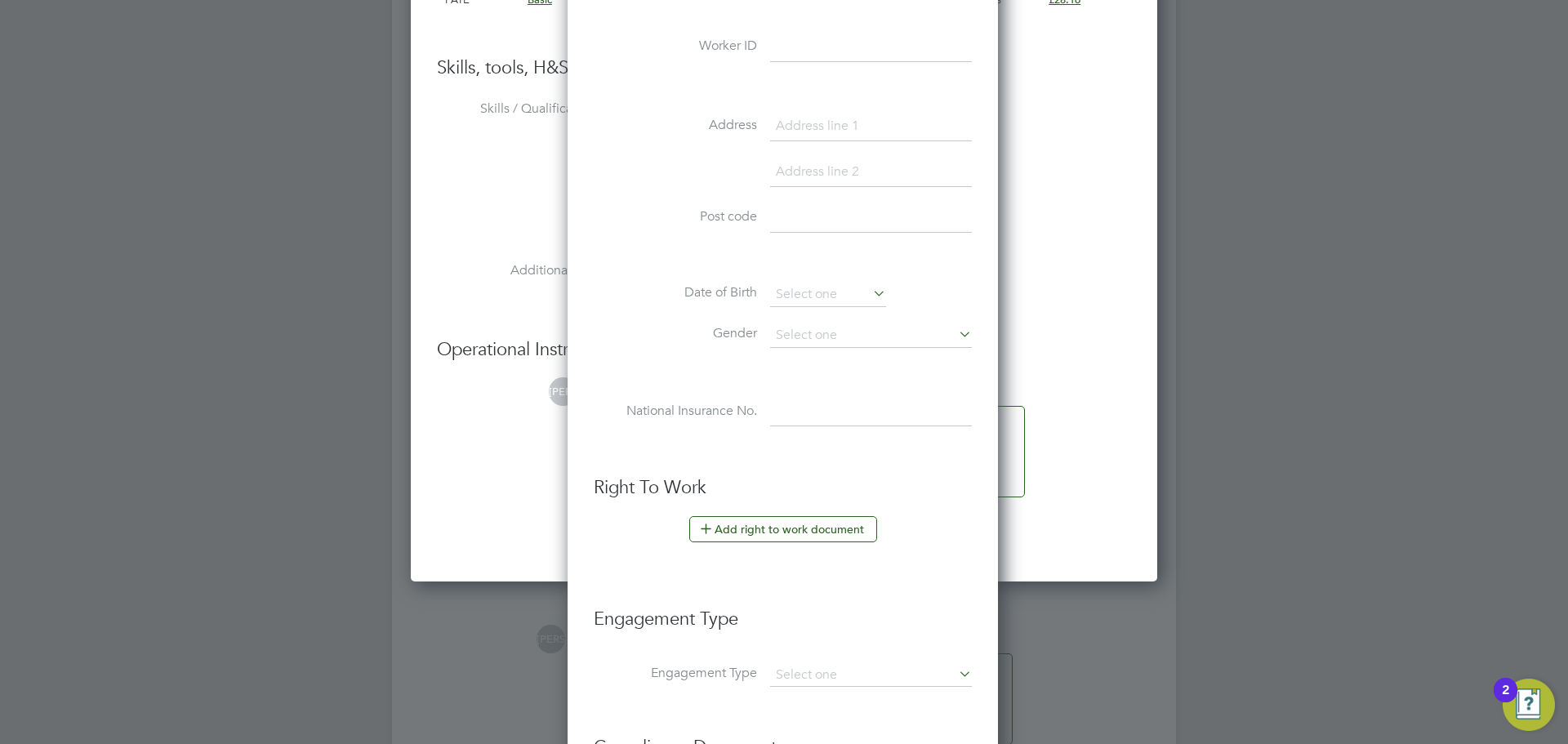
scroll to position [3514, 0]
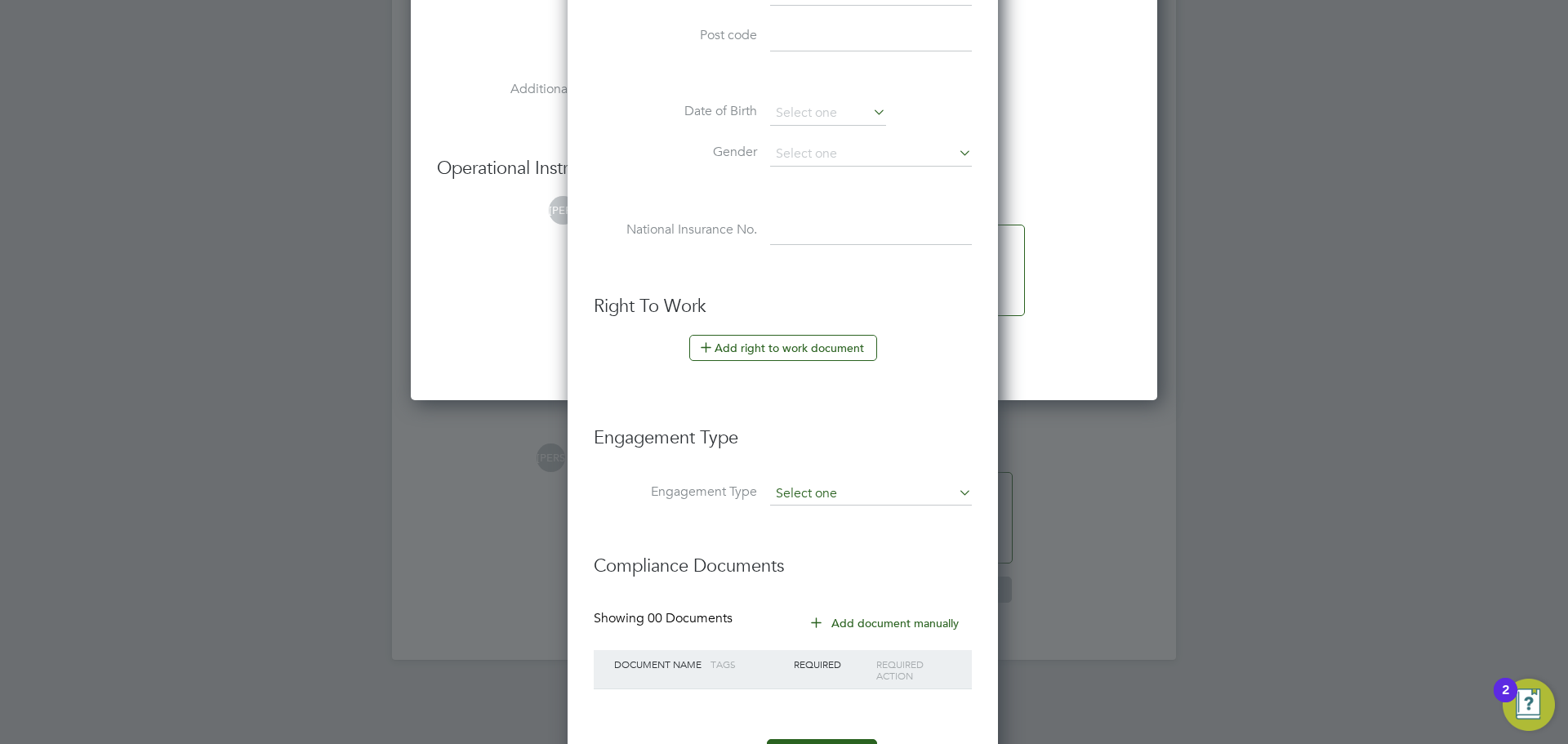
type input "07375236368"
click at [842, 503] on input at bounding box center [871, 494] width 202 height 23
click at [842, 534] on li "PAYE Direct" at bounding box center [871, 541] width 204 height 24
type input "PAYE Direct"
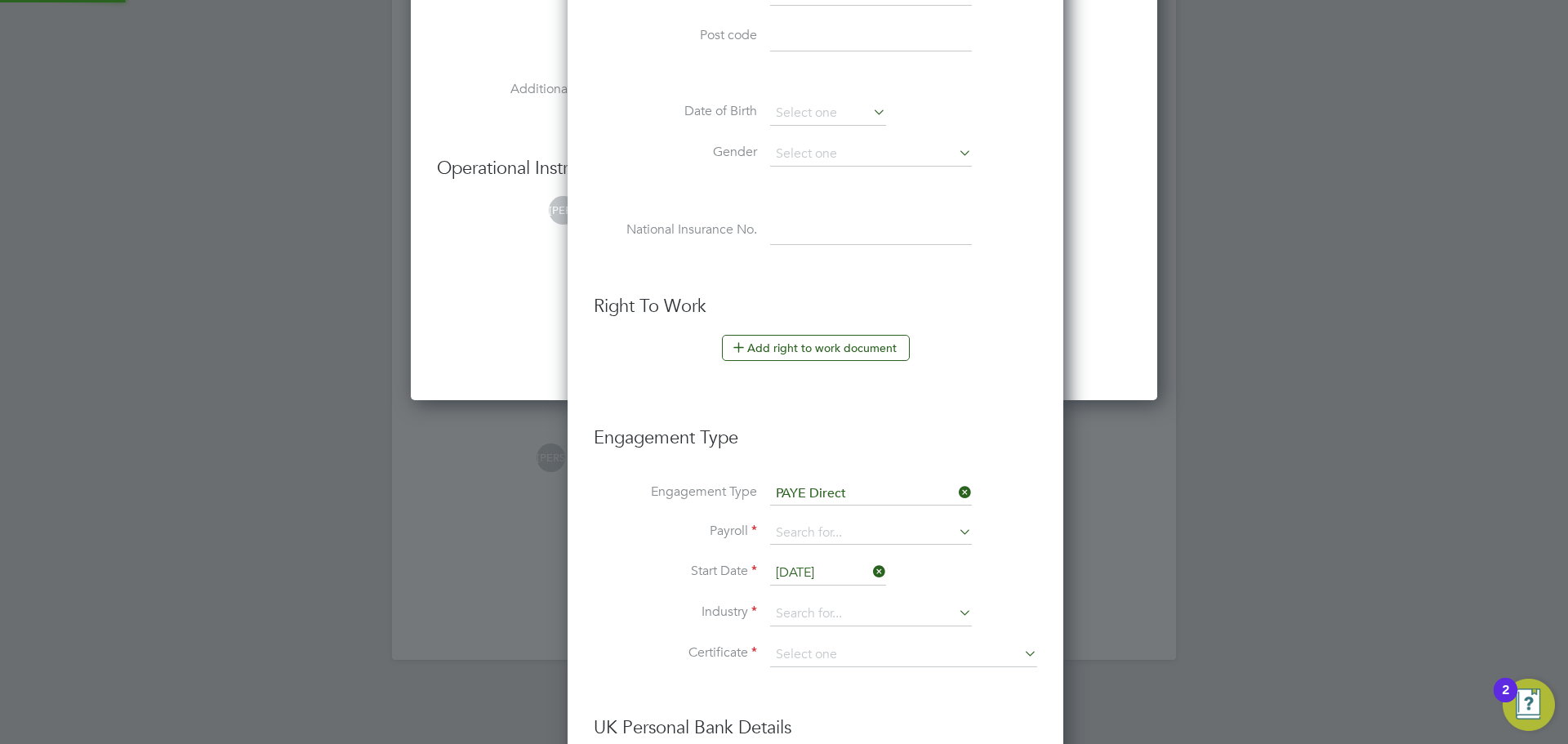
scroll to position [8, 8]
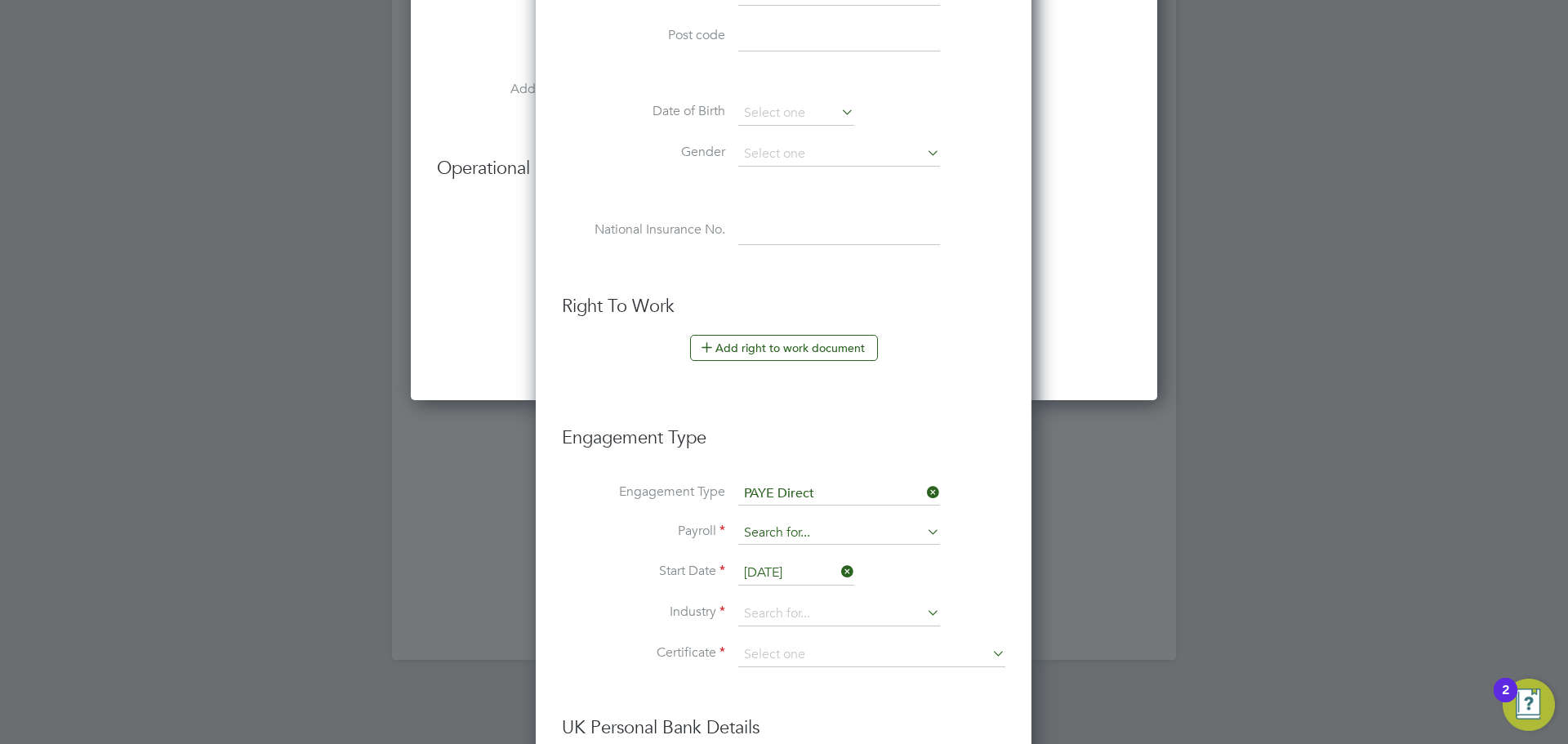
click at [793, 533] on input at bounding box center [840, 533] width 202 height 23
drag, startPoint x: 798, startPoint y: 557, endPoint x: 792, endPoint y: 625, distance: 68.3
click at [798, 560] on li "PAYE" at bounding box center [840, 557] width 204 height 24
type input "PAYE"
click at [793, 618] on input at bounding box center [840, 614] width 202 height 25
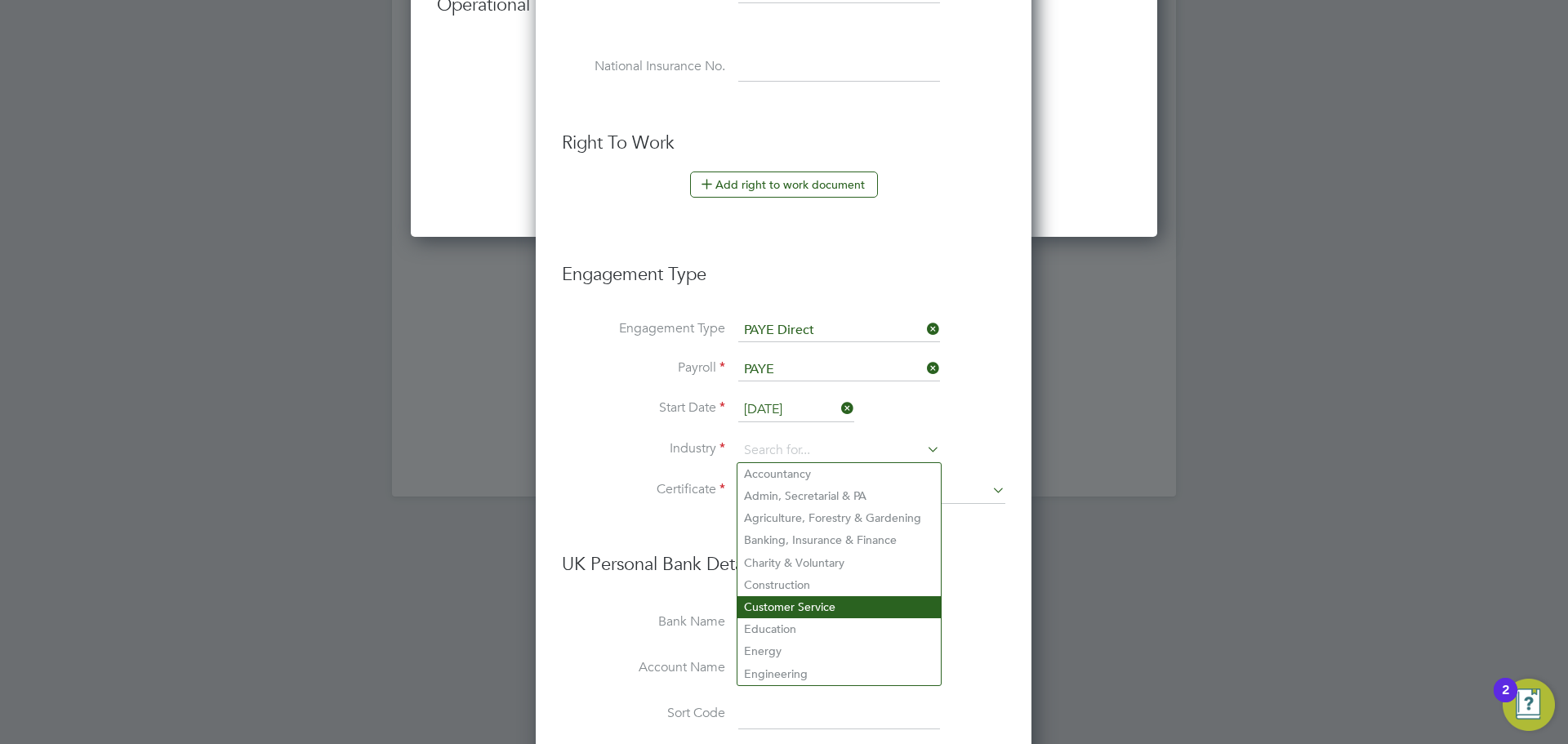
click at [782, 618] on li "Education" at bounding box center [840, 629] width 204 height 22
type input "Education"
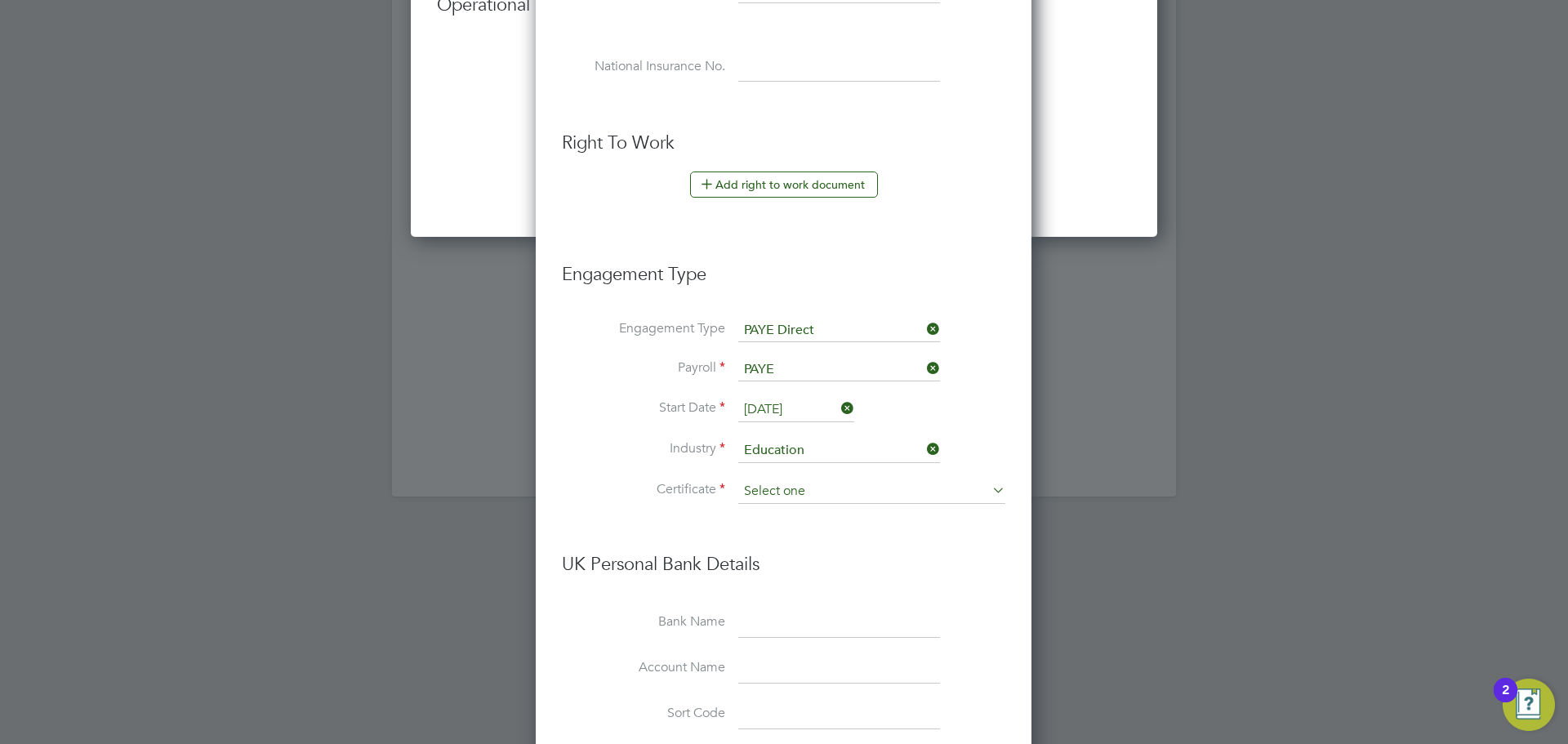
click at [802, 492] on input at bounding box center [872, 491] width 267 height 25
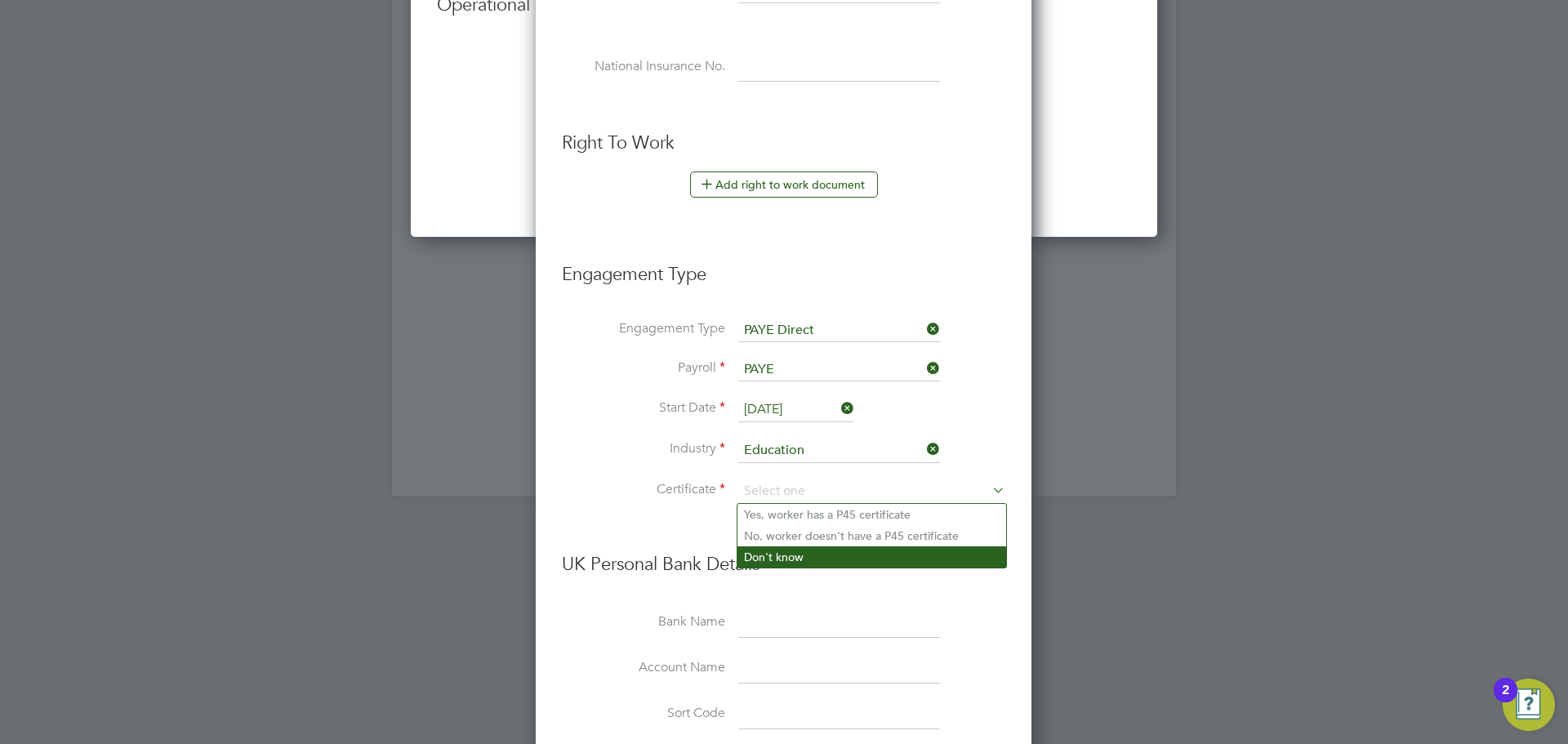
click at [804, 568] on li "Don't know" at bounding box center [872, 557] width 269 height 21
type input "Don't know"
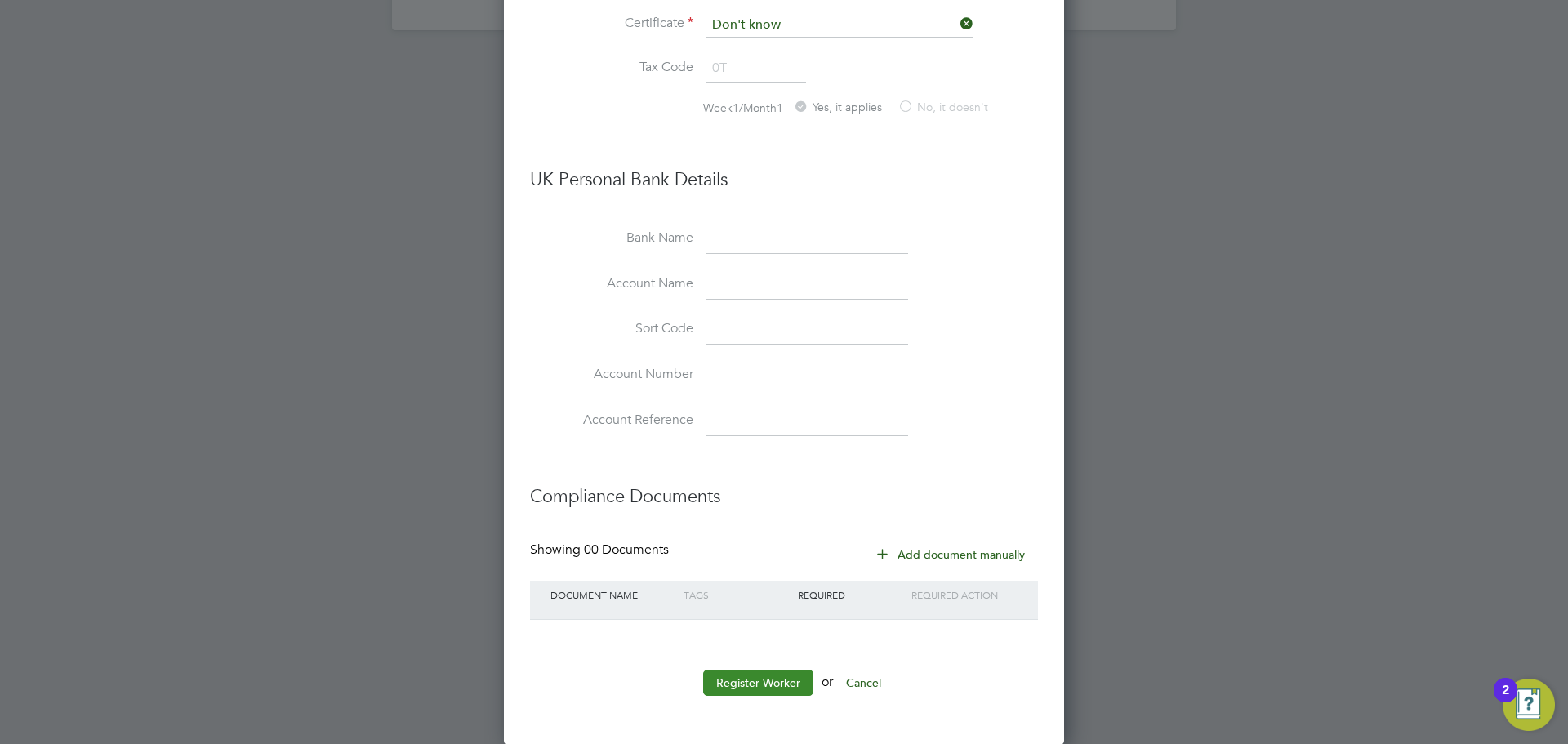
click at [778, 684] on button "Register Worker" at bounding box center [758, 683] width 110 height 26
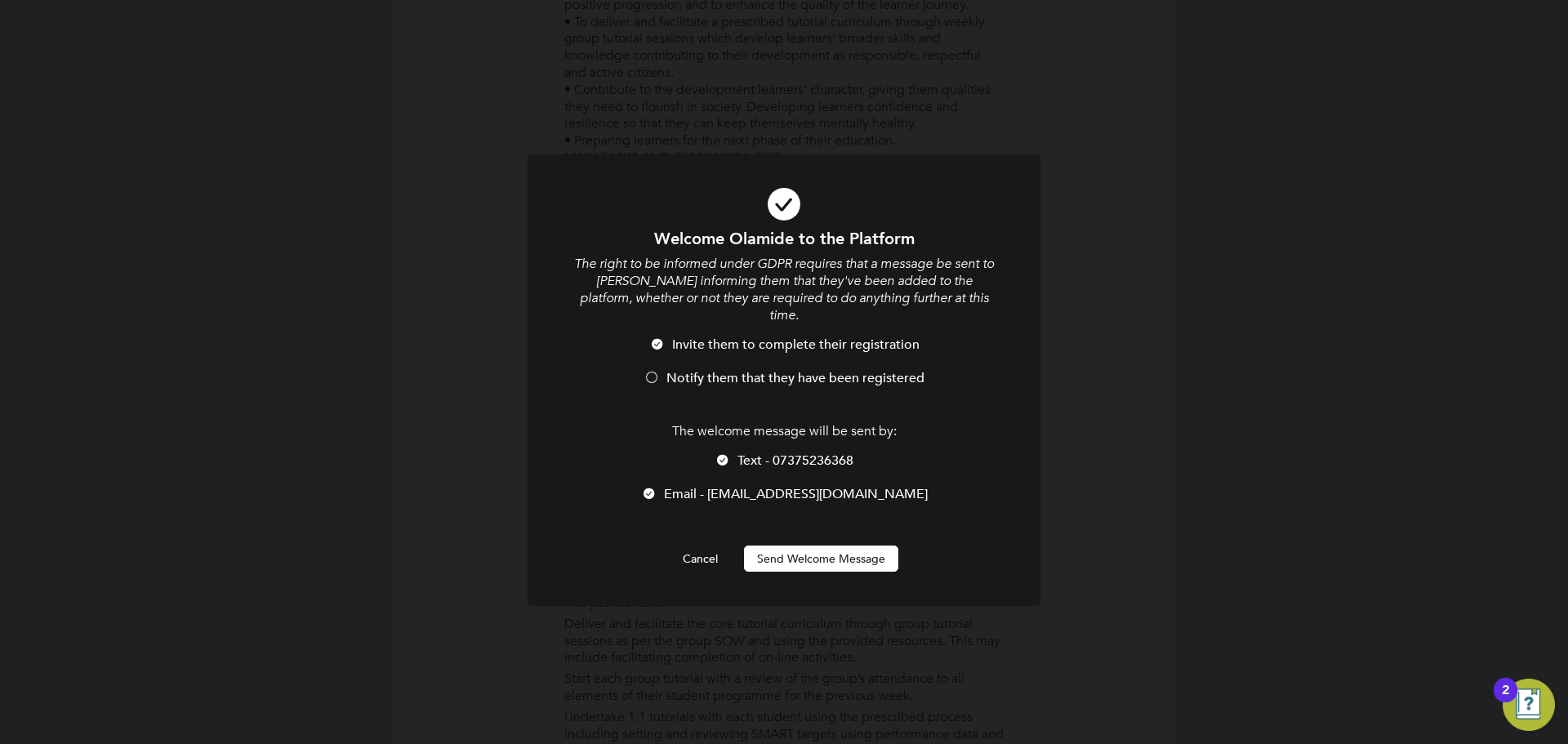
click at [702, 370] on span "Notify them that they have been registered" at bounding box center [795, 378] width 258 height 16
click at [833, 545] on button "Send Welcome Message" at bounding box center [821, 558] width 154 height 26
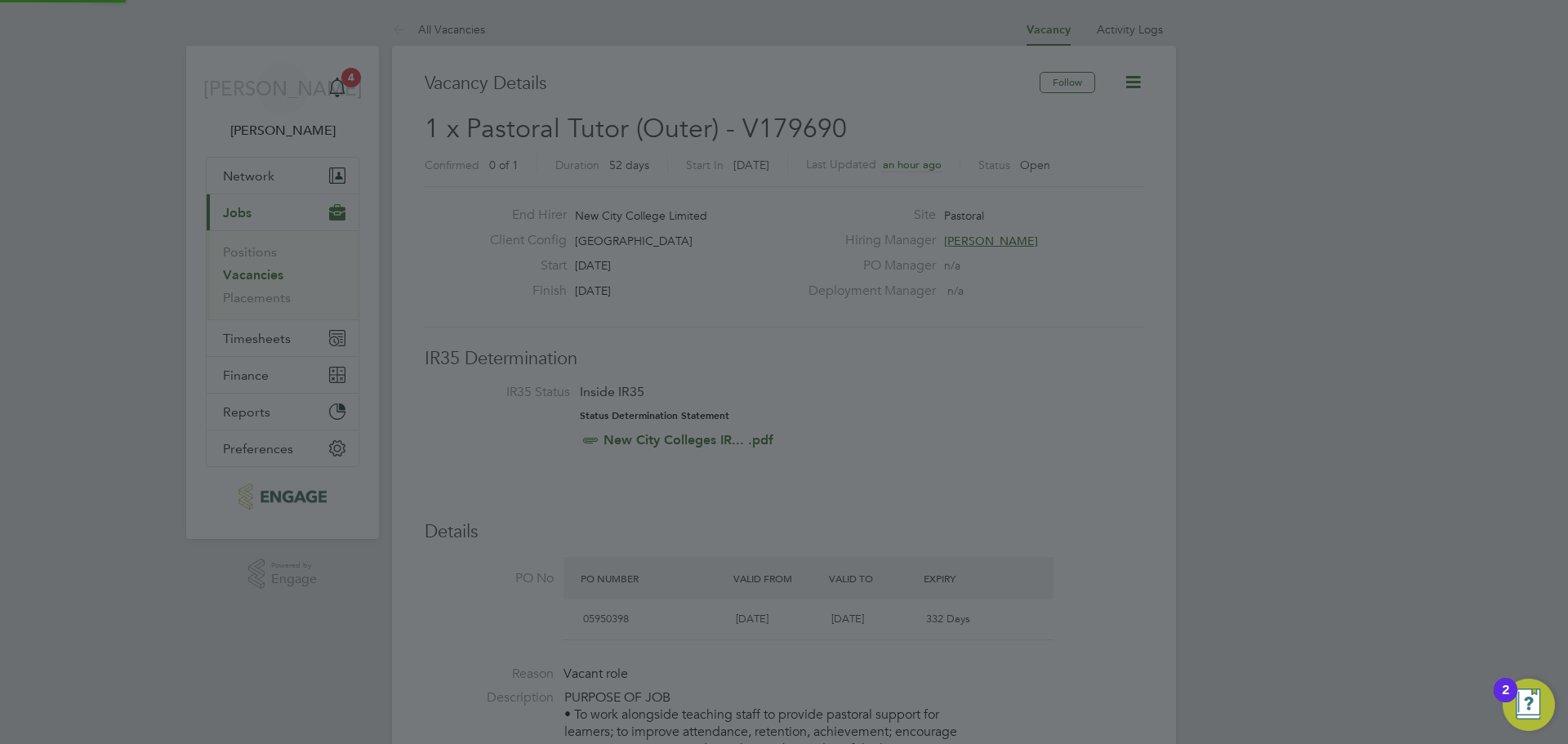
scroll to position [744, 0]
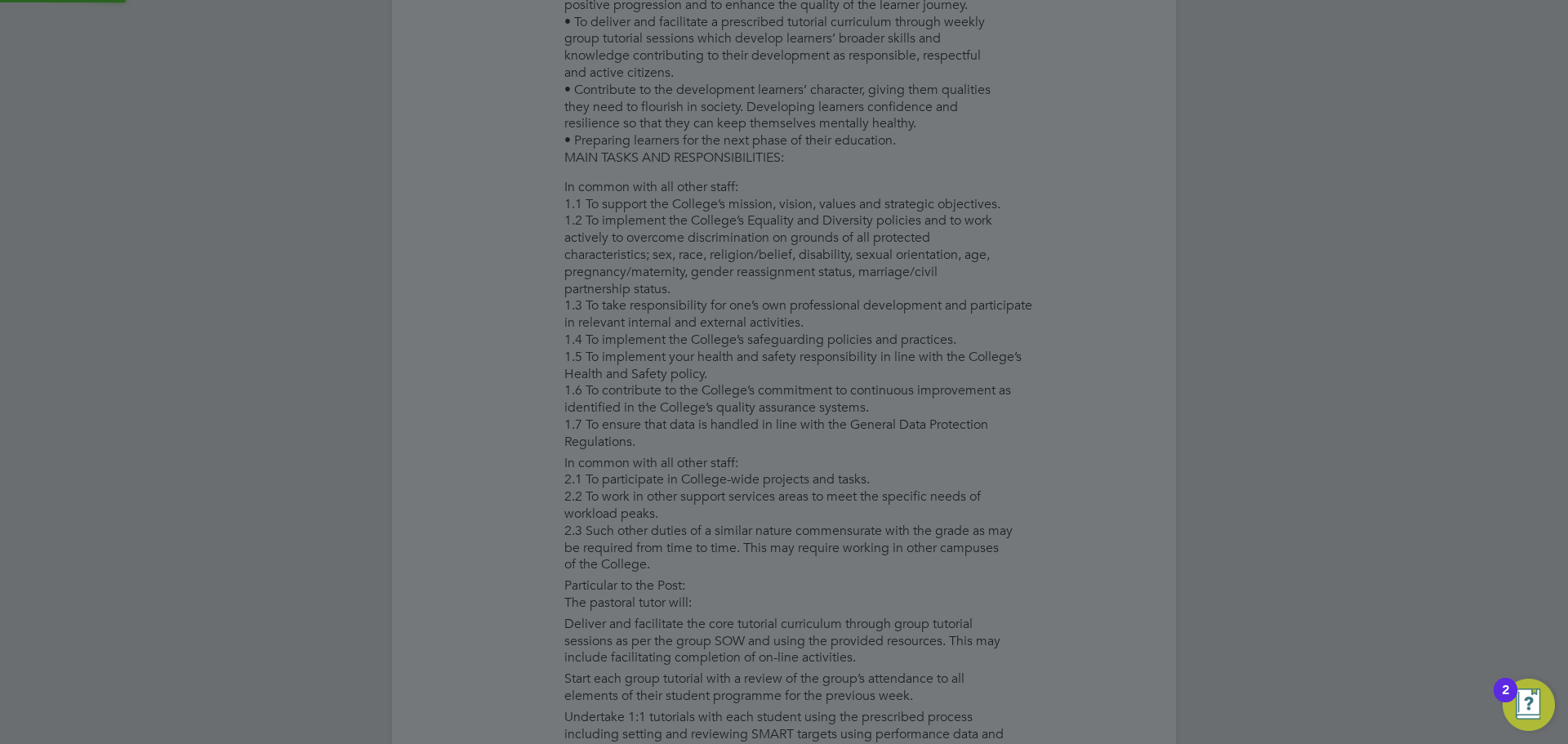
type input "[PERSON_NAME]"
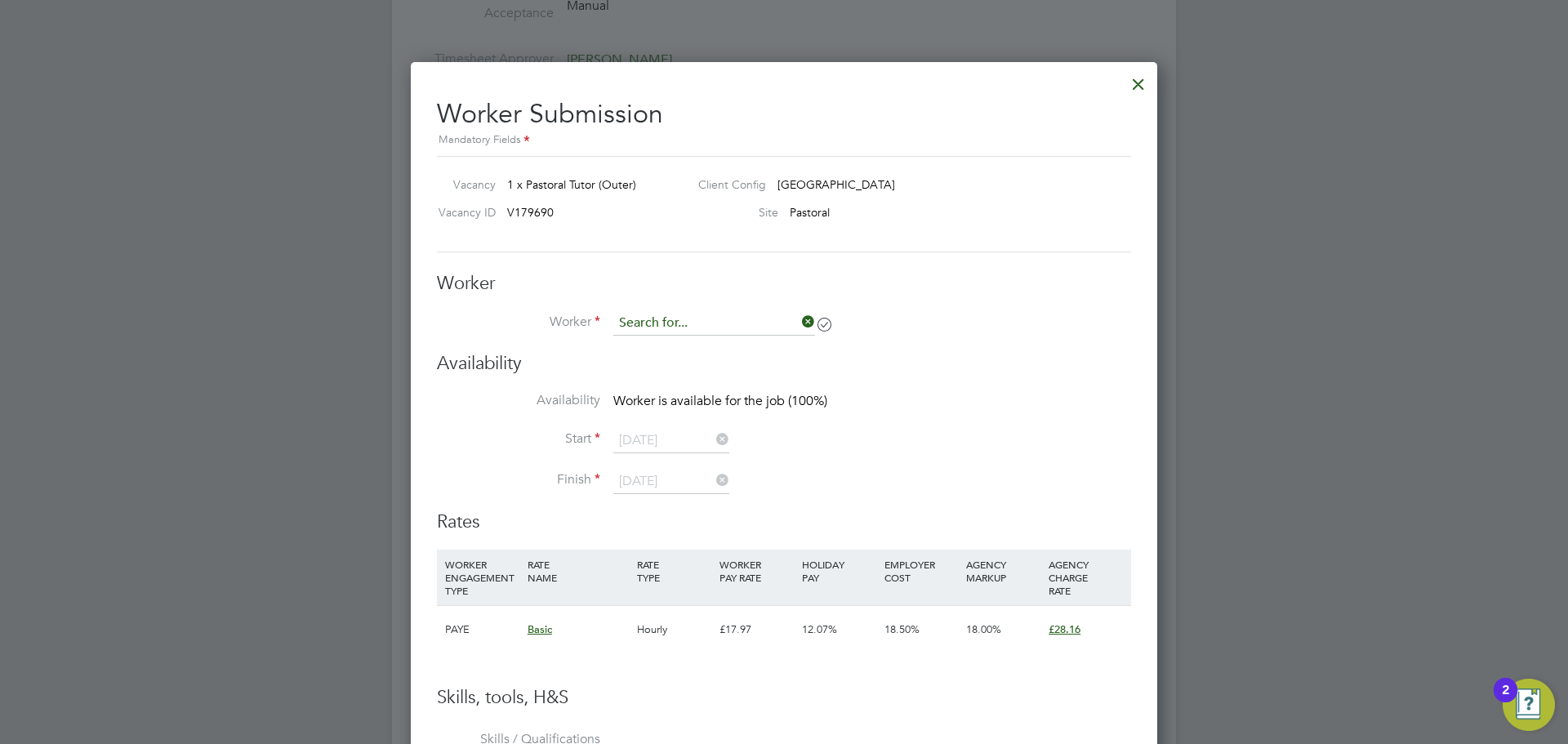
scroll to position [992, 747]
click at [722, 320] on input at bounding box center [714, 323] width 202 height 25
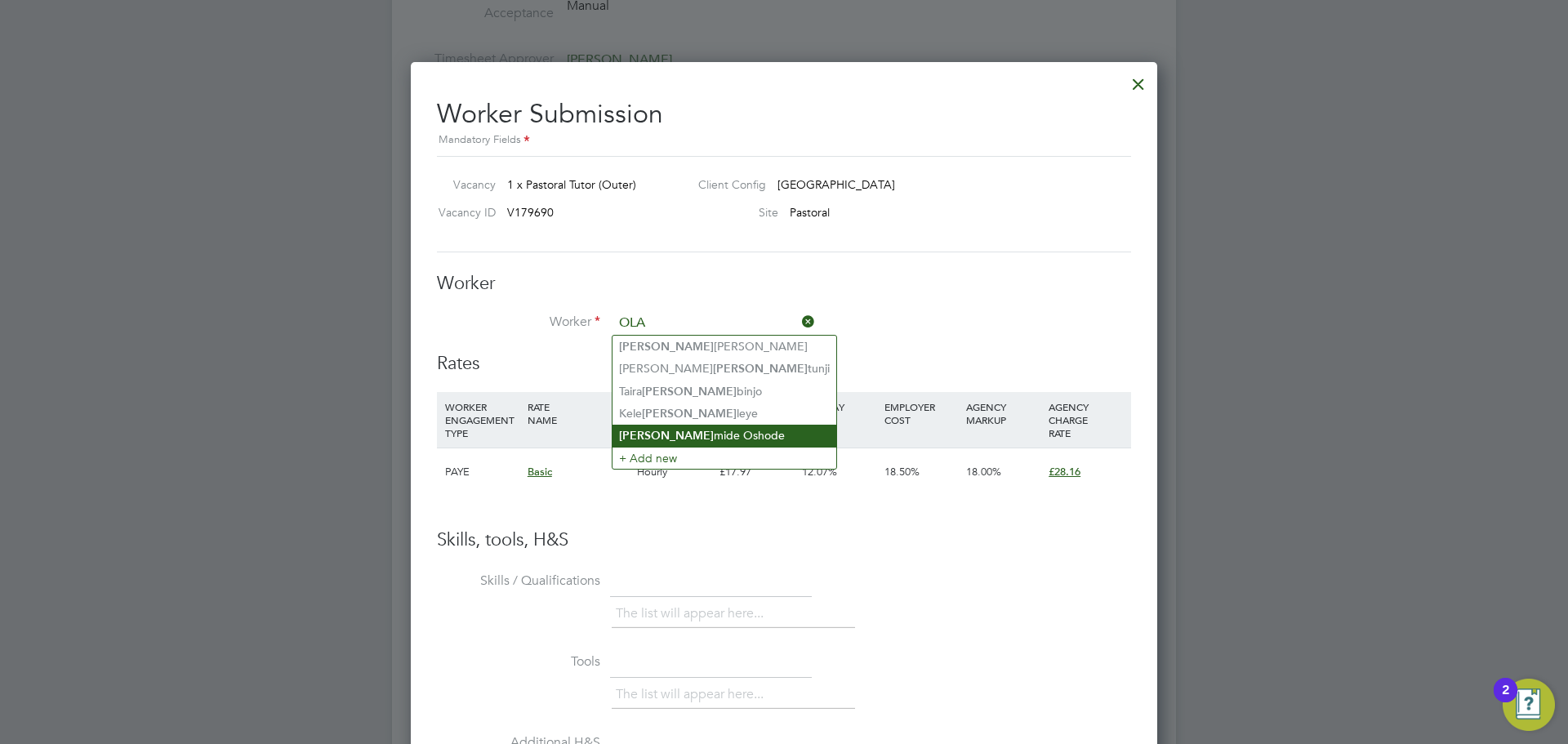
click at [677, 428] on li "Ola mide Oshode" at bounding box center [724, 436] width 224 height 22
type input "[PERSON_NAME]"
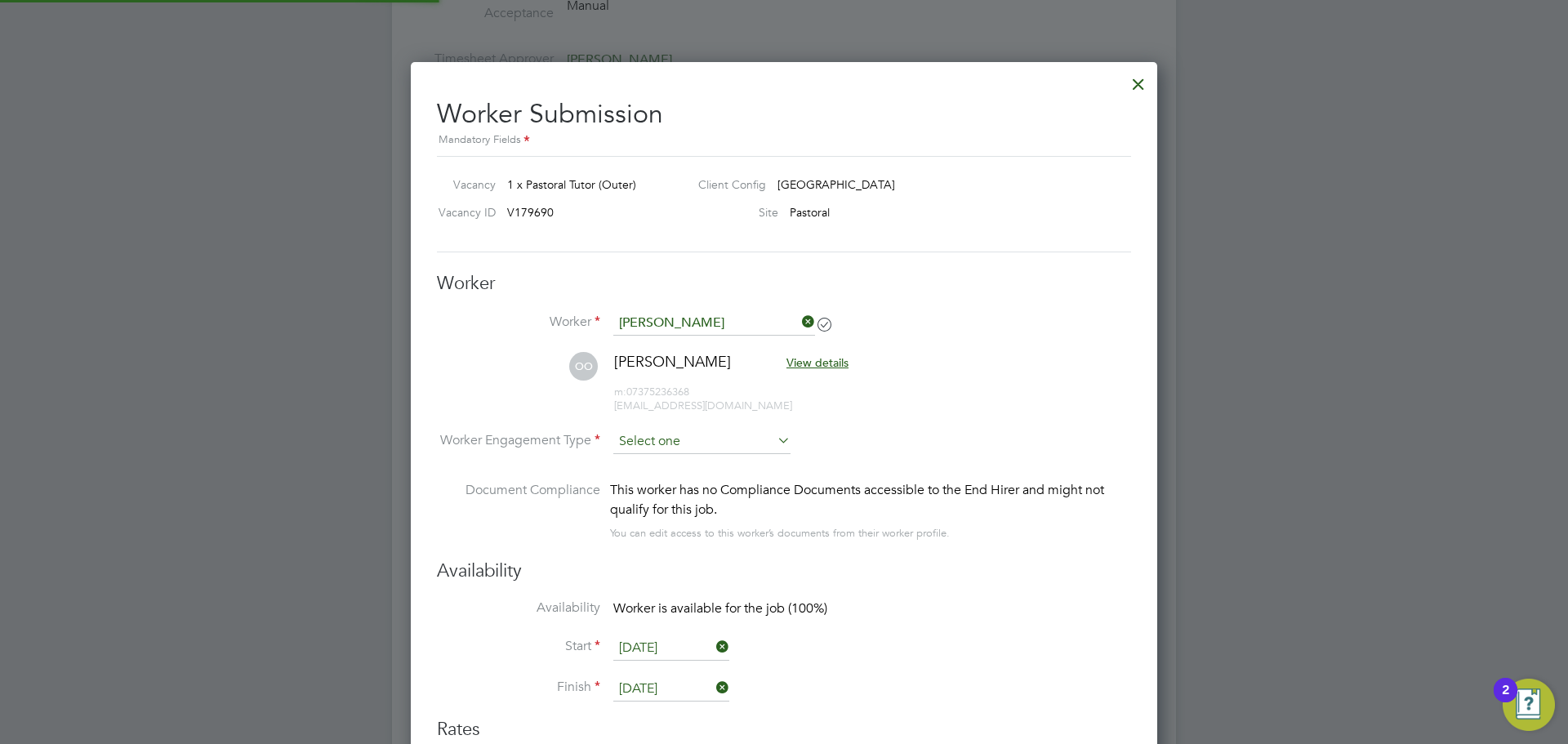
scroll to position [1358, 747]
click at [667, 445] on input at bounding box center [701, 443] width 177 height 25
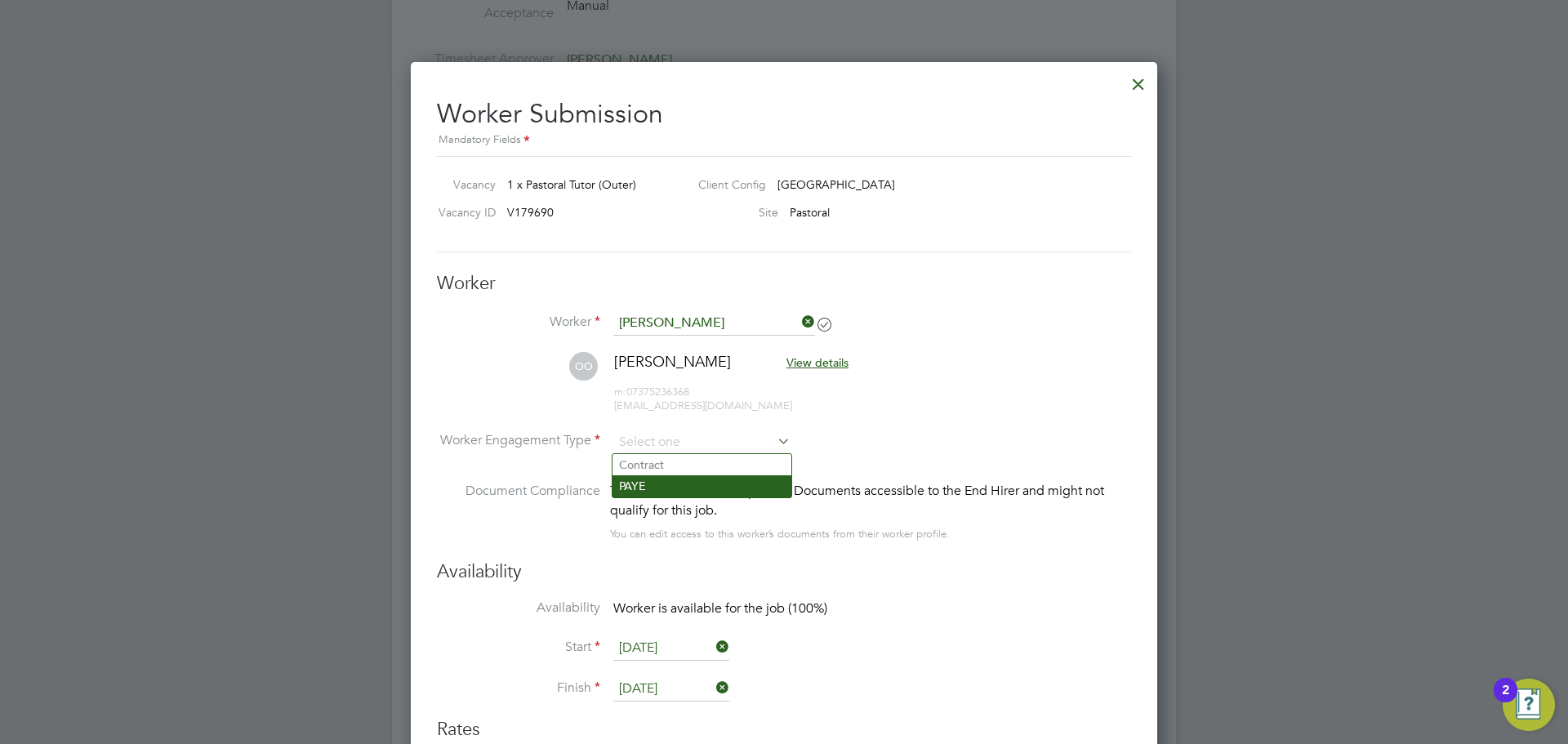
click at [695, 482] on li "PAYE" at bounding box center [701, 486] width 179 height 21
type input "PAYE"
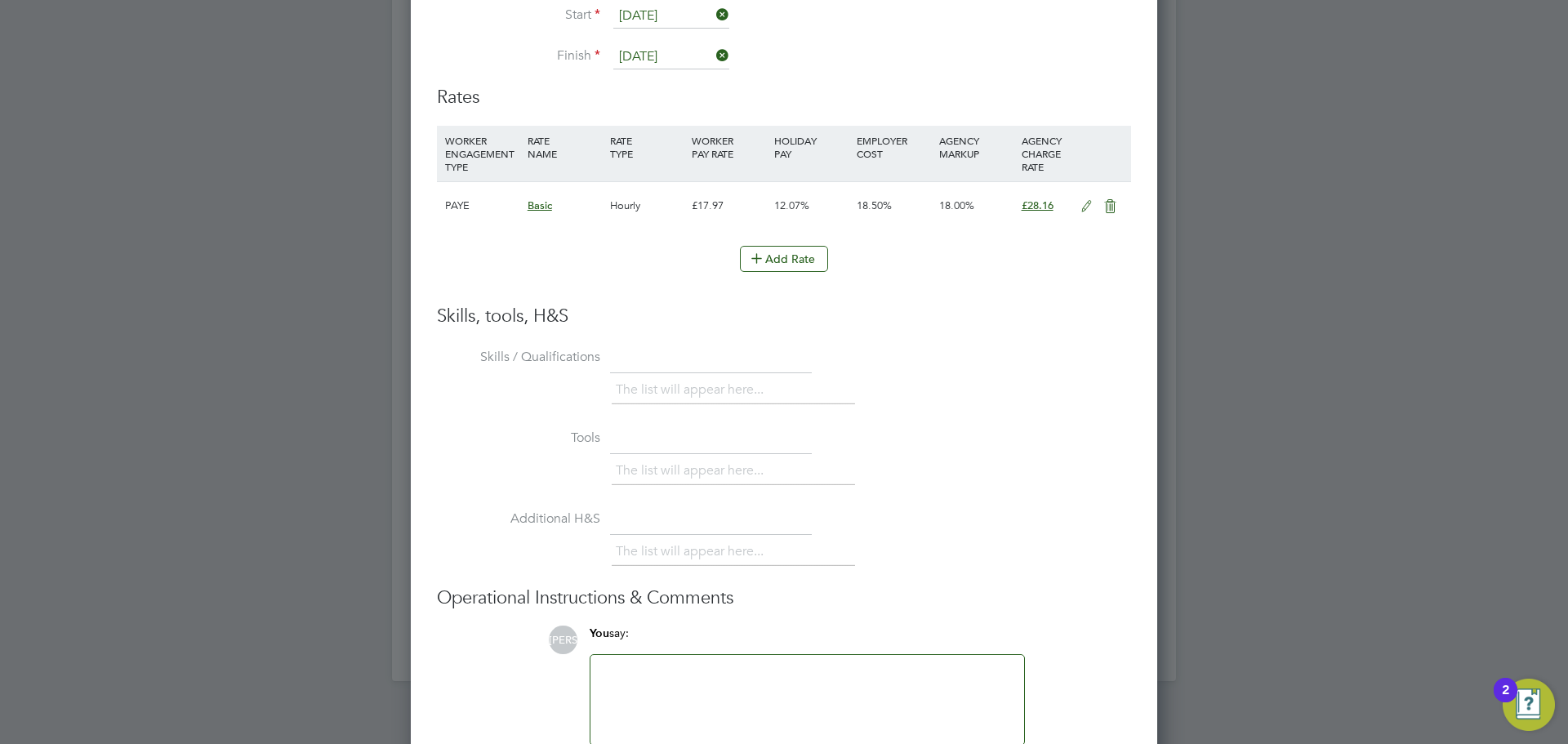
scroll to position [3577, 0]
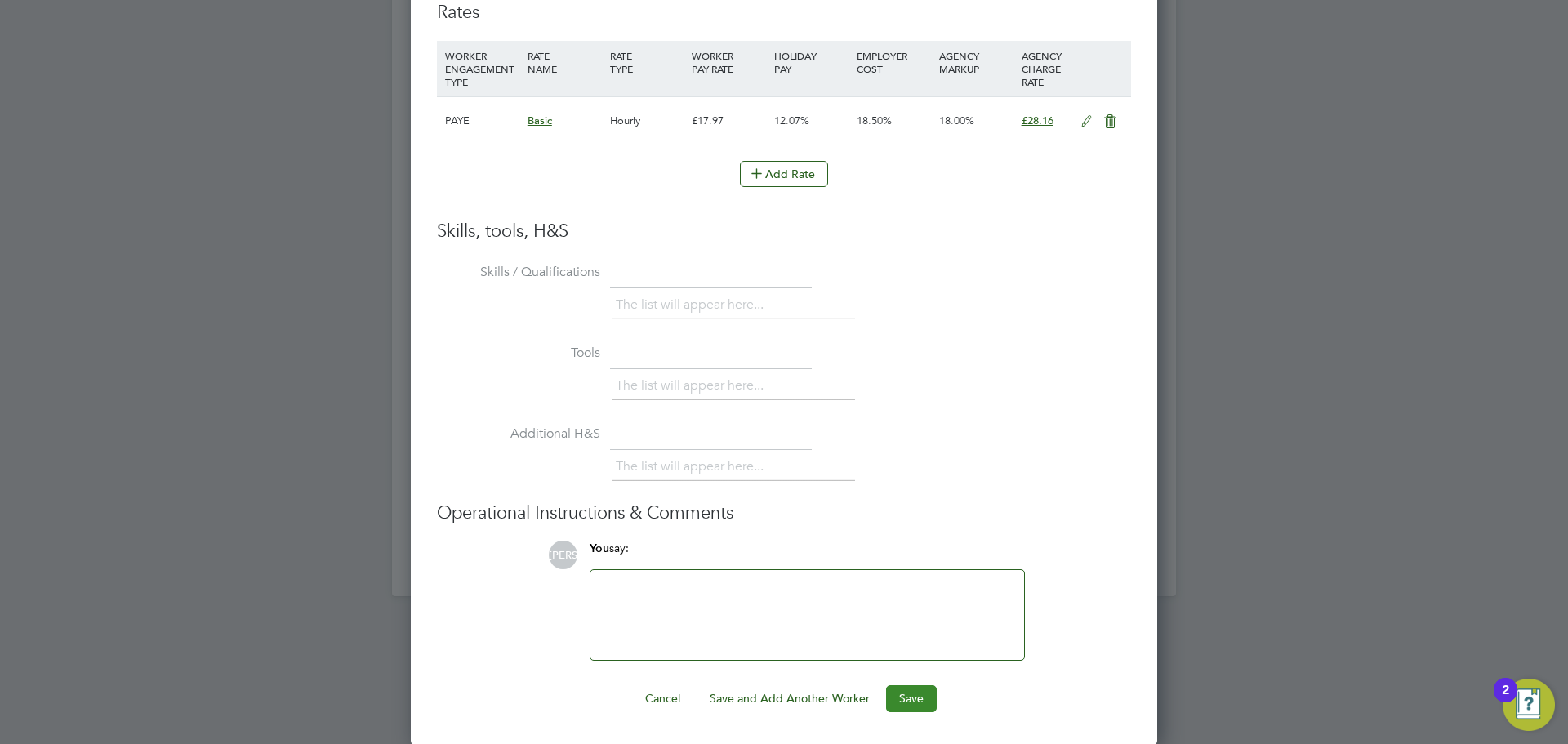
click at [899, 699] on button "Save" at bounding box center [912, 698] width 51 height 26
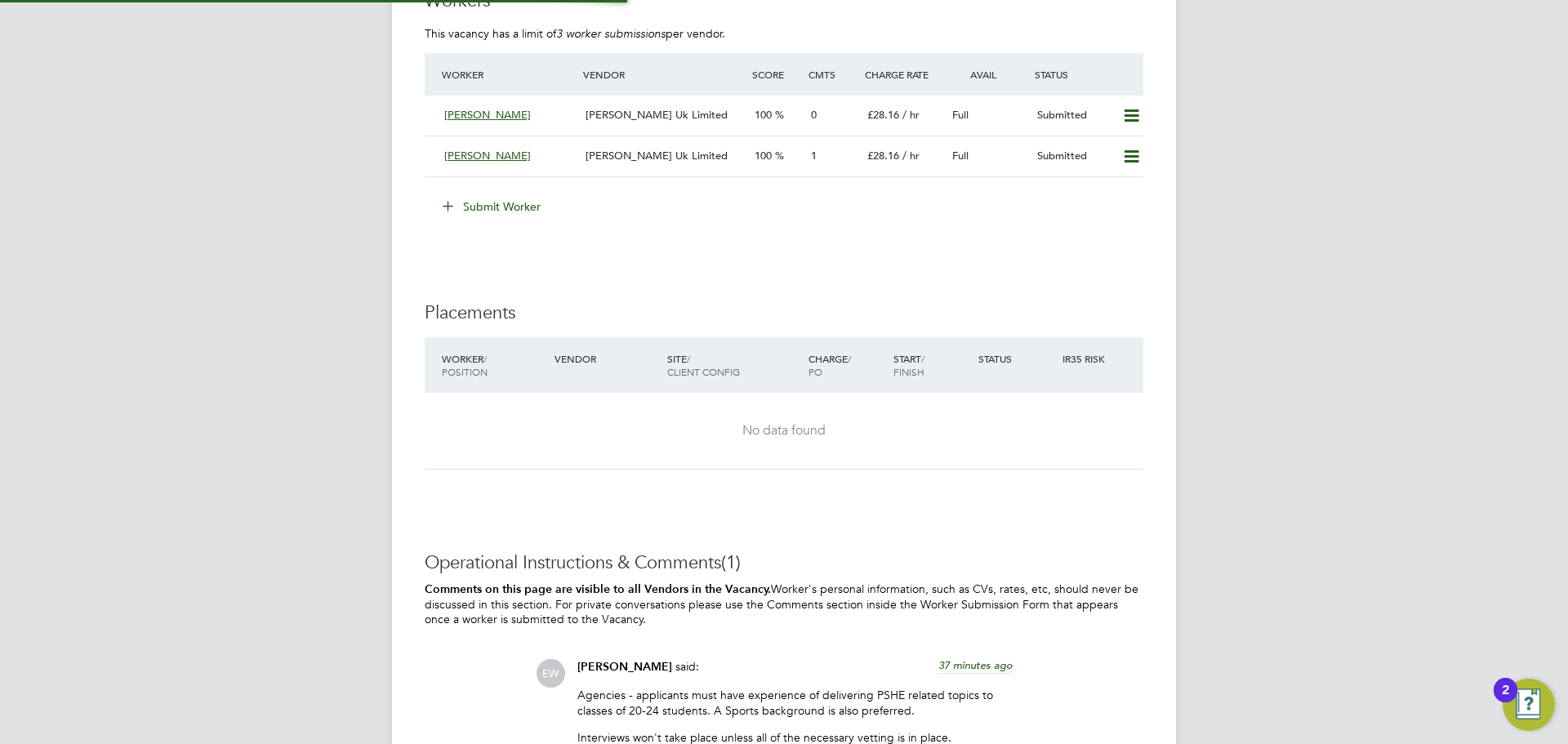
scroll to position [3062, 0]
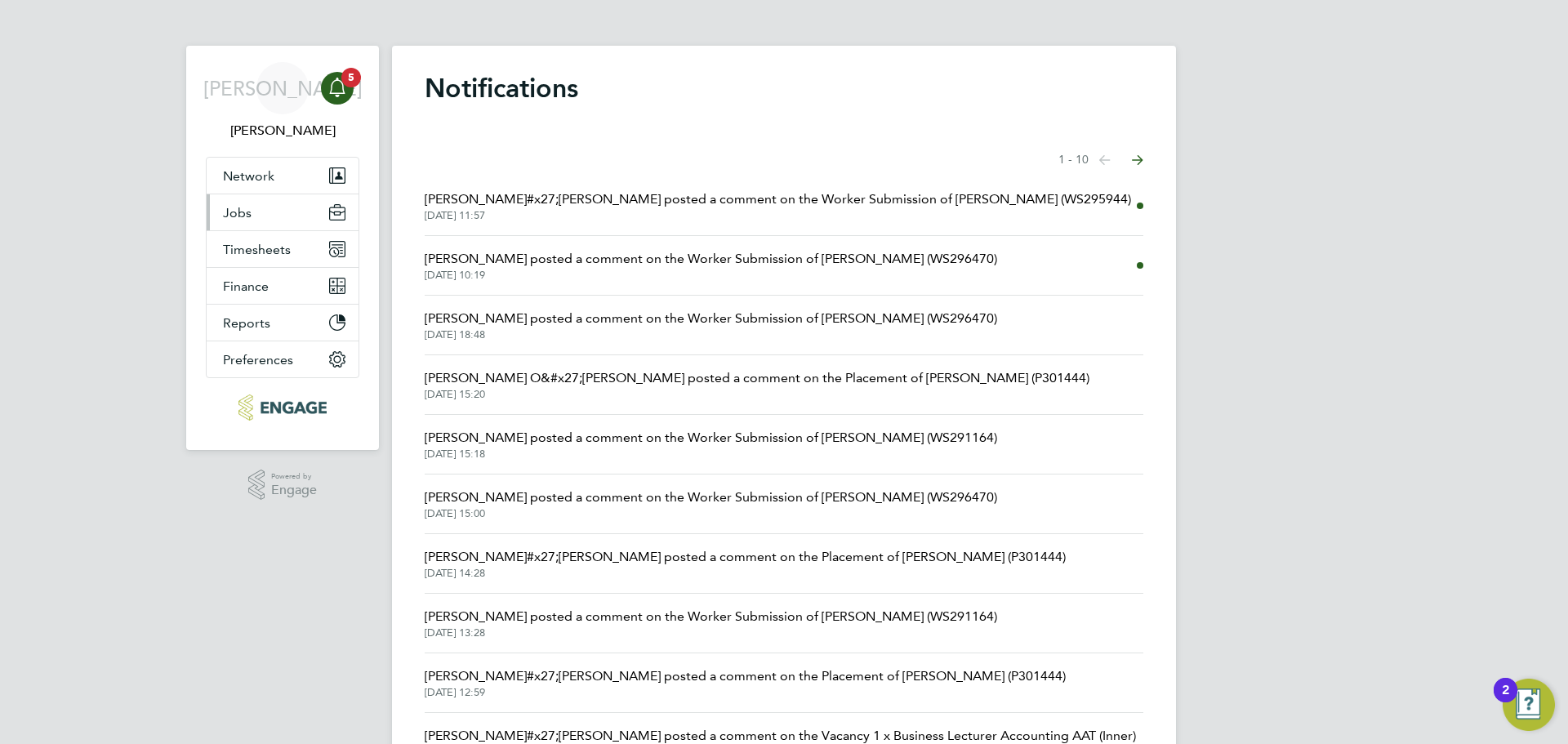
click at [282, 204] on button "Jobs" at bounding box center [282, 212] width 152 height 36
click at [248, 191] on button "Network" at bounding box center [282, 176] width 152 height 36
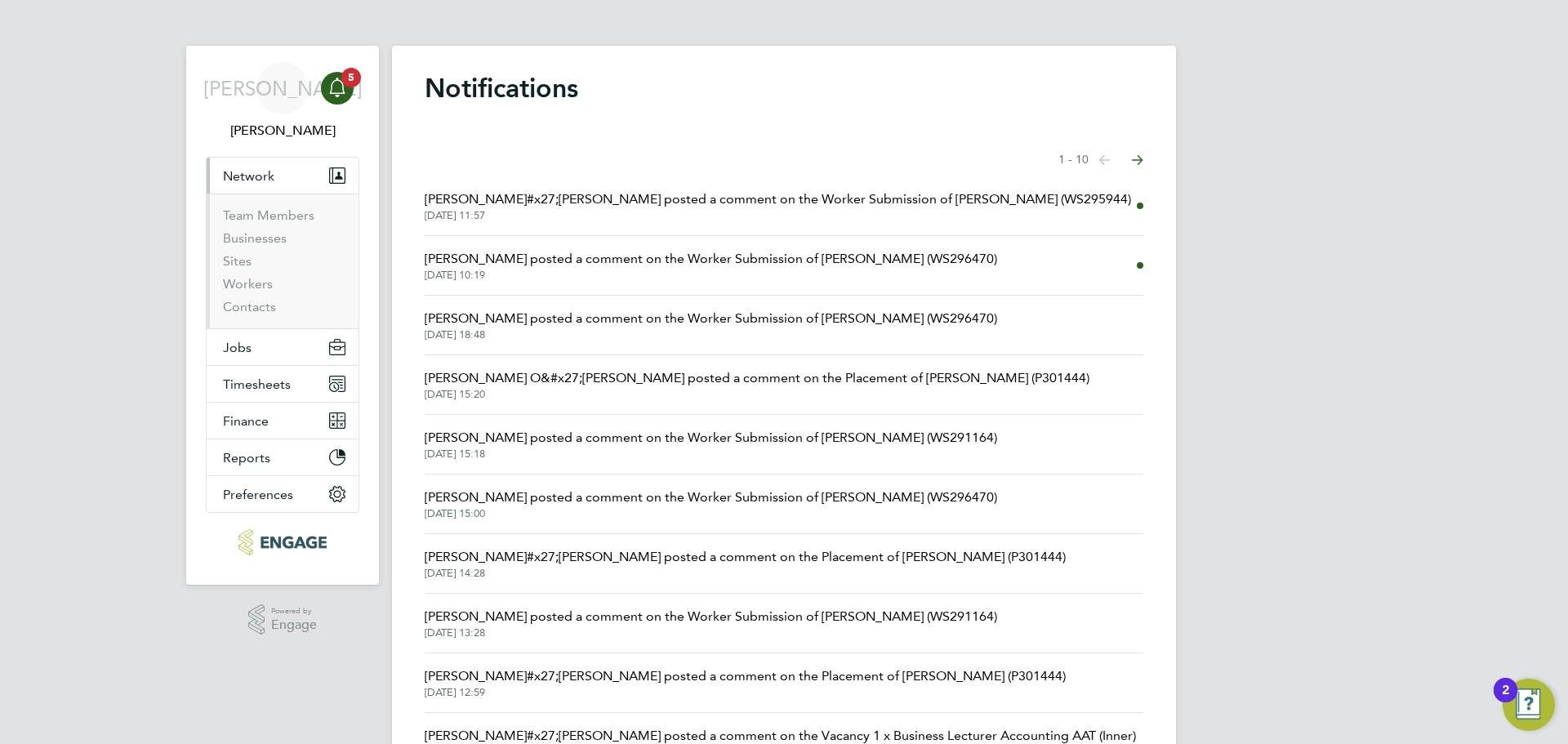
click at [244, 205] on ul "Team Members Businesses Sites Workers Contacts" at bounding box center [282, 260] width 152 height 135
click at [242, 343] on span "Jobs" at bounding box center [237, 348] width 29 height 15
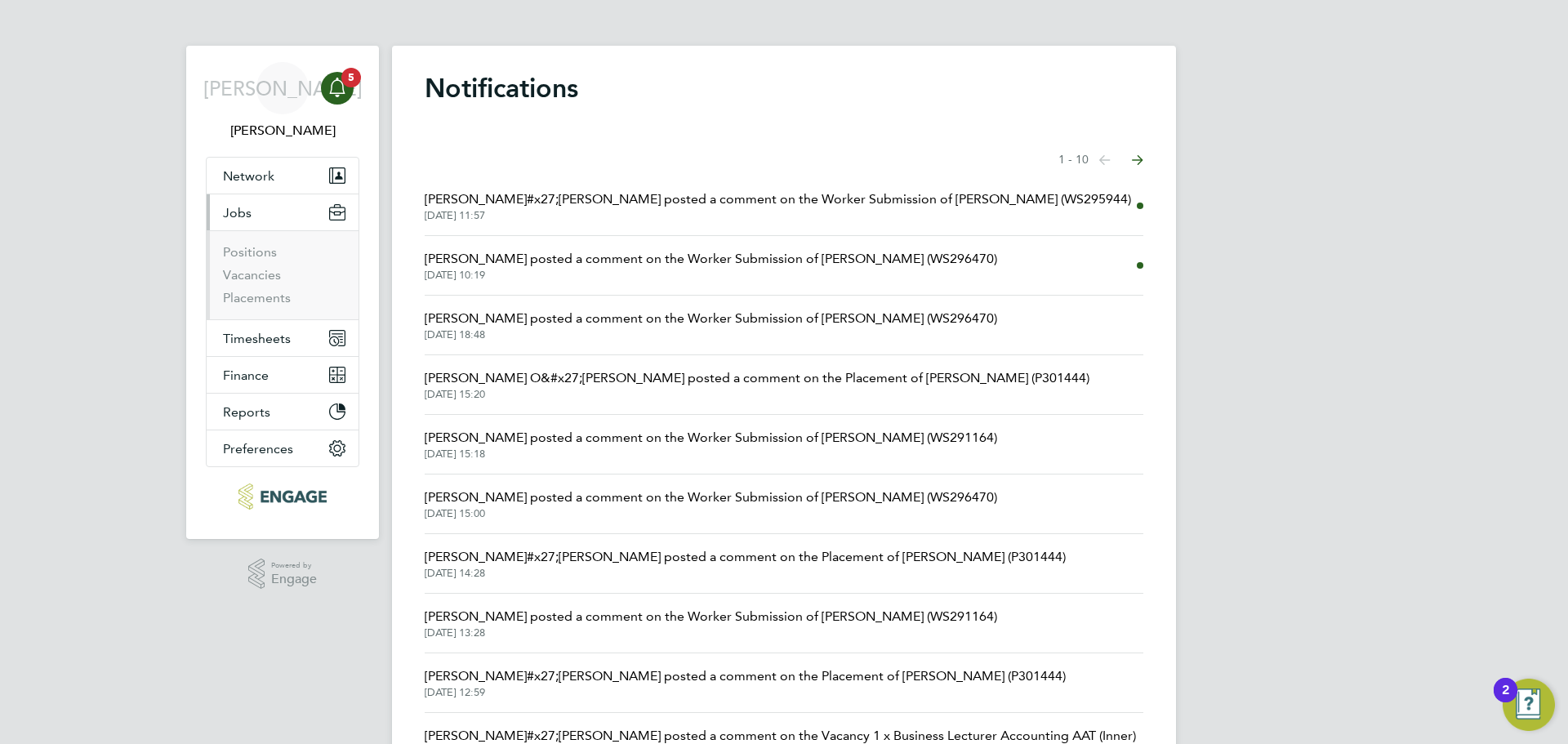
click at [265, 261] on li "Positions" at bounding box center [284, 255] width 122 height 23
click at [260, 276] on link "Vacancies" at bounding box center [252, 275] width 58 height 15
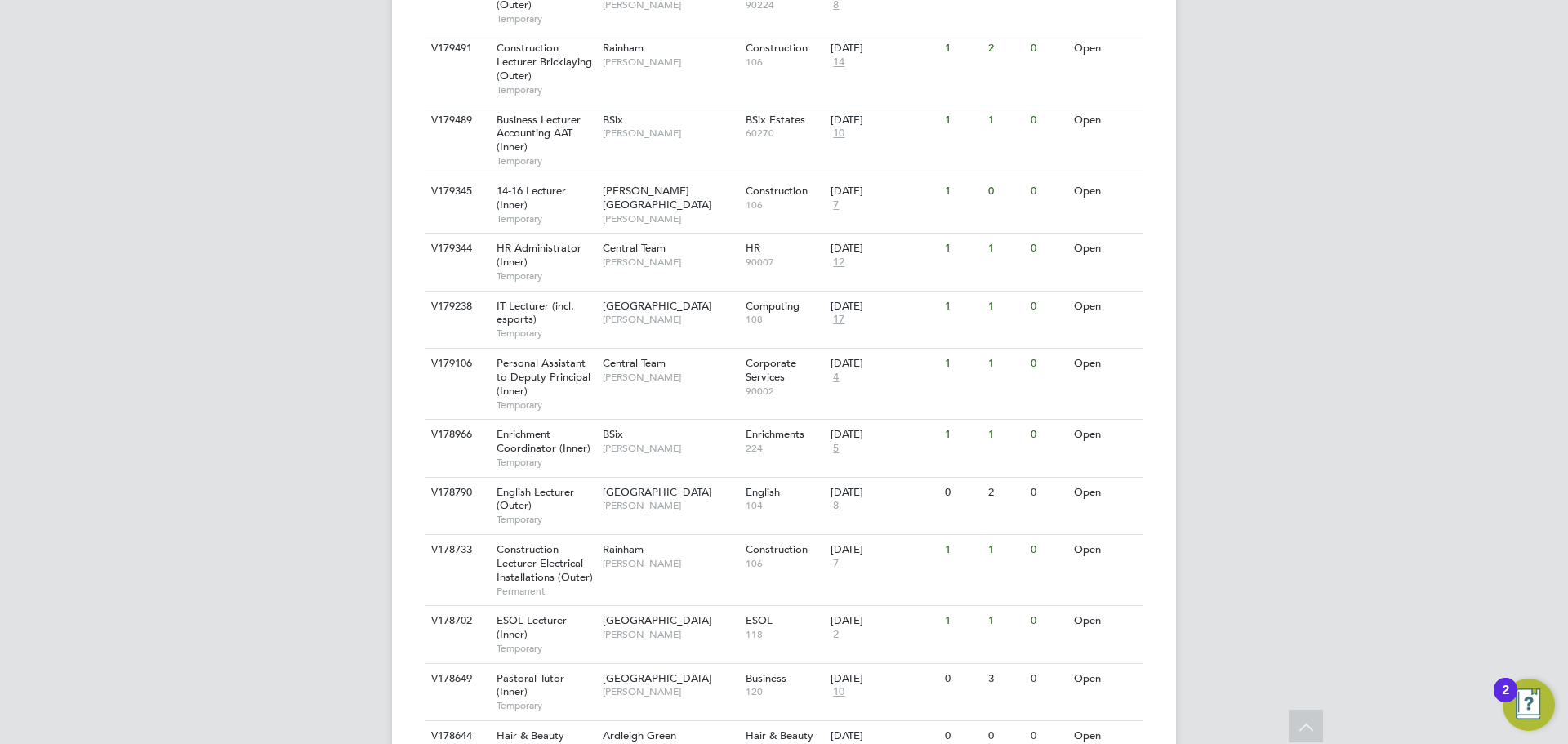
scroll to position [654, 0]
click at [710, 479] on div "[GEOGRAPHIC_DATA] [PERSON_NAME]" at bounding box center [670, 498] width 143 height 42
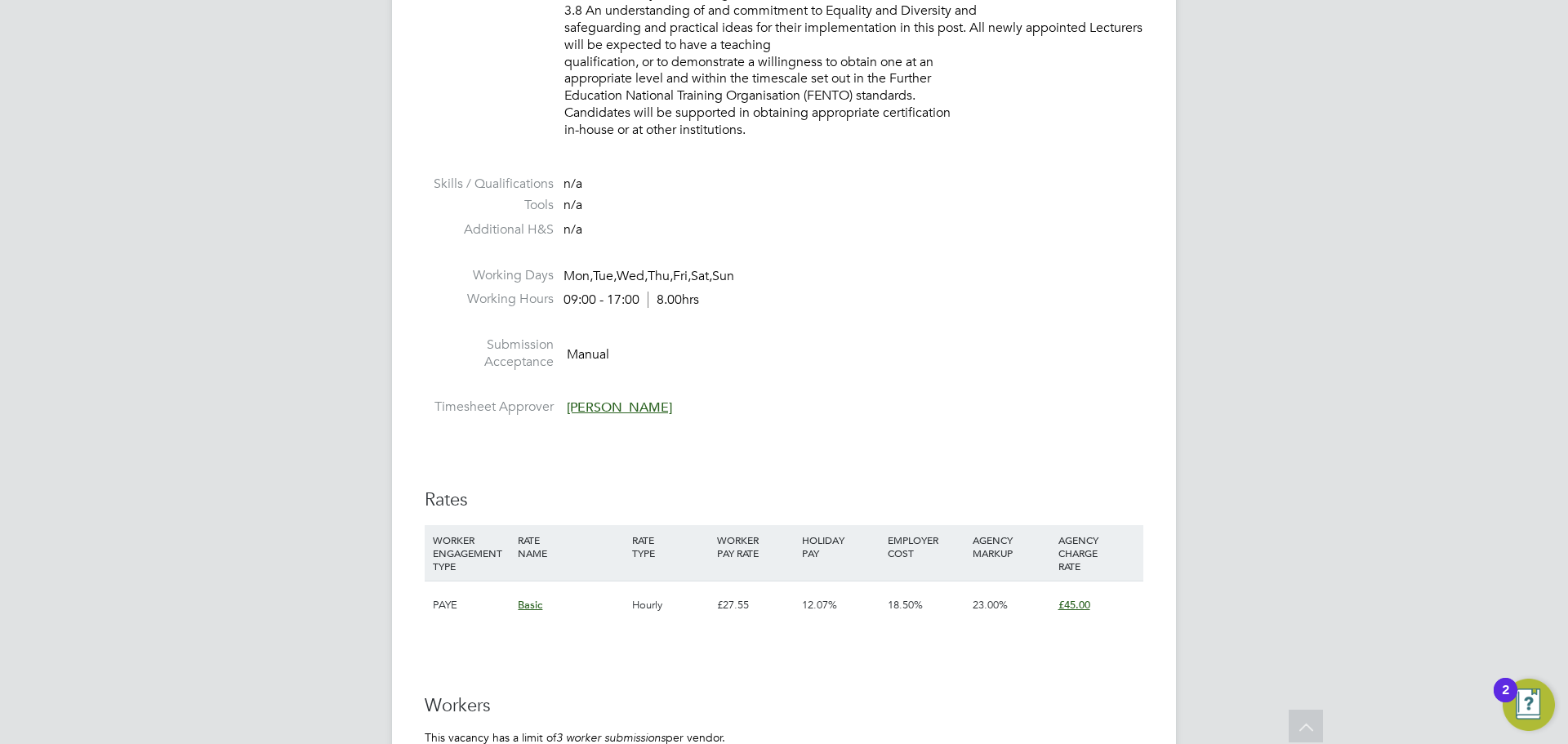
scroll to position [2288, 0]
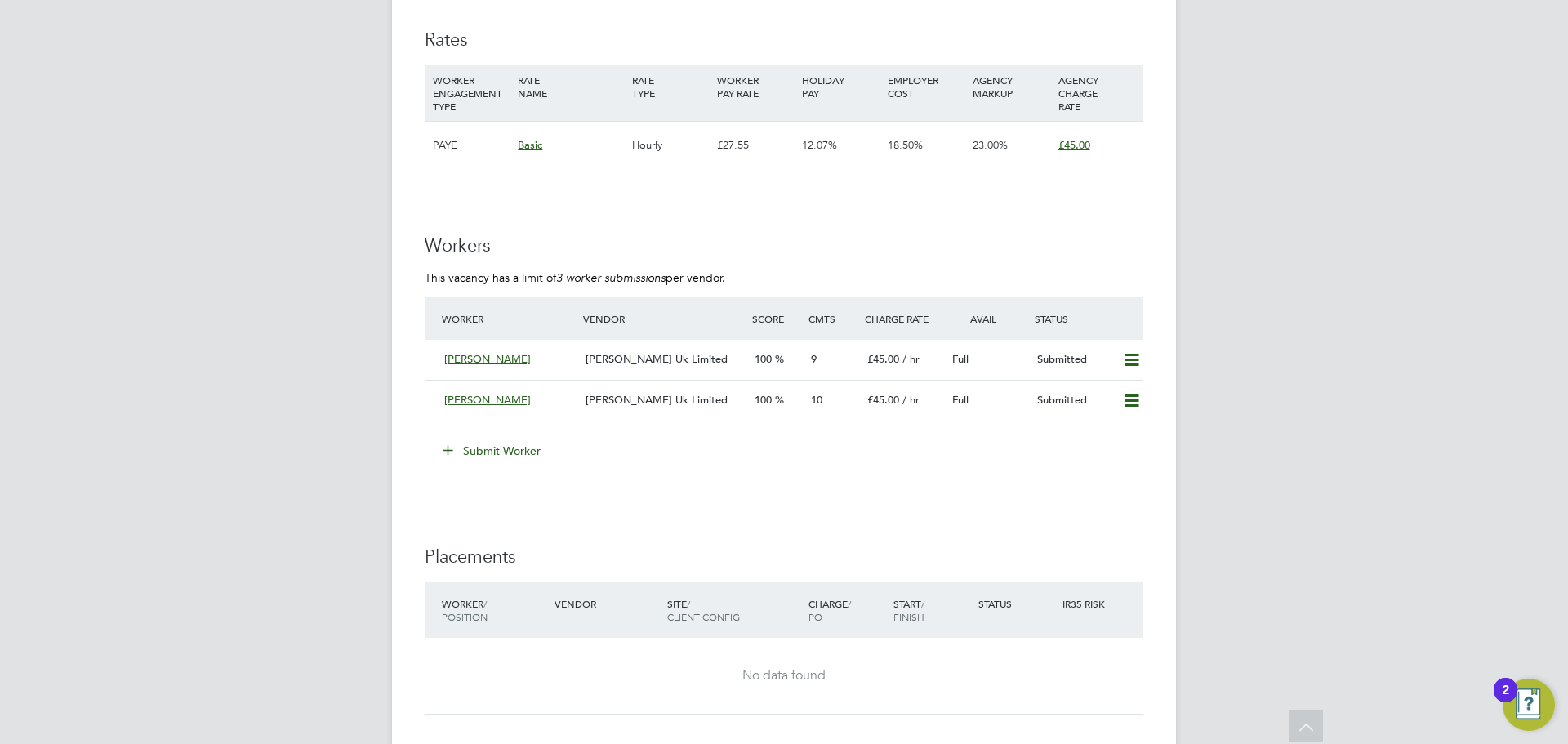
click at [503, 442] on button "Submit Worker" at bounding box center [493, 450] width 122 height 26
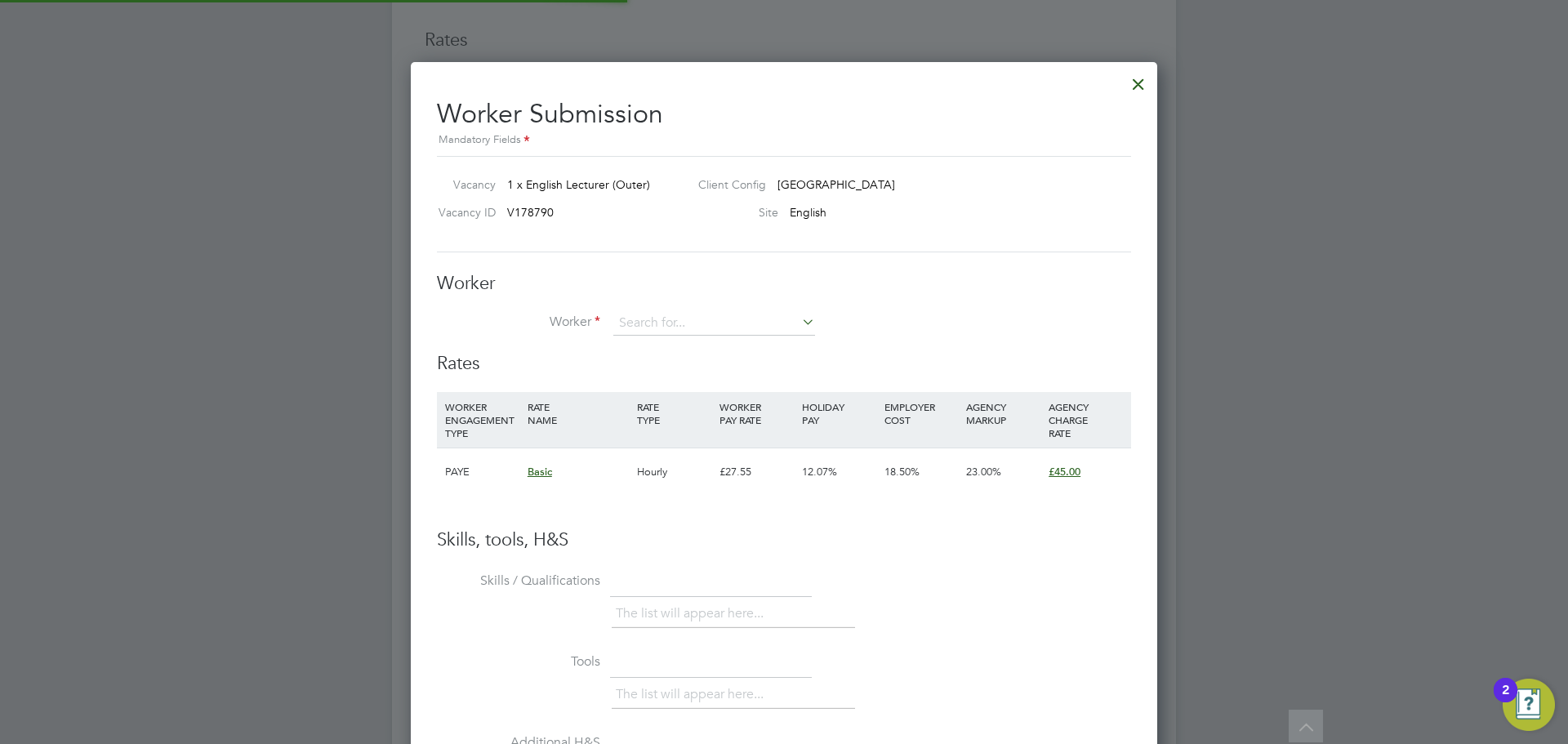
scroll to position [992, 747]
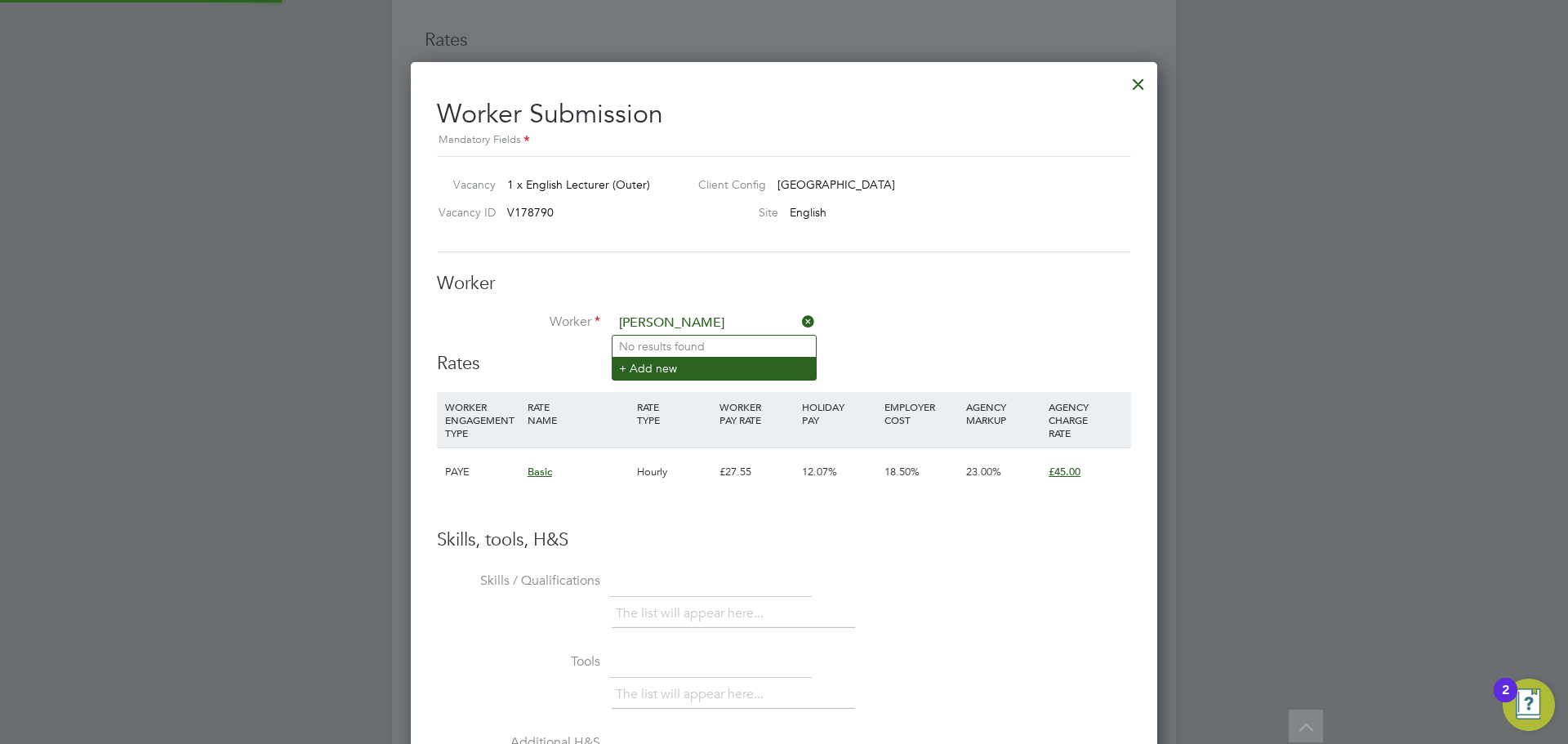
type input "claudette"
click at [669, 366] on li "+ Add new" at bounding box center [714, 368] width 204 height 22
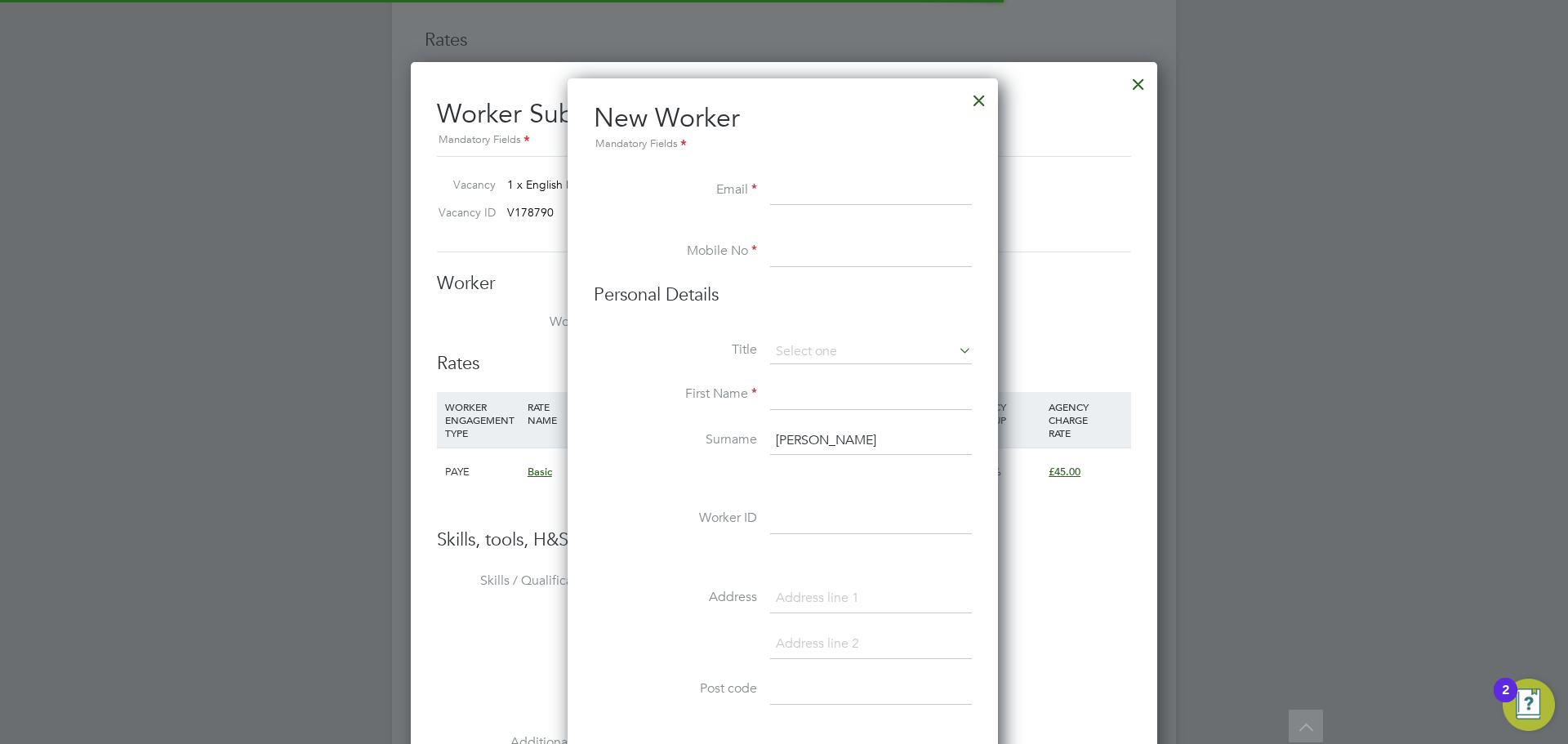
scroll to position [8, 8]
click at [818, 195] on input at bounding box center [871, 191] width 202 height 30
paste input "[EMAIL_ADDRESS][PERSON_NAME][DOMAIN_NAME]"
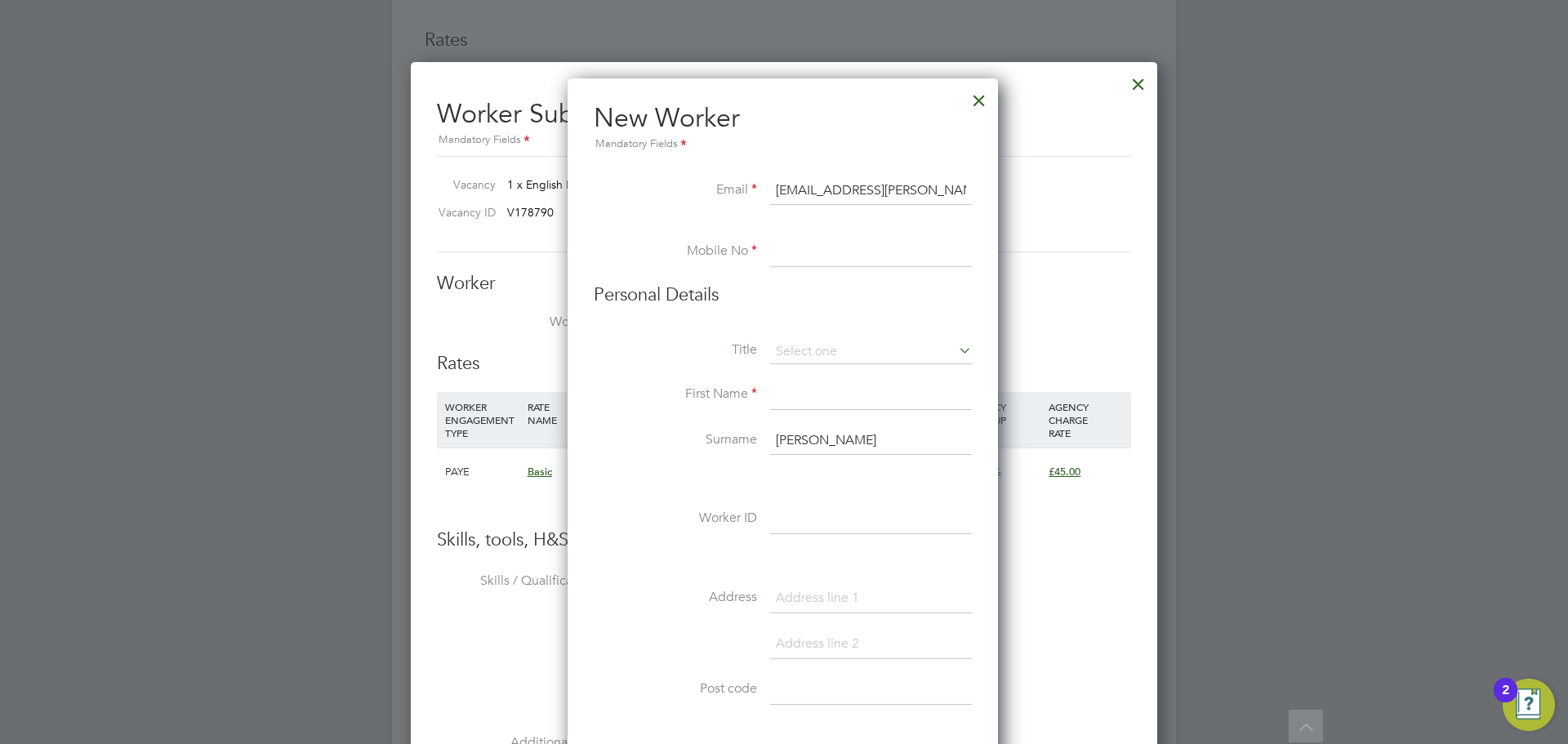
type input "[EMAIL_ADDRESS][PERSON_NAME][DOMAIN_NAME]"
drag, startPoint x: 804, startPoint y: 266, endPoint x: 795, endPoint y: 270, distance: 9.8
click at [804, 266] on input at bounding box center [871, 252] width 202 height 30
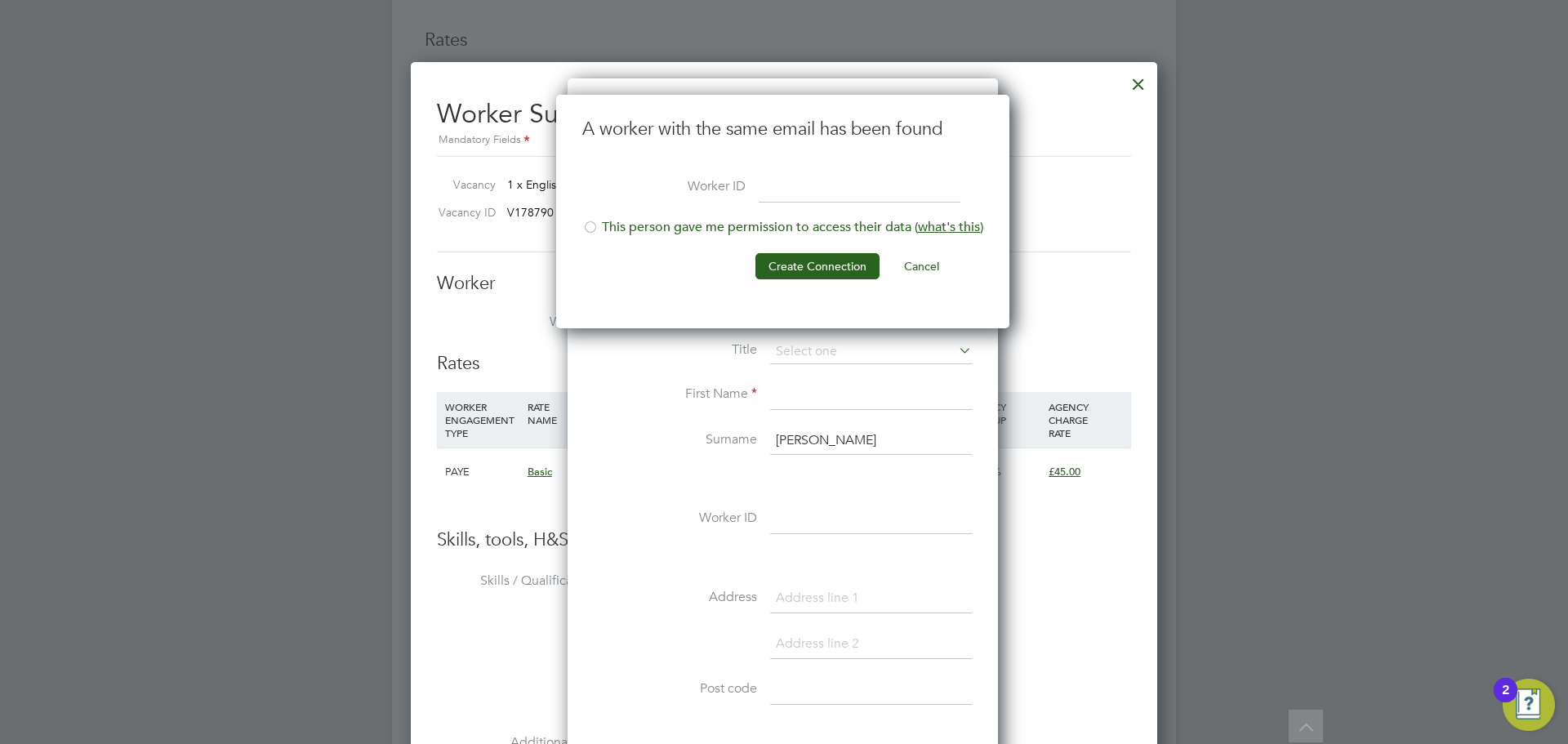
drag, startPoint x: 633, startPoint y: 226, endPoint x: 675, endPoint y: 243, distance: 45.3
click at [633, 226] on li "This person gave me permission to access their data ( what's this )" at bounding box center [783, 235] width 401 height 33
click at [815, 256] on button "Create Connection" at bounding box center [817, 266] width 124 height 26
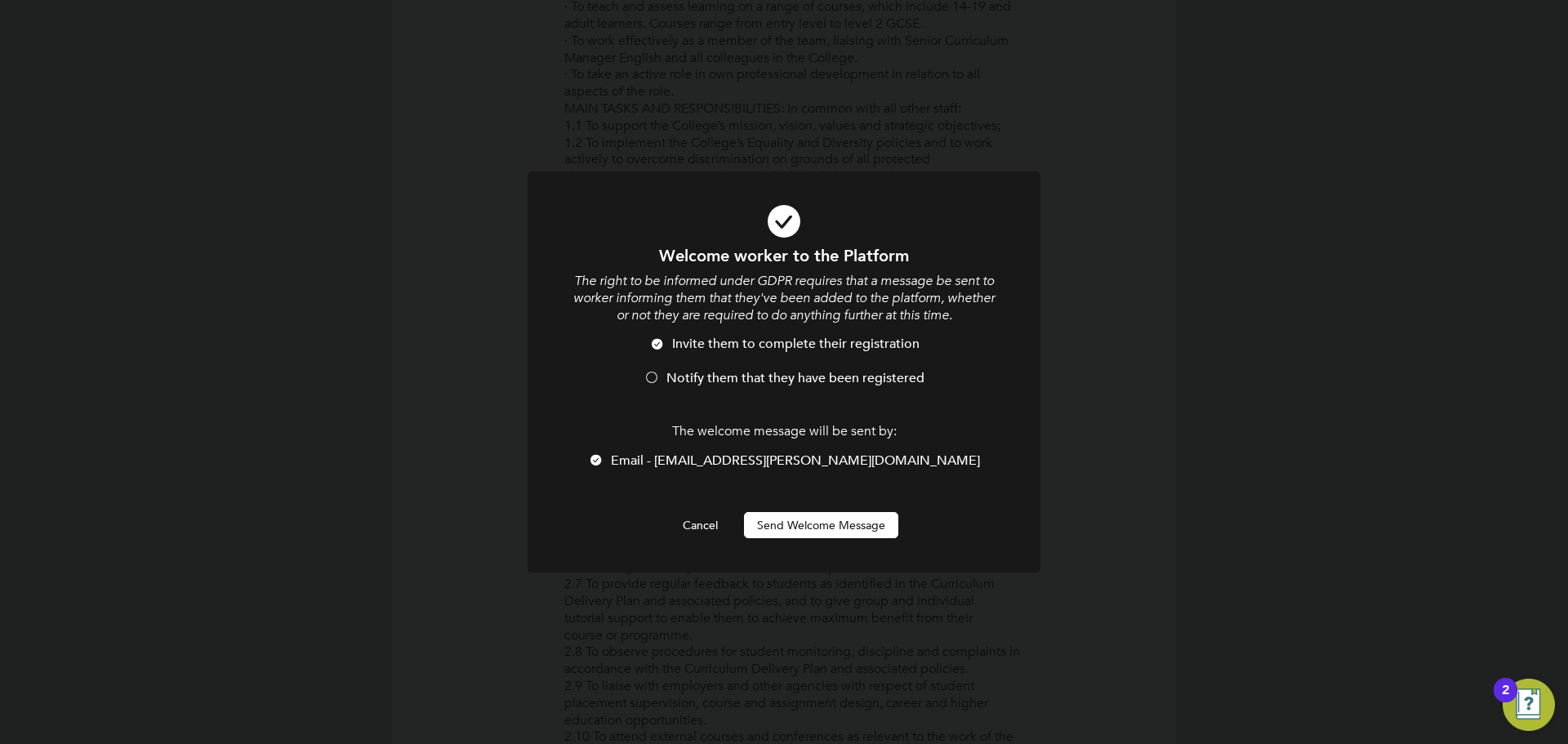
click at [756, 372] on span "Notify them that they have been registered" at bounding box center [795, 378] width 258 height 16
click at [815, 506] on div "Welcome worker to the Platform The right to be informed under GDPR requires tha…" at bounding box center [784, 392] width 425 height 294
click at [815, 521] on button "Send Welcome Message" at bounding box center [821, 525] width 154 height 26
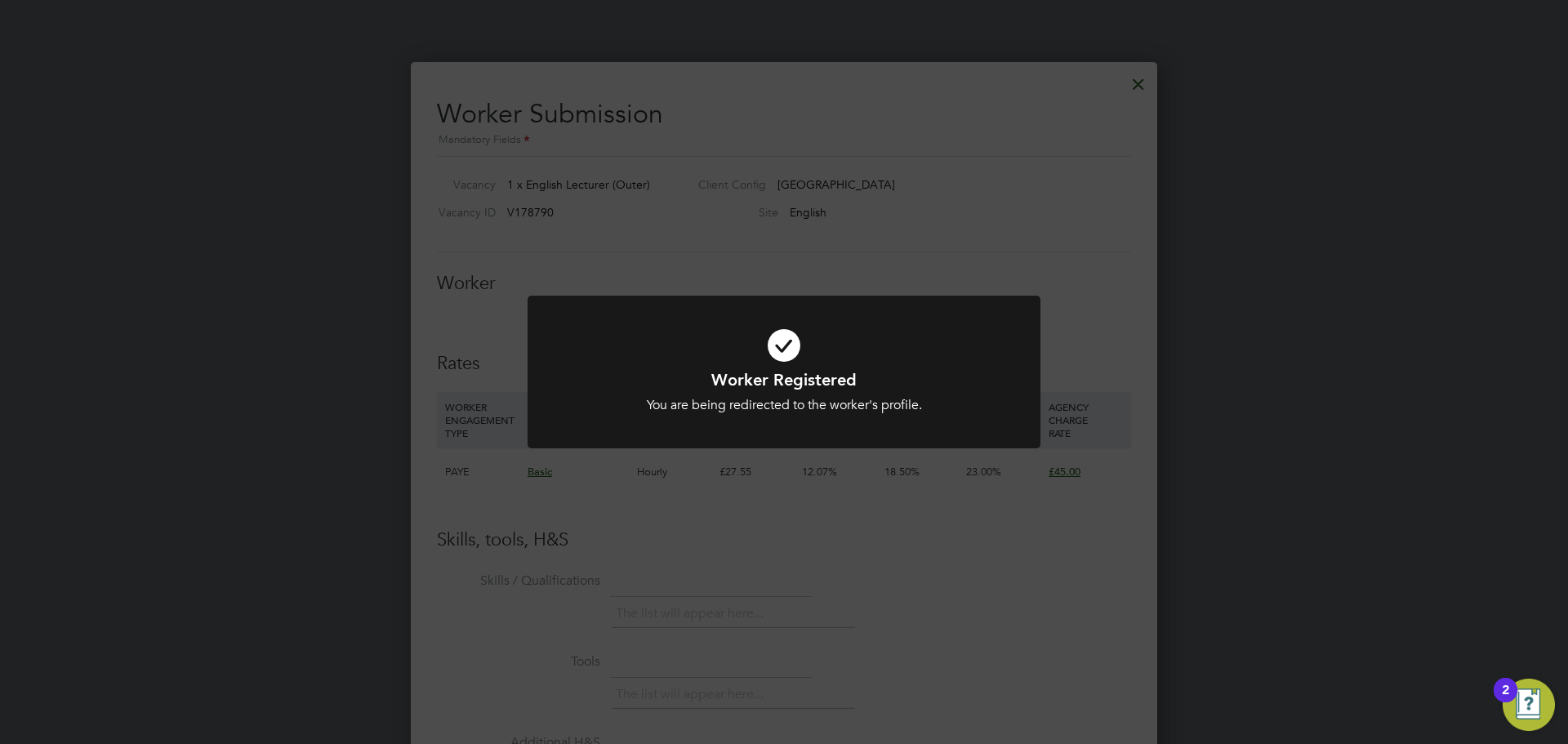
click at [827, 333] on icon at bounding box center [784, 345] width 425 height 64
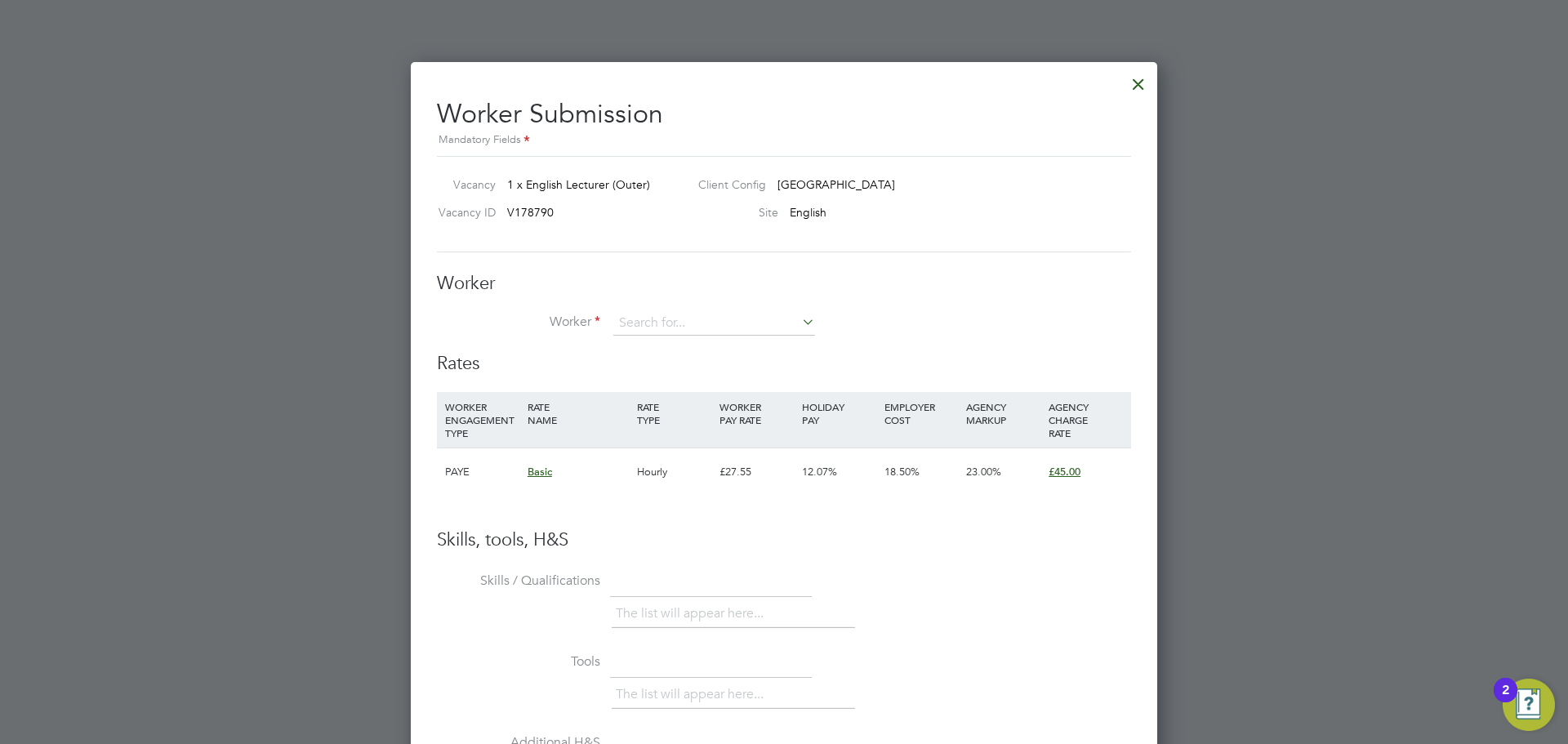
click at [725, 309] on div "Worker Worker Worker Engagement Type" at bounding box center [784, 312] width 695 height 81
drag, startPoint x: 711, startPoint y: 319, endPoint x: 721, endPoint y: 322, distance: 10.4
click at [711, 322] on input at bounding box center [714, 323] width 202 height 25
click at [741, 347] on li "Claudett e Purville" at bounding box center [714, 347] width 204 height 22
type input "[PERSON_NAME]"
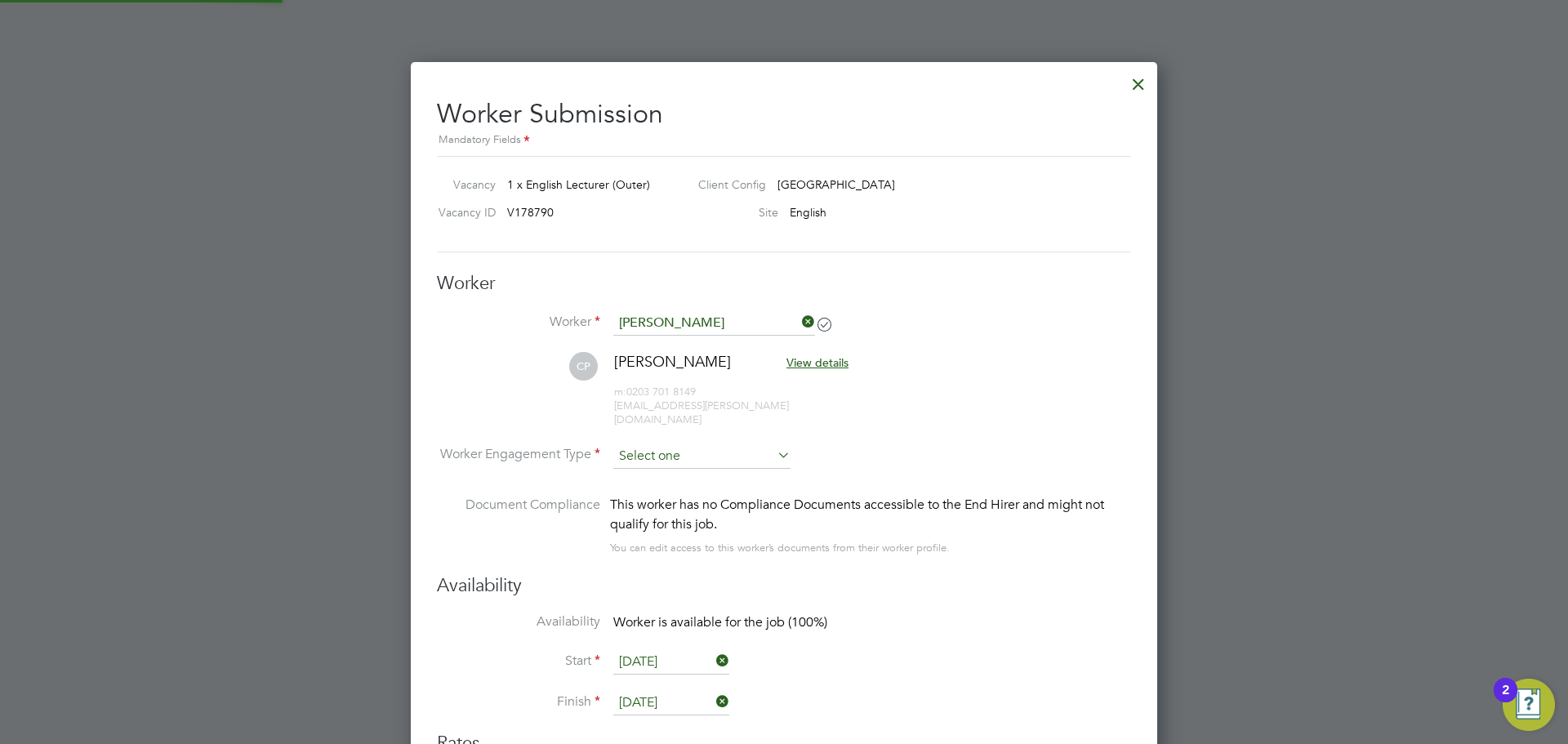
click at [717, 448] on input at bounding box center [701, 456] width 177 height 25
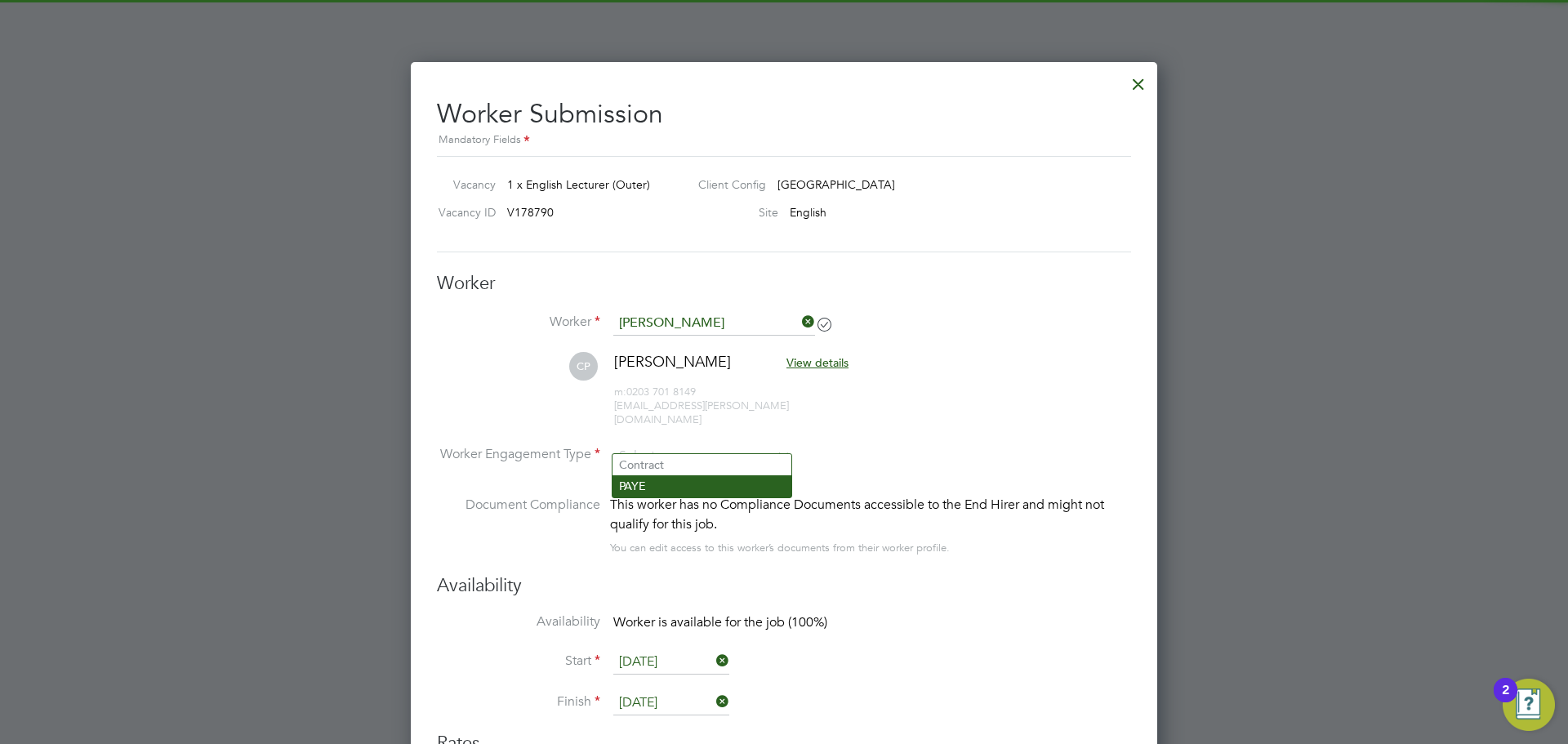
click at [694, 486] on li "PAYE" at bounding box center [701, 486] width 179 height 21
type input "PAYE"
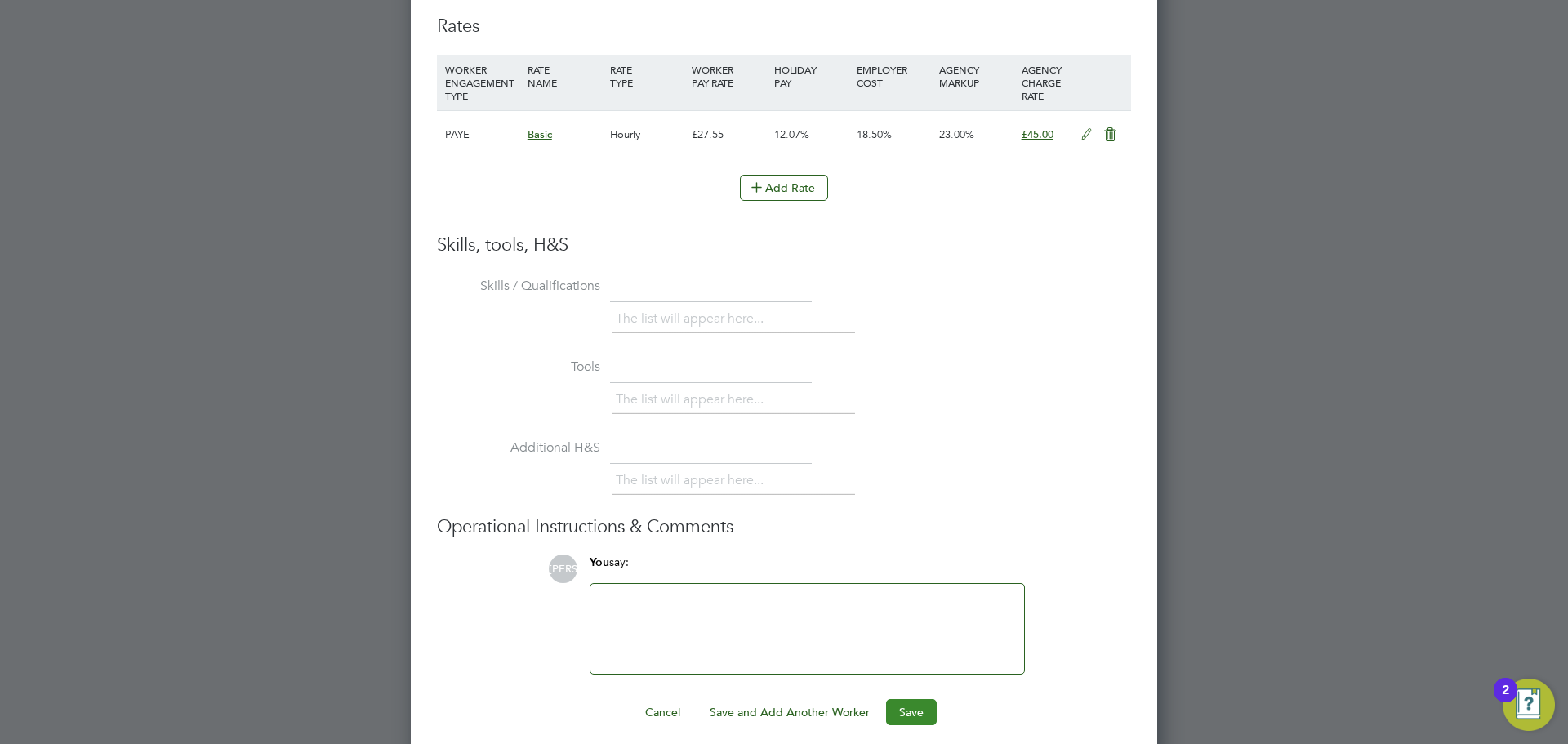
click at [901, 699] on button "Save" at bounding box center [912, 712] width 51 height 26
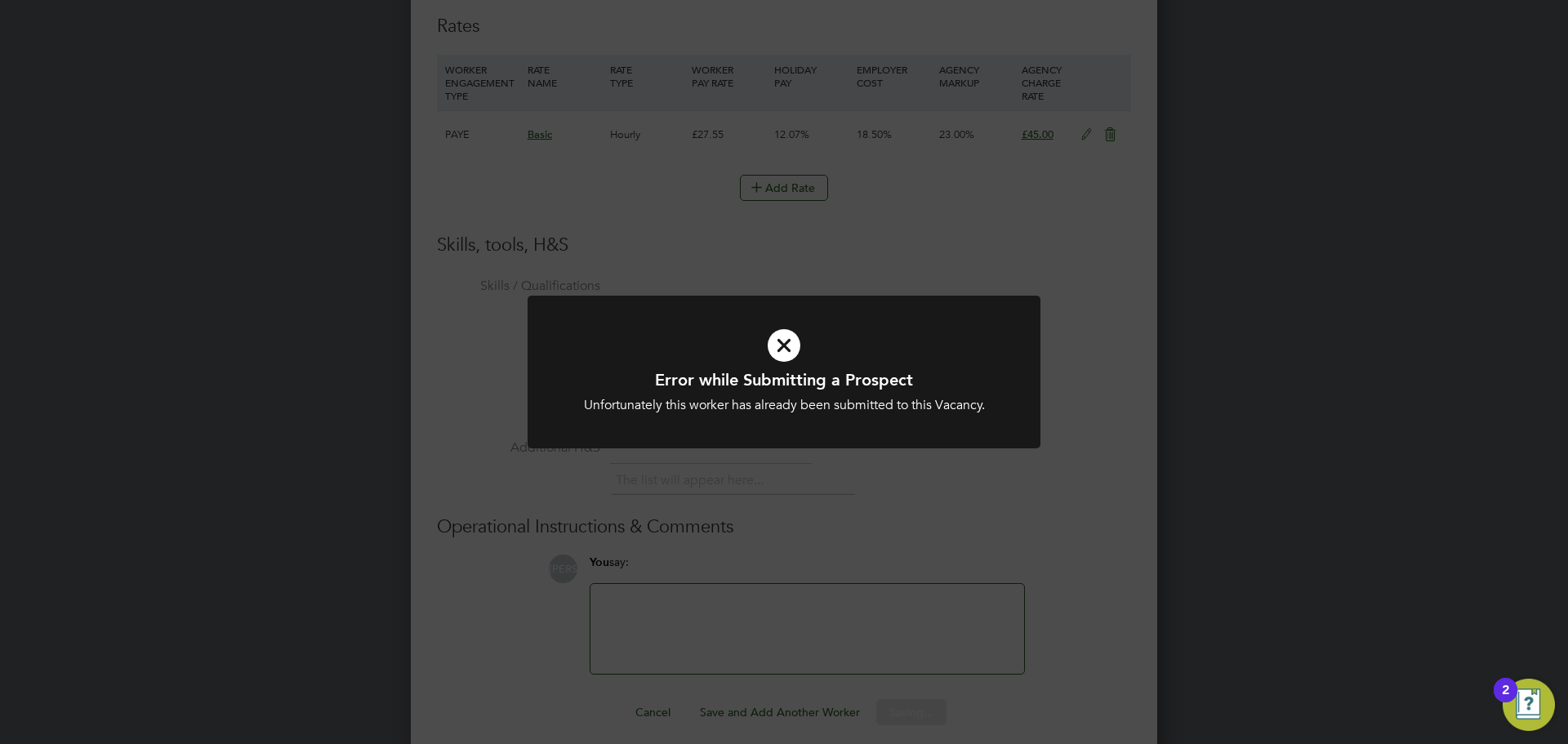
click at [1025, 413] on div at bounding box center [784, 372] width 513 height 153
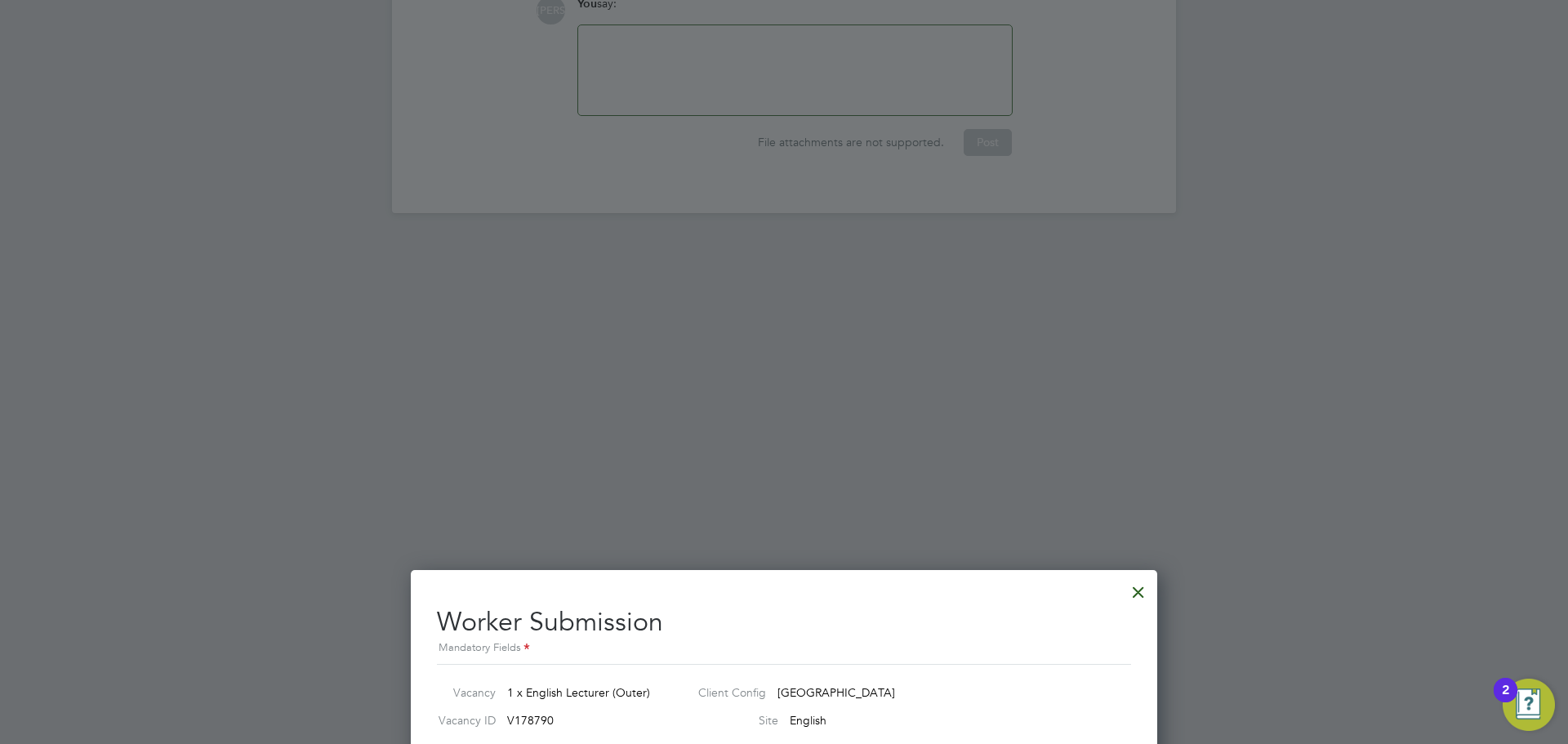
click at [1132, 585] on div at bounding box center [1138, 588] width 30 height 30
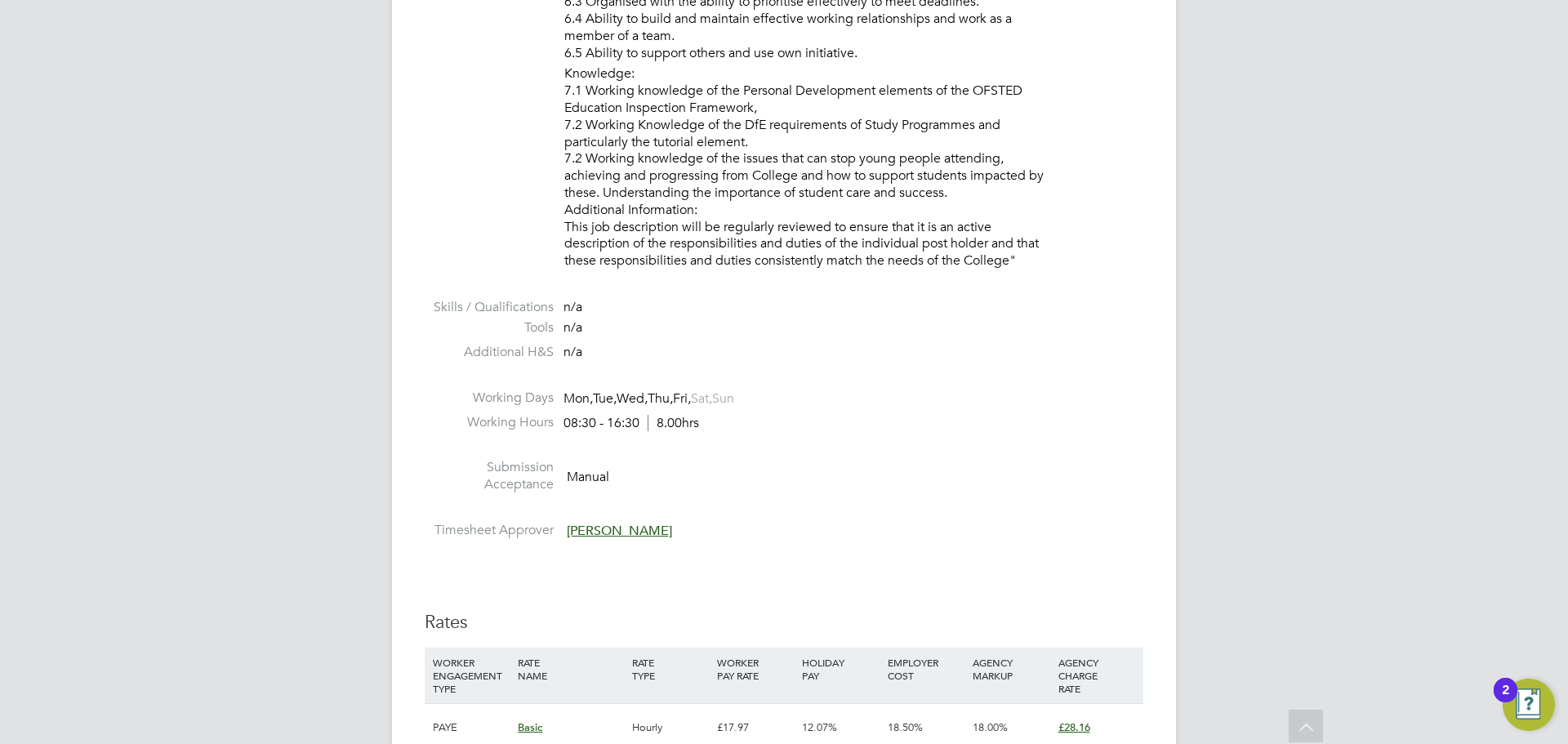
scroll to position [2369, 0]
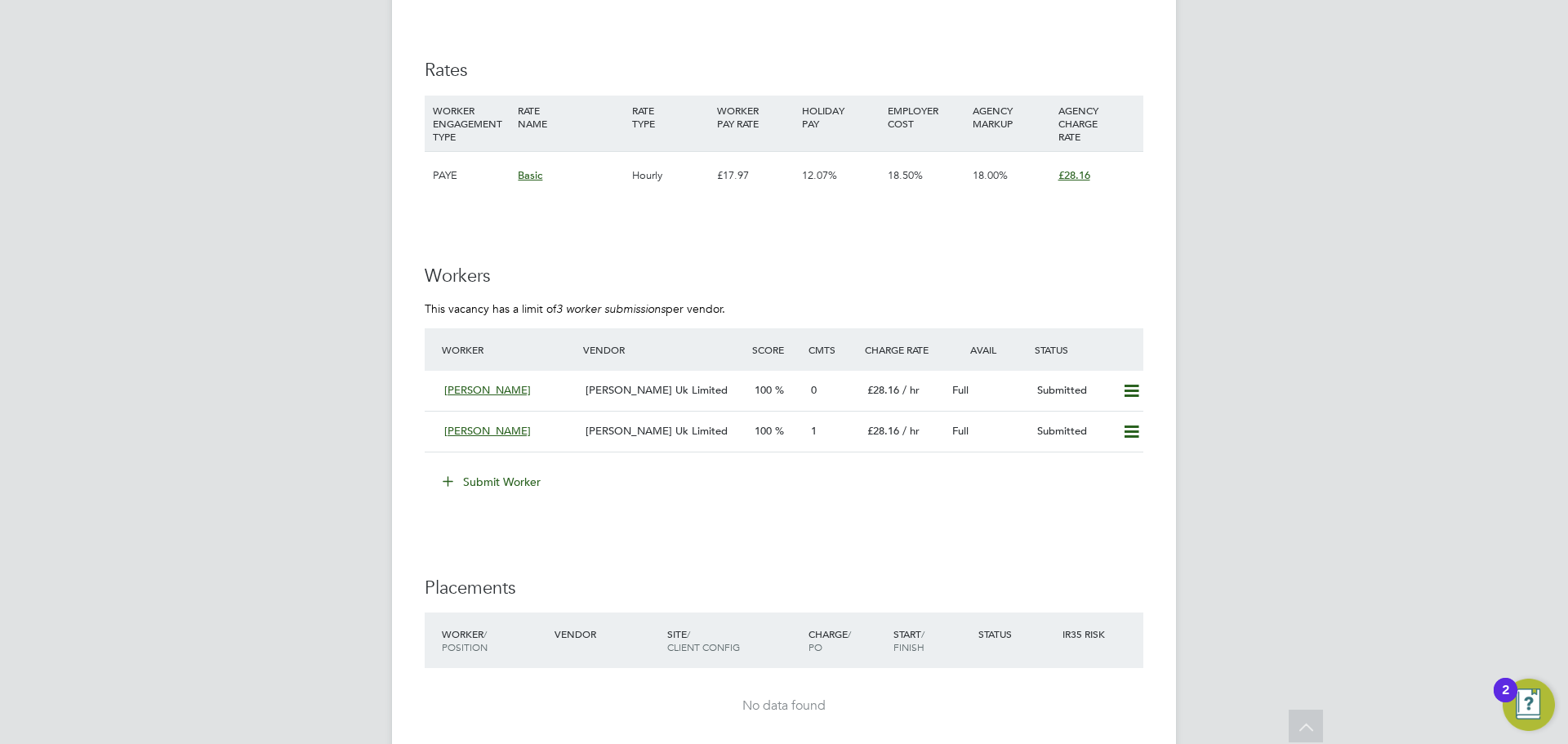
scroll to position [2942, 0]
click at [522, 473] on button "Submit Worker" at bounding box center [493, 481] width 122 height 26
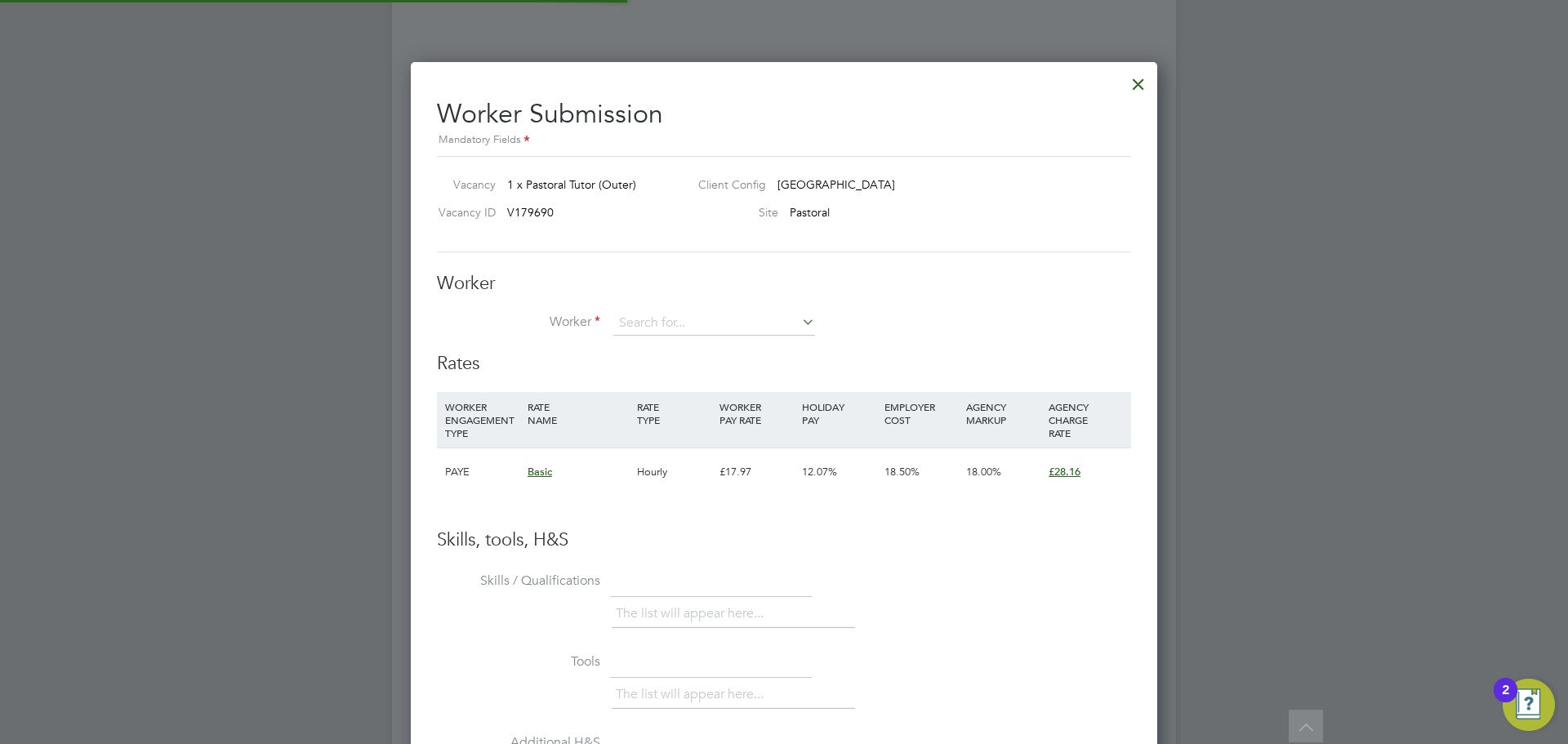
scroll to position [8, 8]
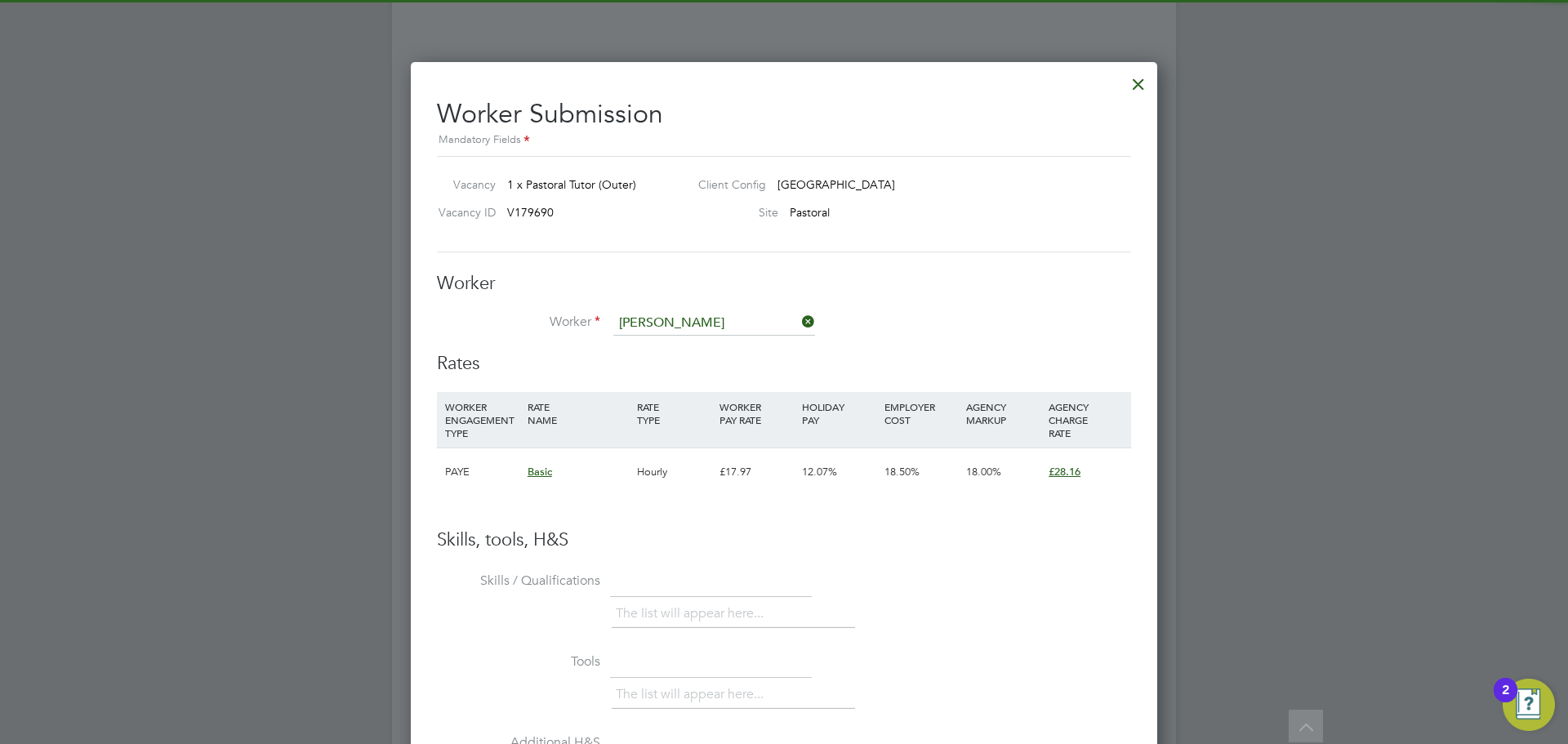
click at [695, 342] on li "[PERSON_NAME]" at bounding box center [714, 347] width 204 height 22
type input "[PERSON_NAME]"
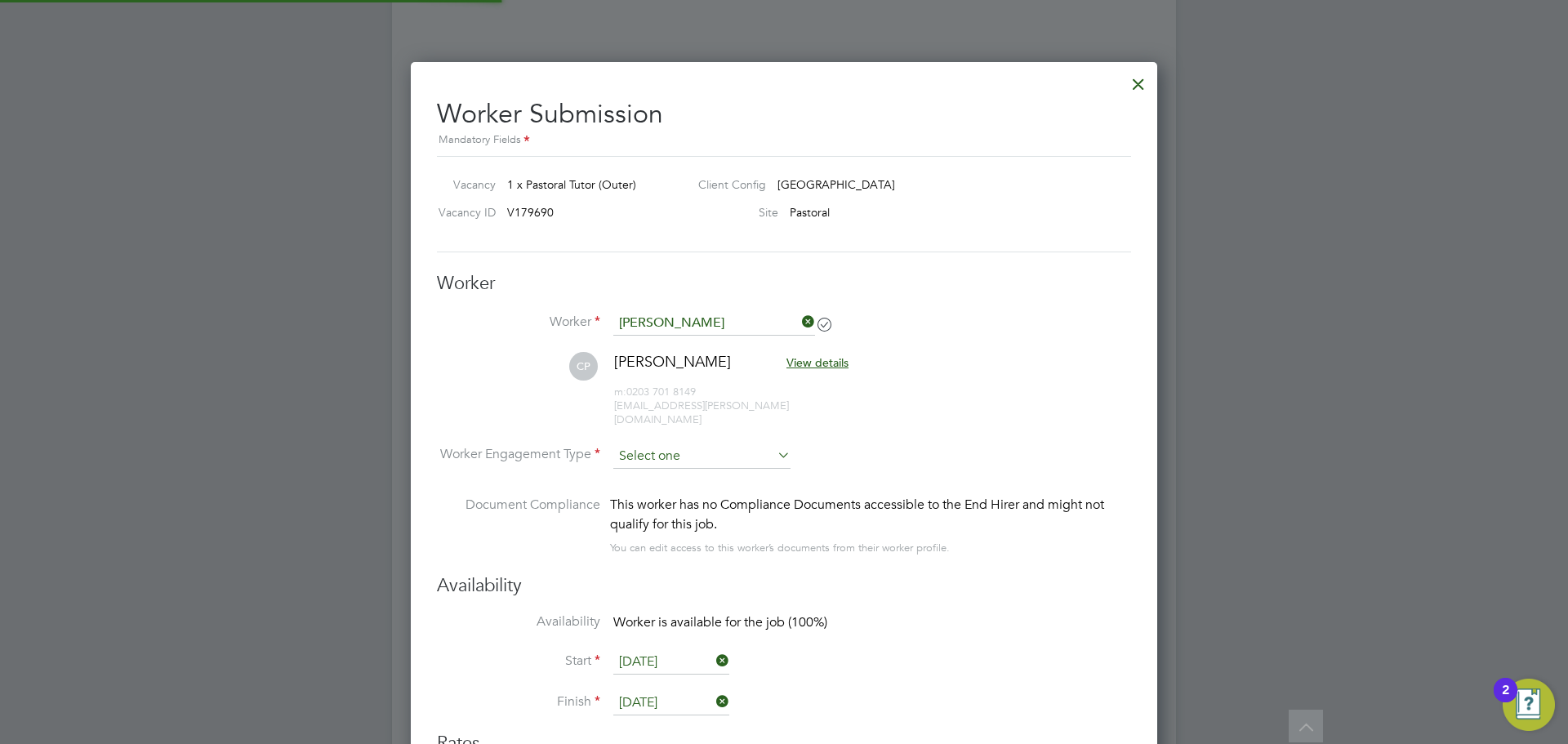
drag, startPoint x: 666, startPoint y: 432, endPoint x: 672, endPoint y: 447, distance: 16.2
click at [667, 445] on input at bounding box center [701, 456] width 177 height 25
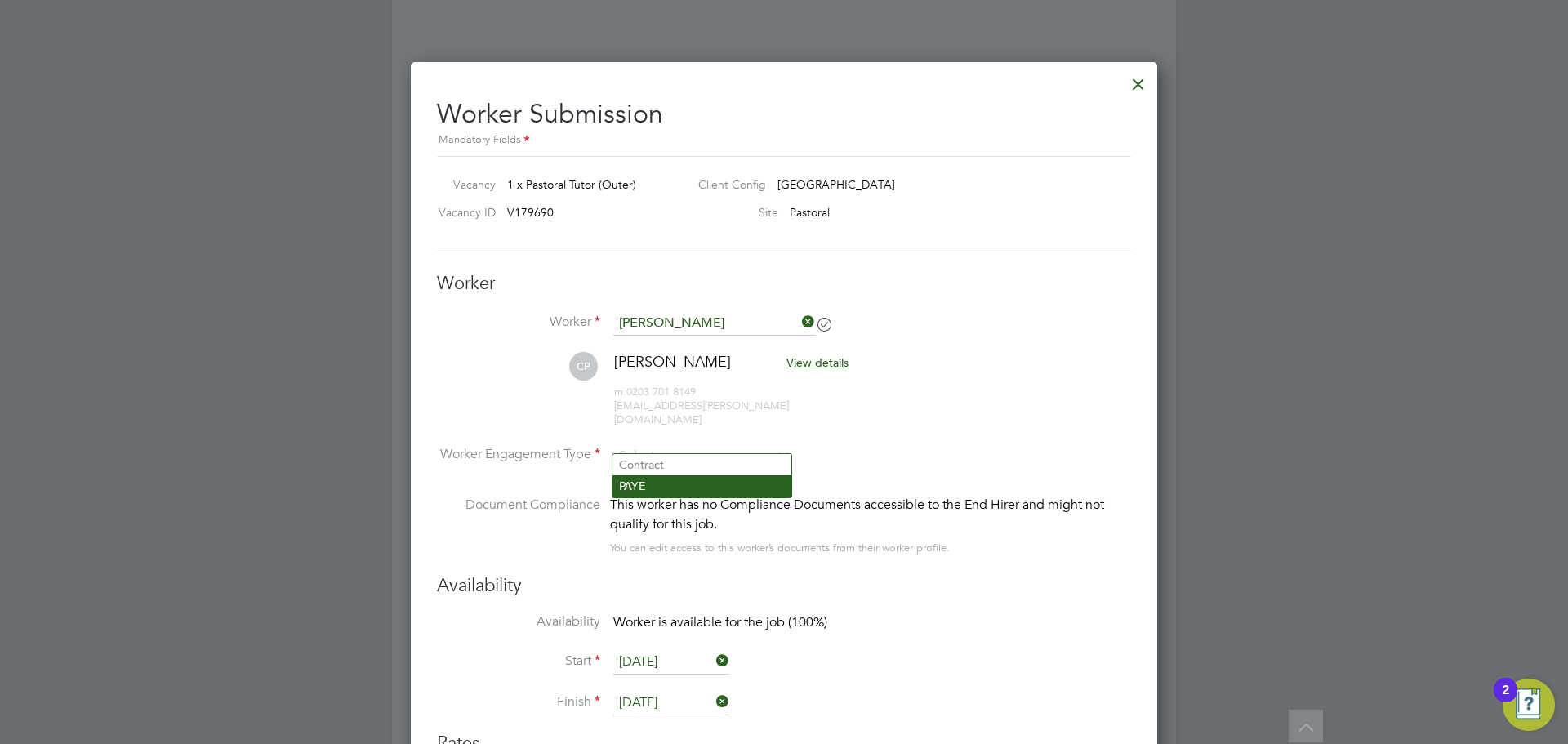
click at [676, 484] on li "PAYE" at bounding box center [701, 486] width 179 height 21
type input "PAYE"
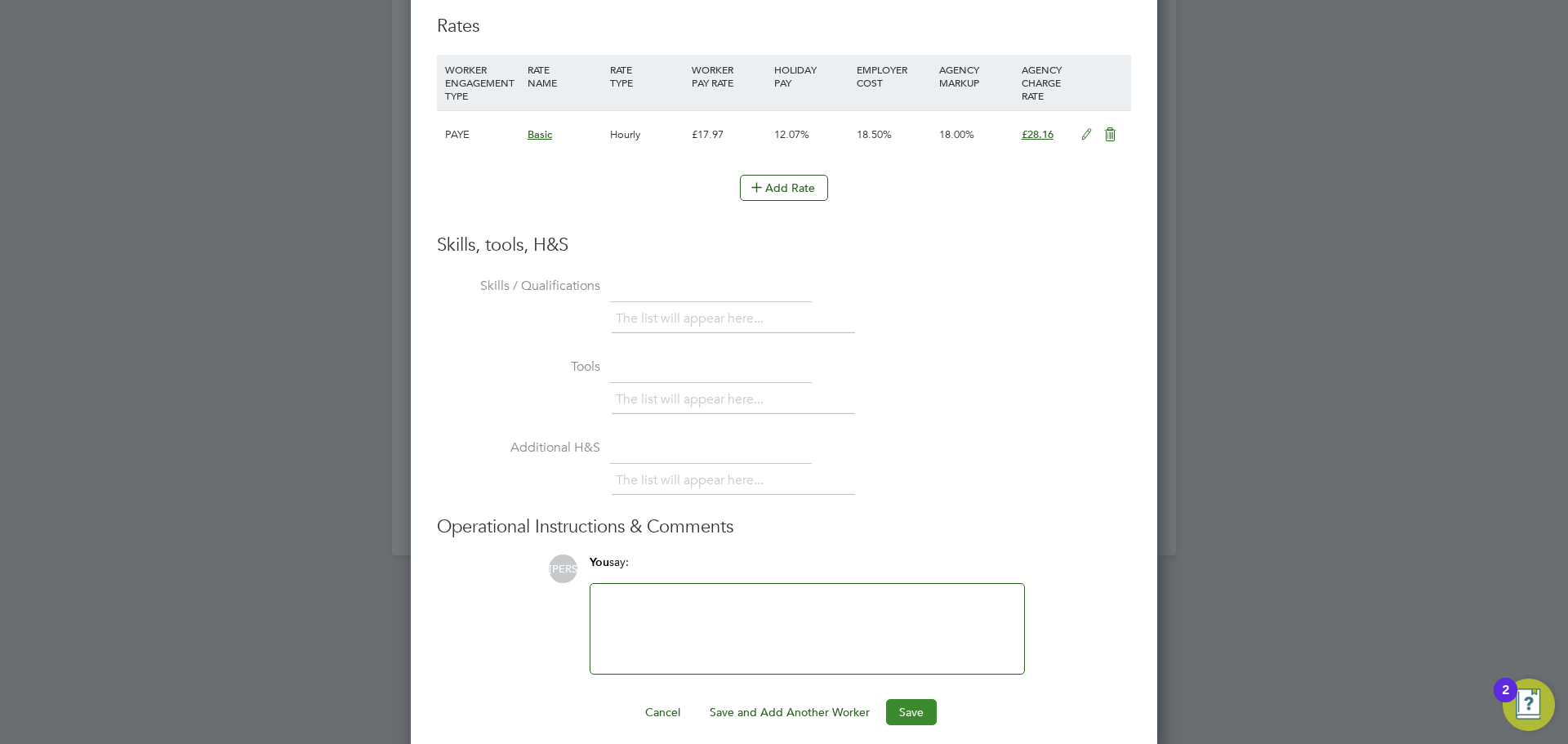
click at [899, 699] on button "Save" at bounding box center [912, 712] width 51 height 26
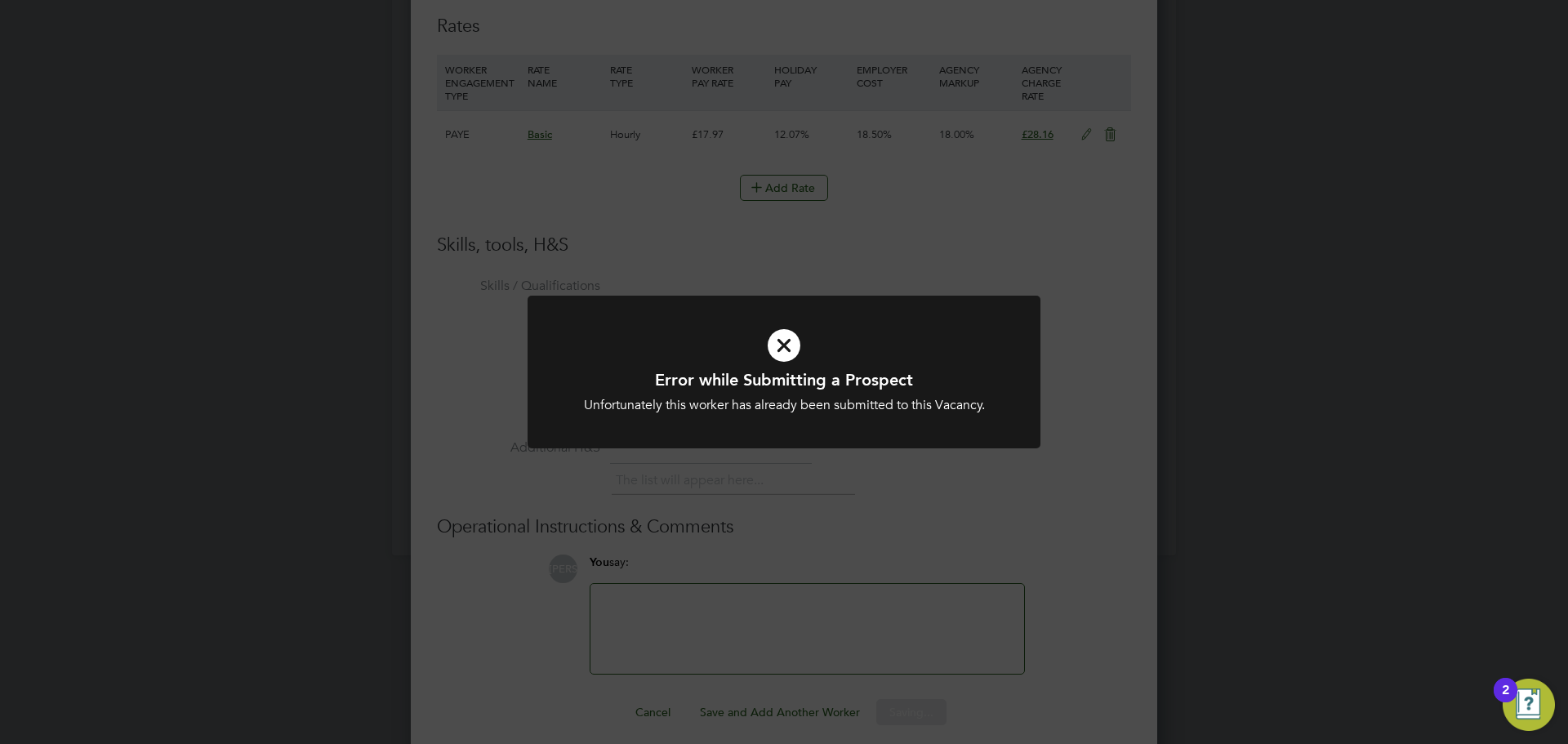
click at [882, 369] on h1 "Error while Submitting a Prospect" at bounding box center [784, 379] width 425 height 21
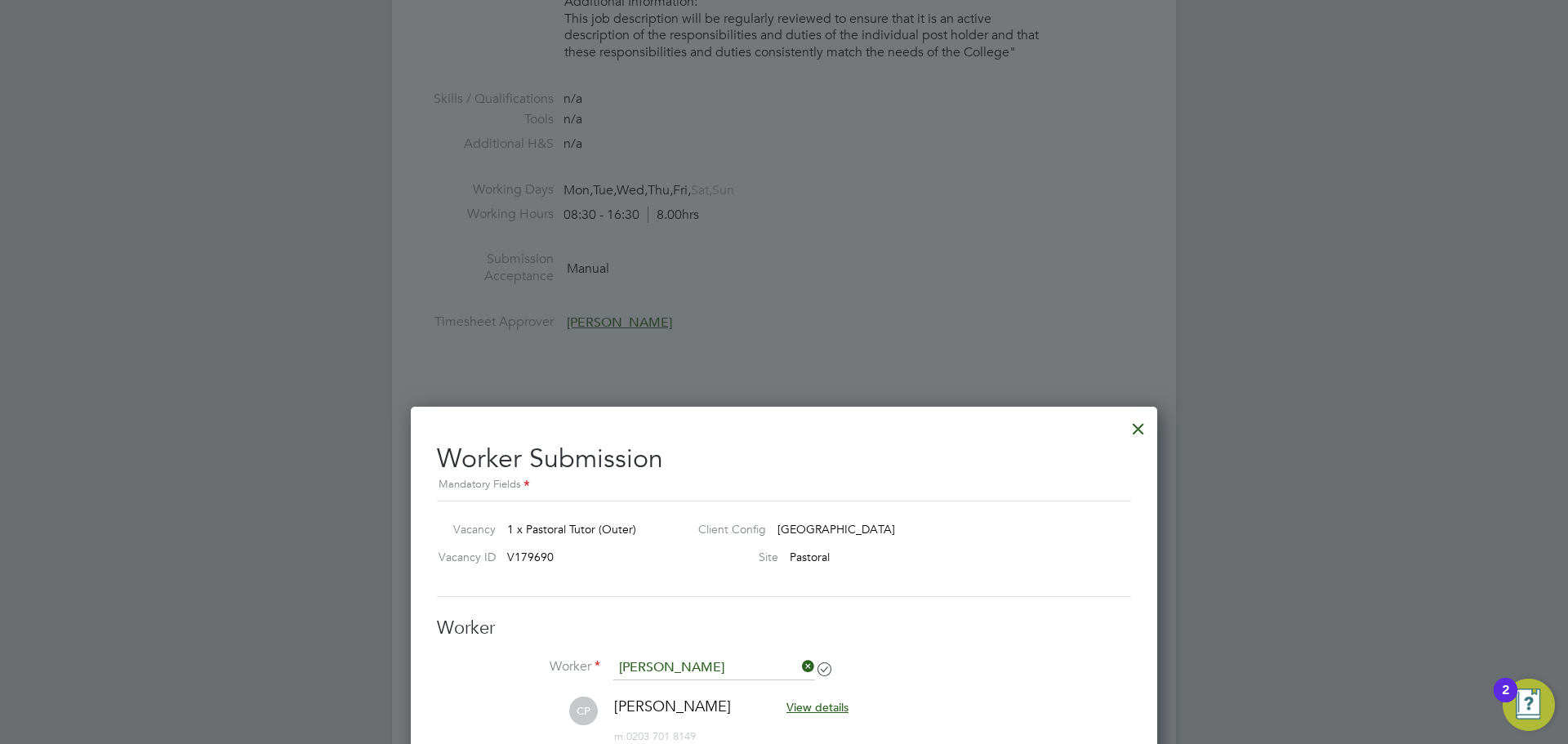
click at [1147, 432] on div at bounding box center [1138, 425] width 30 height 30
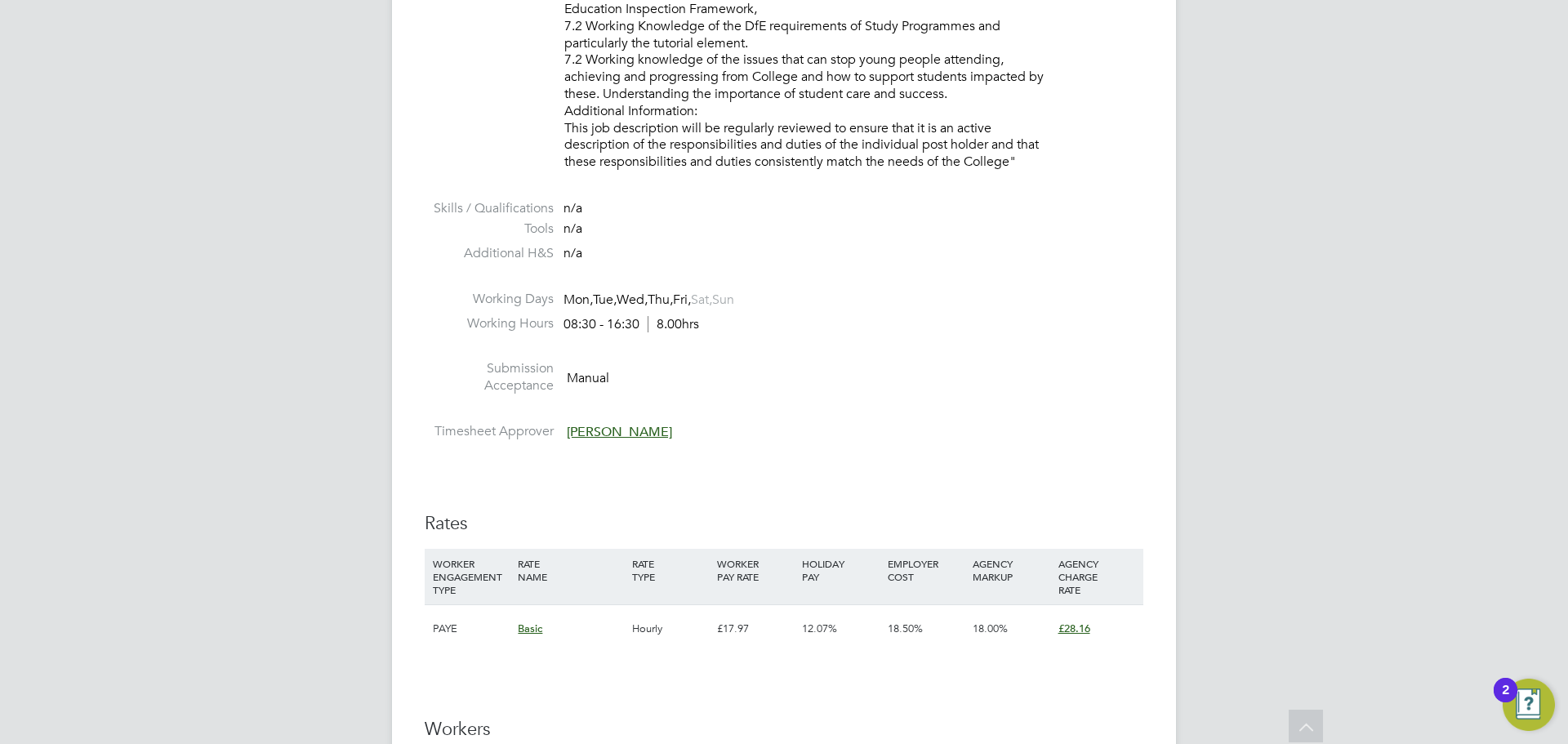
scroll to position [2269, 0]
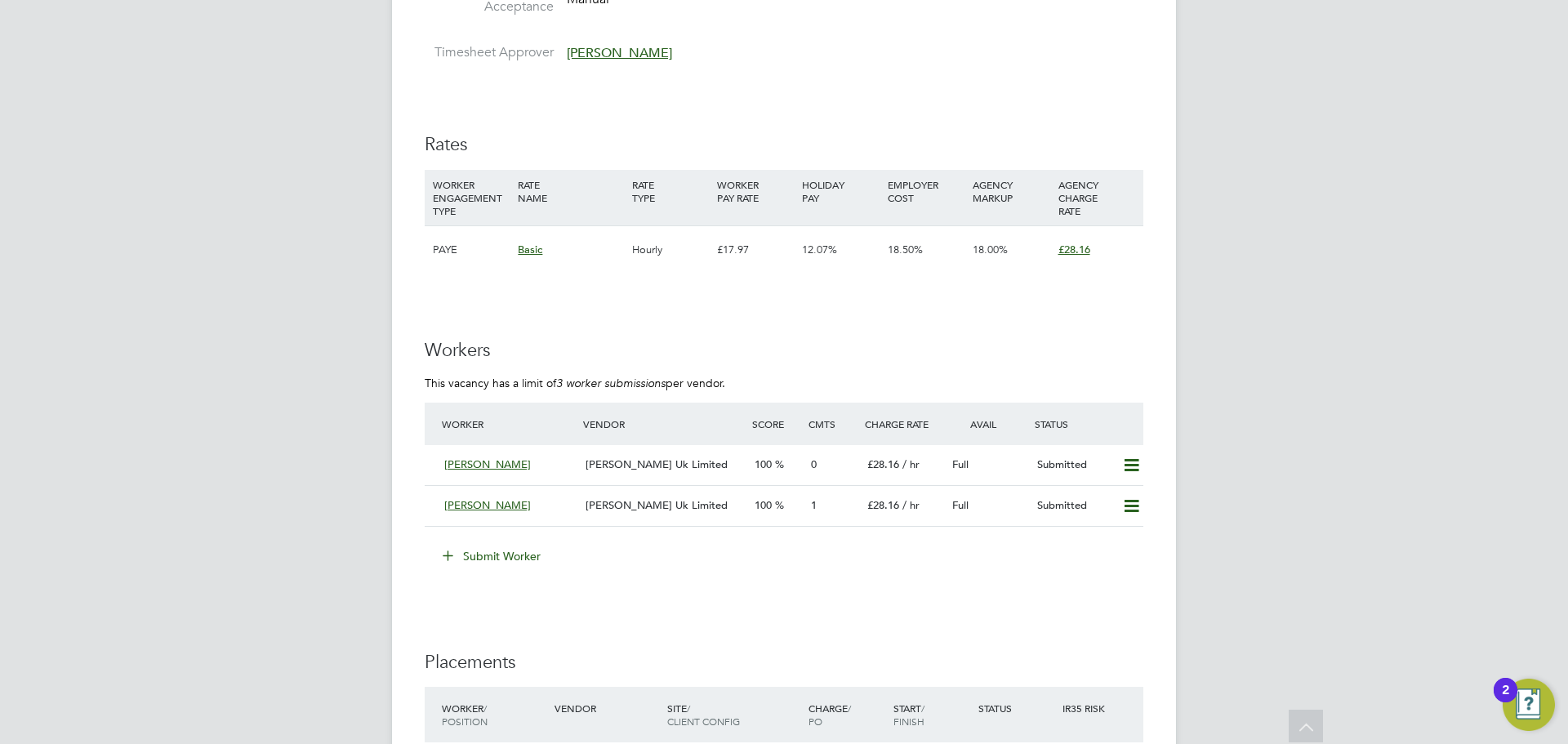
scroll to position [2860, 0]
